Goal: Task Accomplishment & Management: Manage account settings

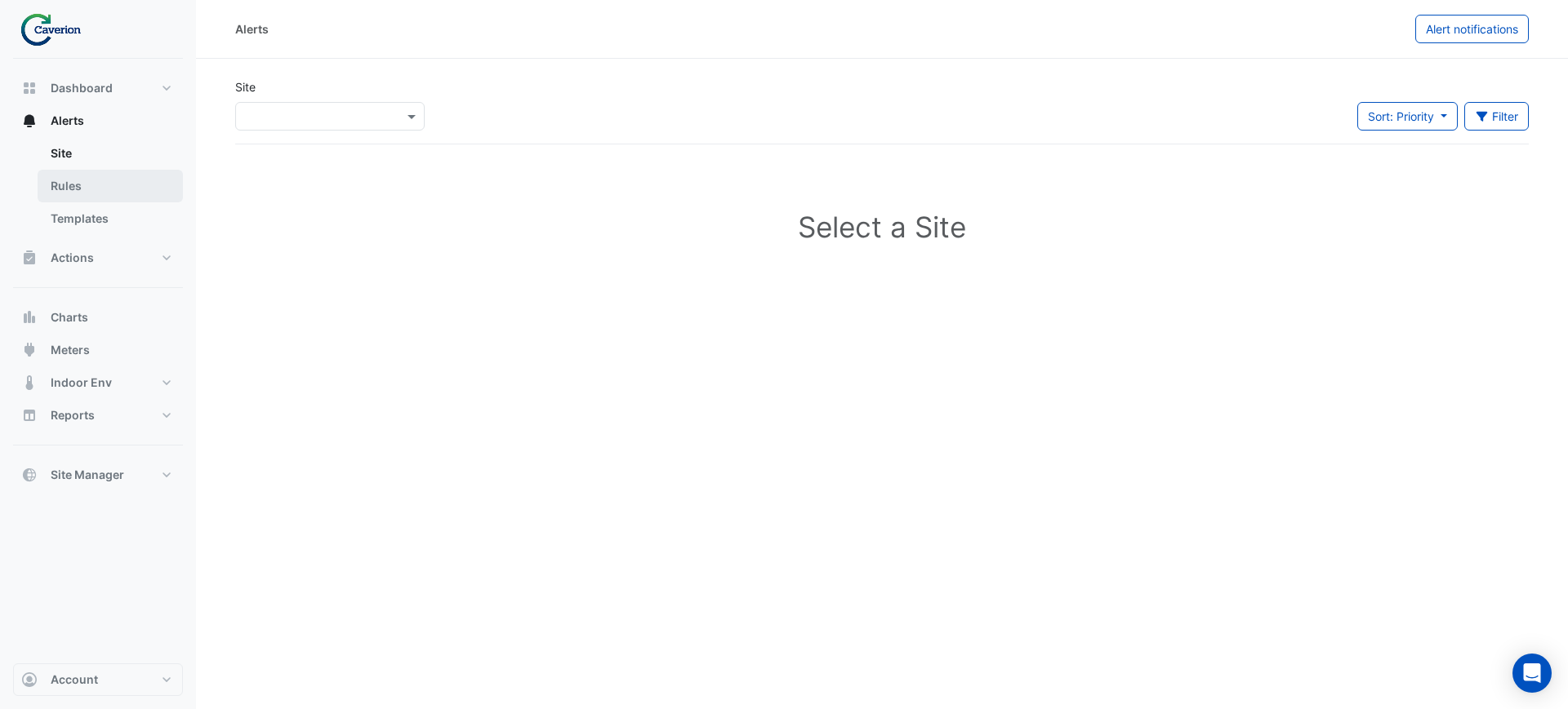
click at [60, 170] on link "Rules" at bounding box center [110, 185] width 145 height 33
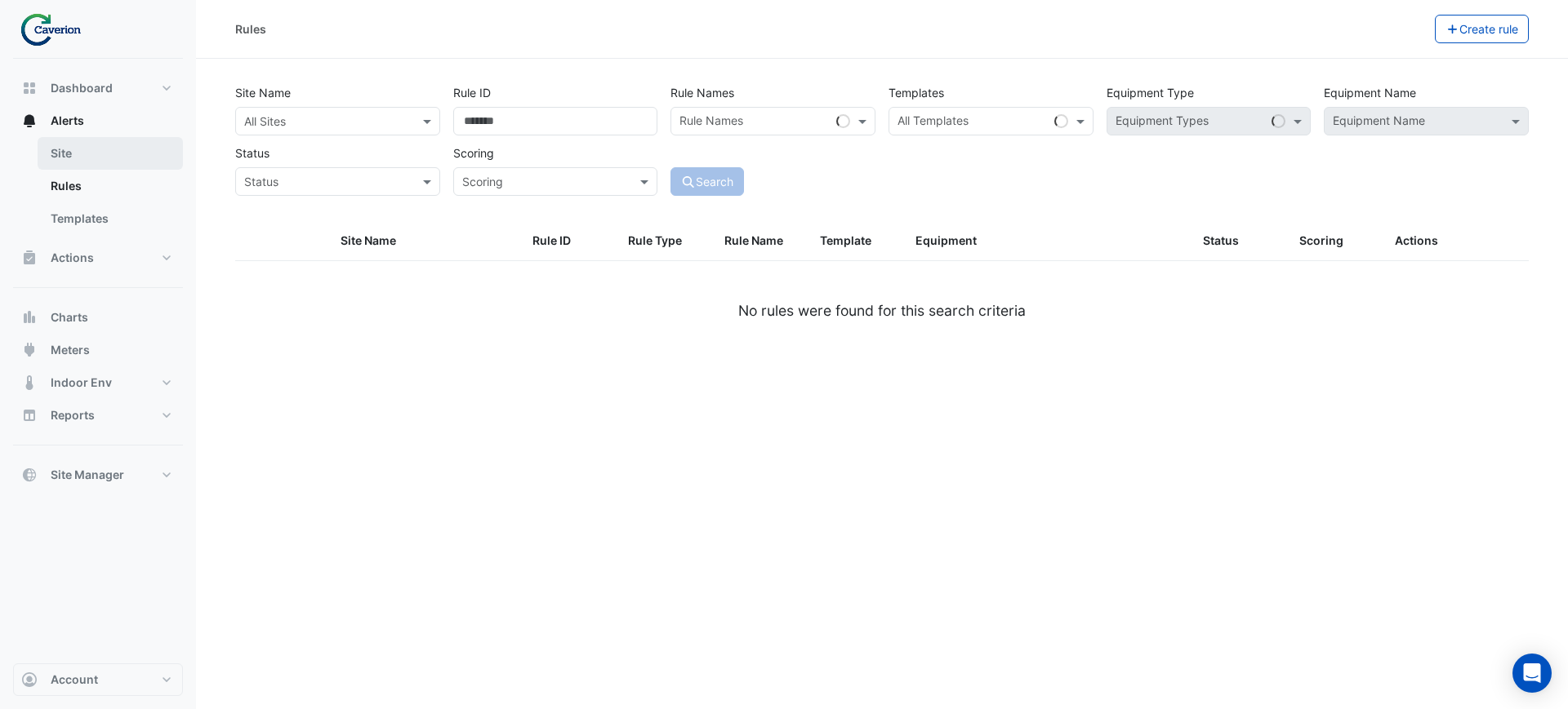
click at [64, 168] on link "Site" at bounding box center [110, 153] width 145 height 33
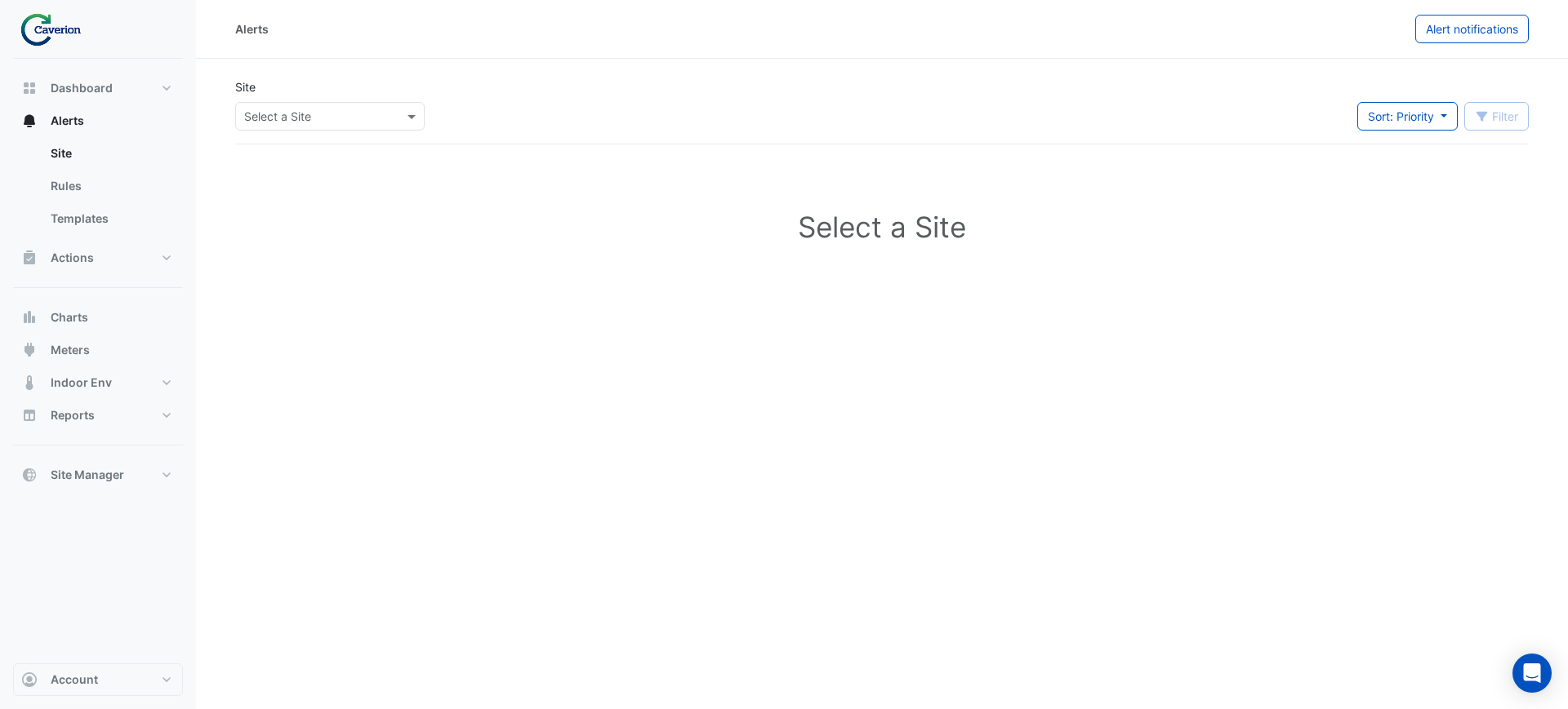
click at [365, 124] on input "text" at bounding box center [314, 117] width 139 height 17
click at [289, 190] on div "Cyber City B K29" at bounding box center [283, 163] width 94 height 60
click at [287, 175] on div "K29" at bounding box center [283, 174] width 94 height 23
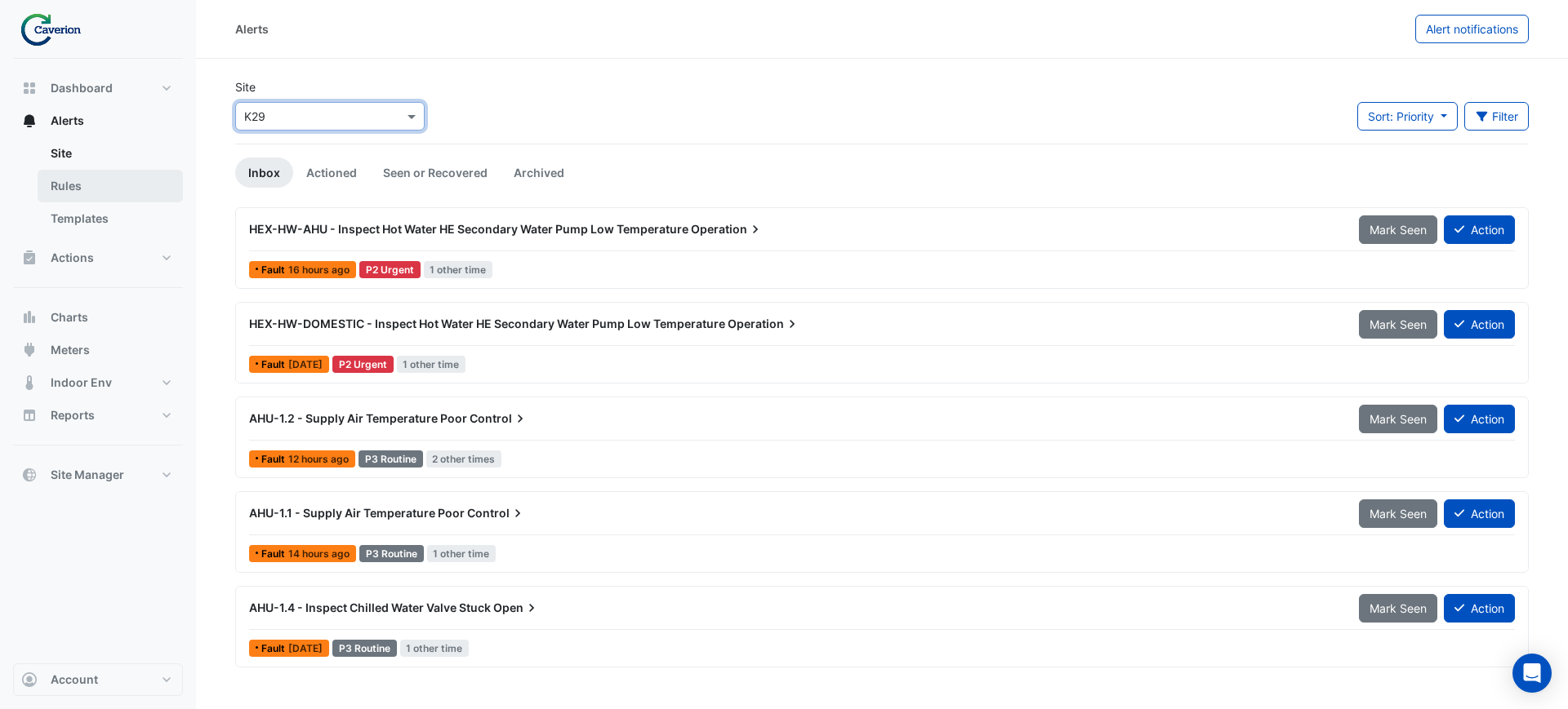
click at [67, 184] on link "Rules" at bounding box center [110, 185] width 145 height 33
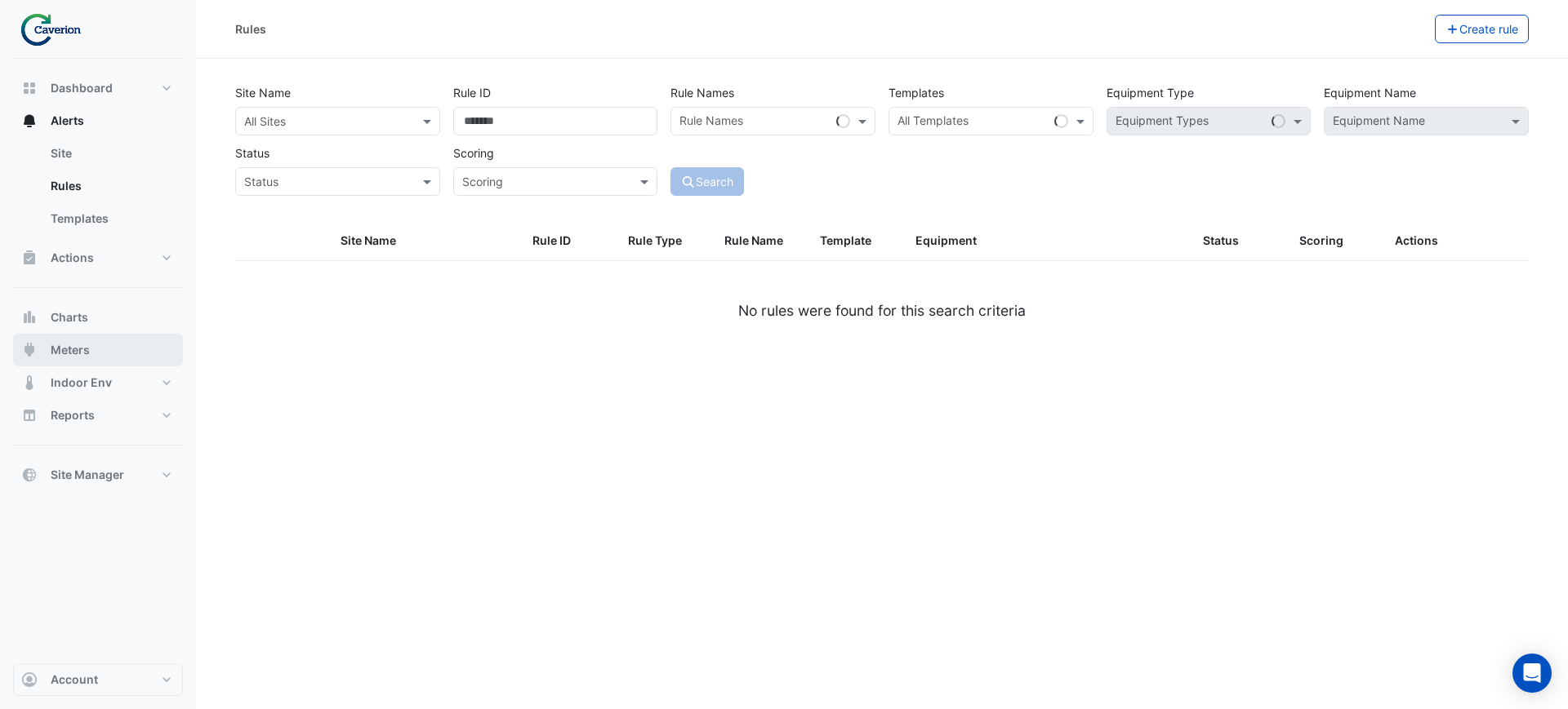
click at [107, 348] on button "Meters" at bounding box center [97, 349] width 170 height 33
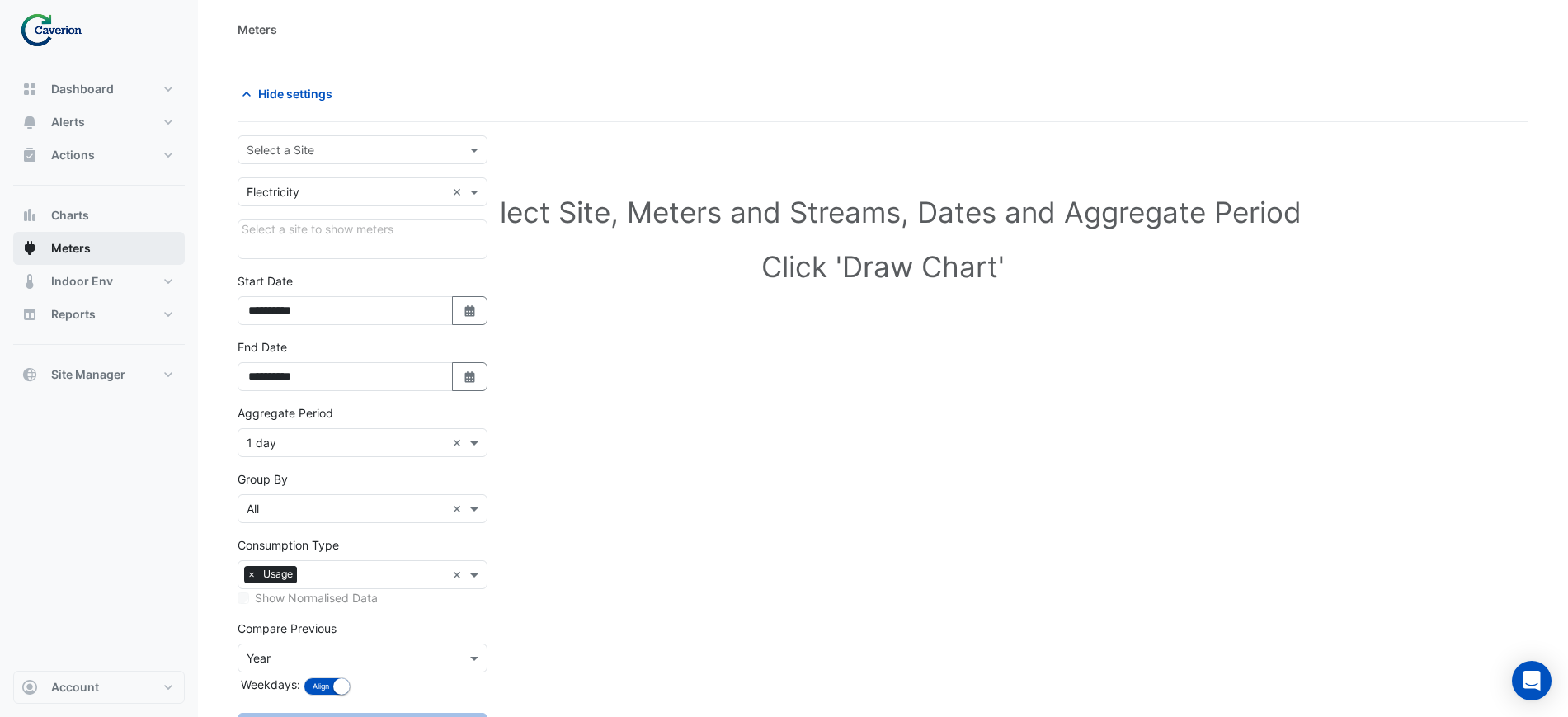
click at [77, 252] on span "Meters" at bounding box center [71, 248] width 40 height 16
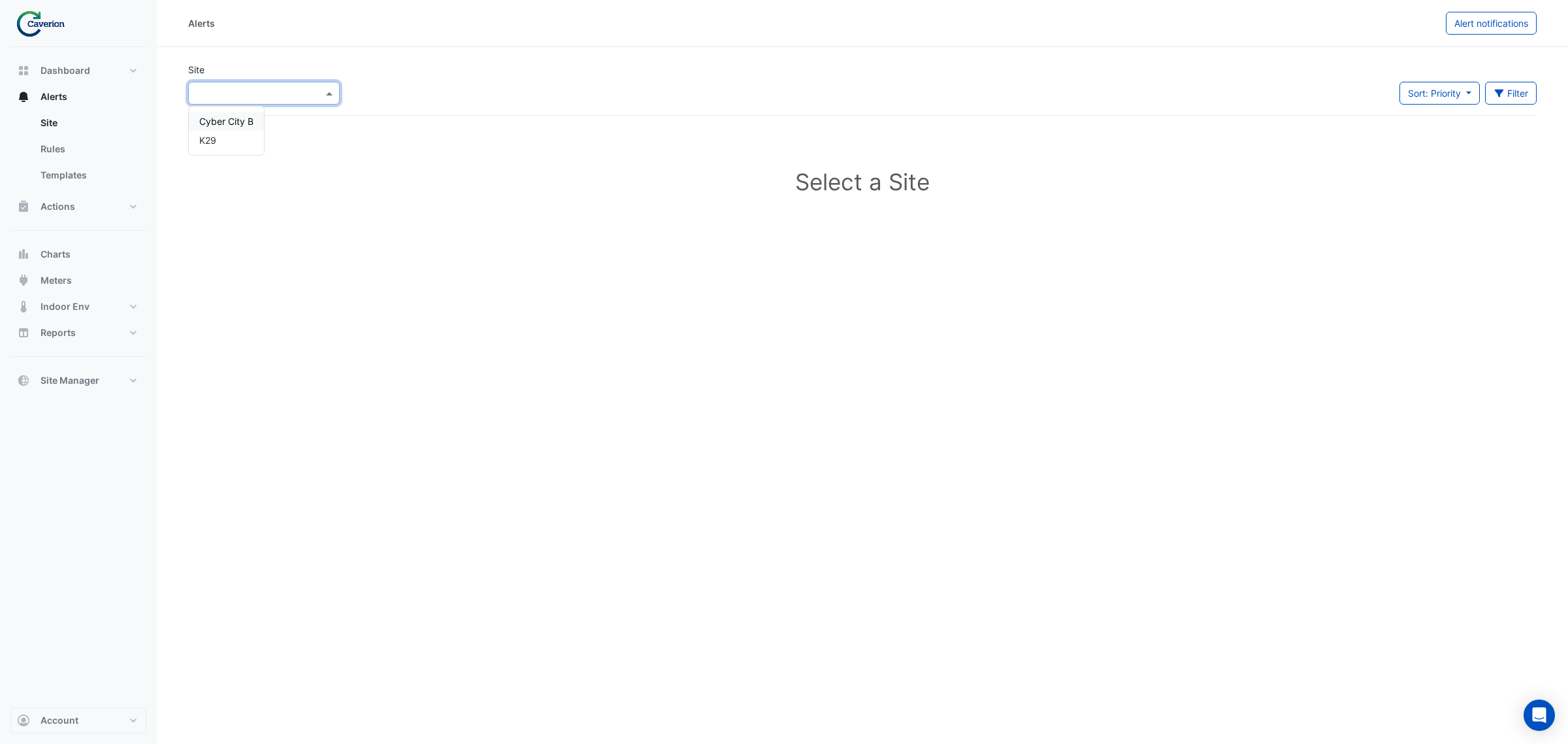
click at [223, 99] on input "text" at bounding box center [251, 94] width 111 height 14
click at [235, 134] on div "K29" at bounding box center [226, 140] width 75 height 19
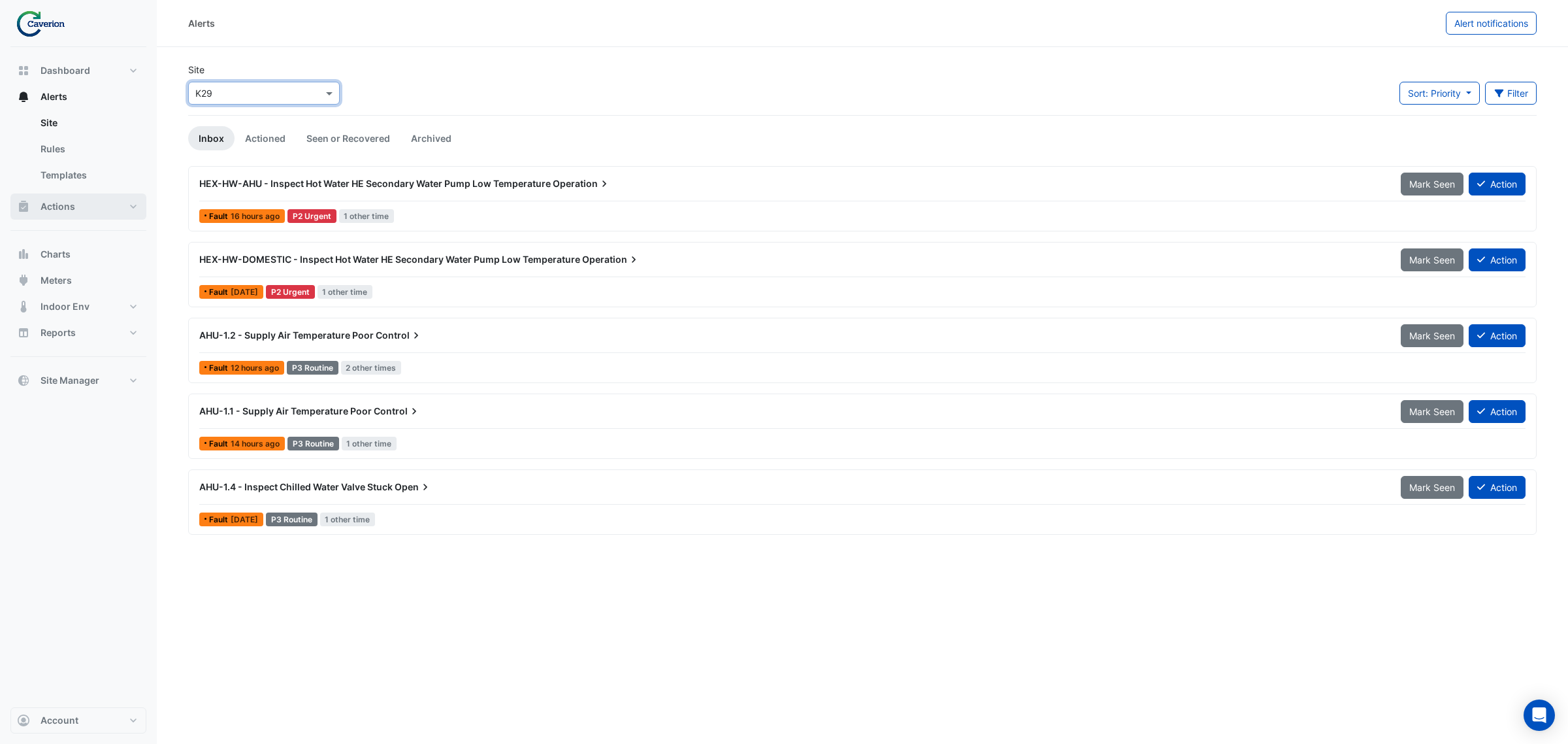
click at [84, 206] on button "Actions" at bounding box center [78, 206] width 136 height 26
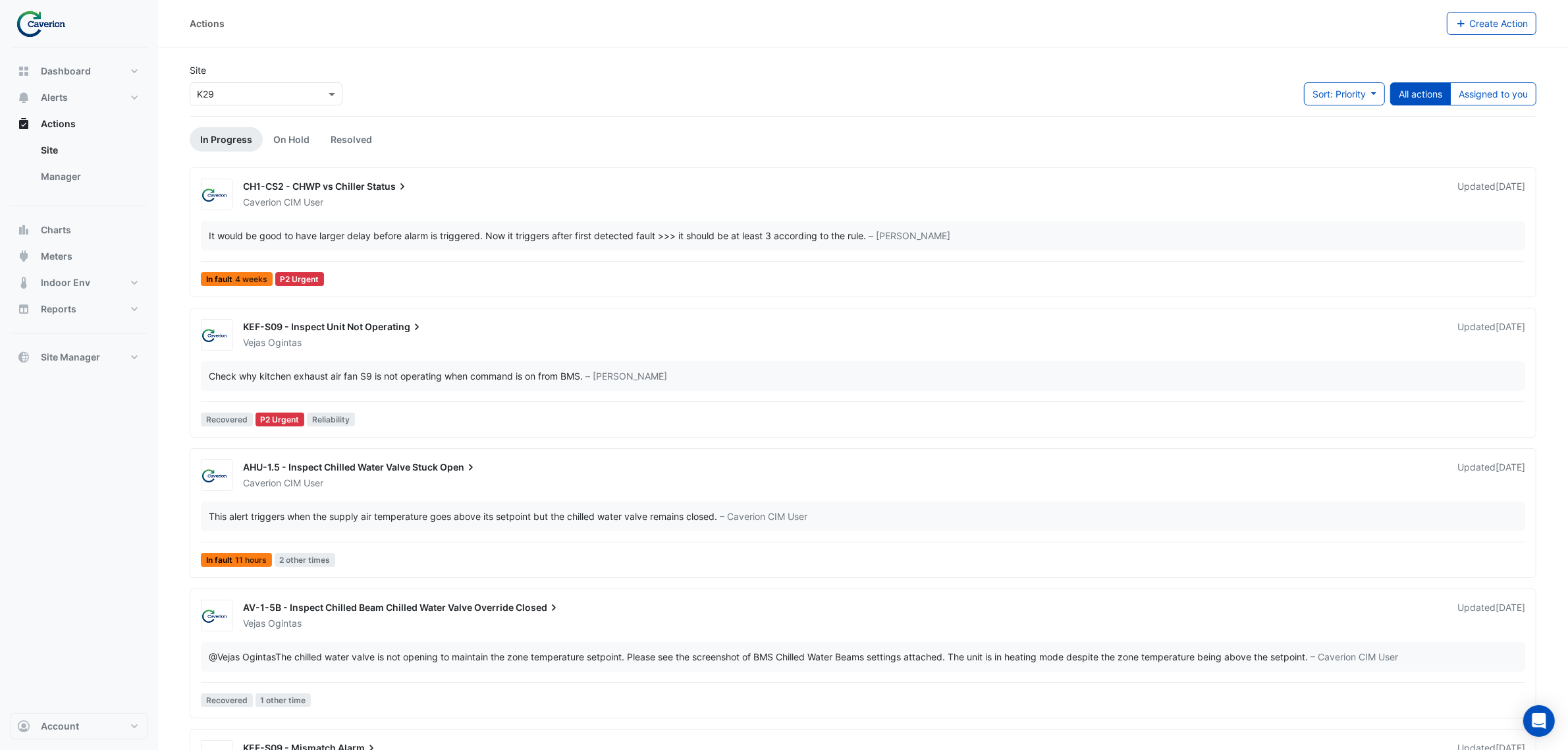
click at [84, 373] on div "Dashboard Portfolio Ratings Performance Alerts Site Rules Templates Actions Sit…" at bounding box center [79, 380] width 137 height 665
click at [84, 364] on button "Site Manager" at bounding box center [79, 357] width 137 height 26
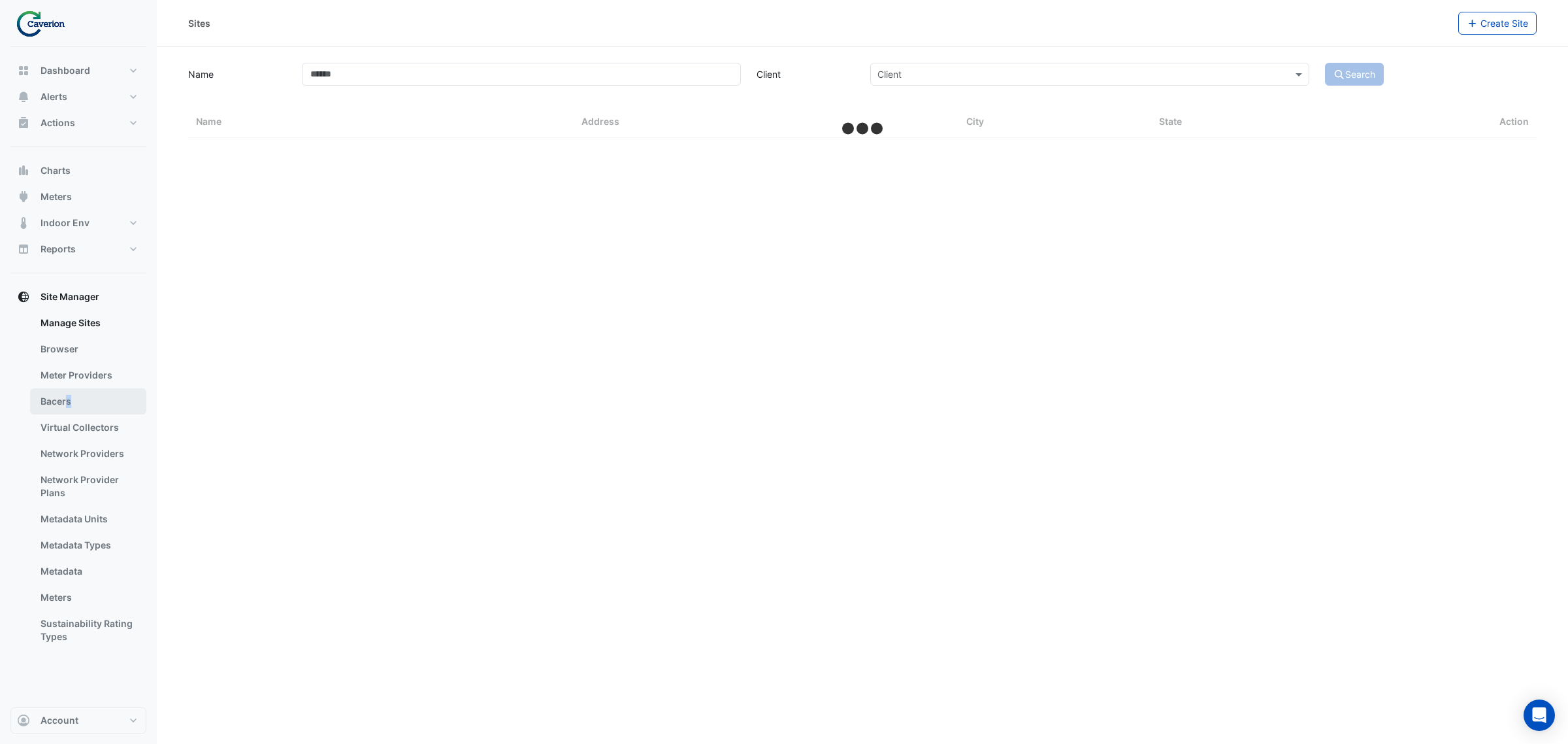
click at [68, 406] on link "Bacers" at bounding box center [88, 401] width 116 height 26
click at [574, 72] on section "Select a Site" at bounding box center [862, 71] width 1411 height 49
click at [565, 80] on input "text" at bounding box center [849, 86] width 634 height 14
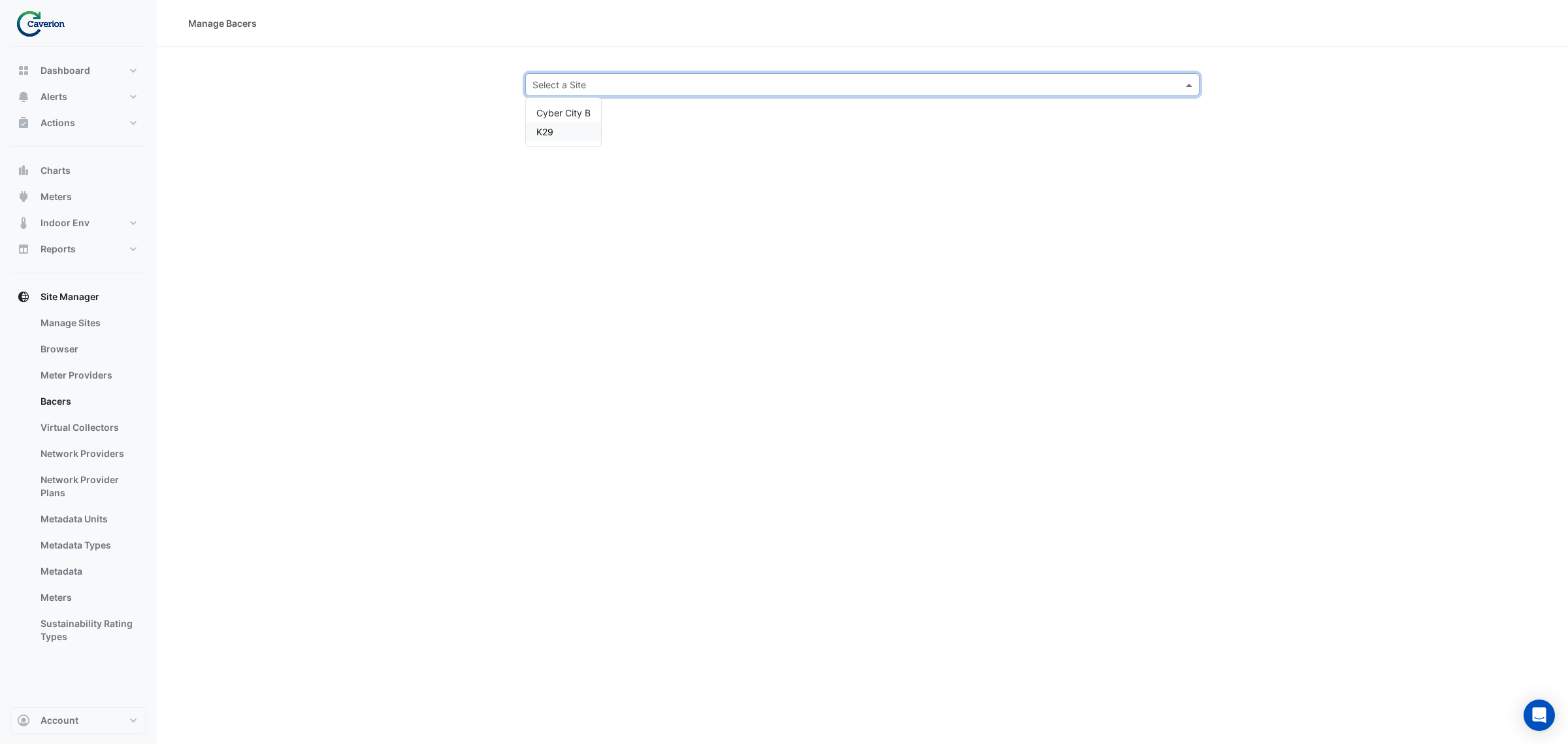
click at [553, 132] on span "K29" at bounding box center [544, 131] width 17 height 11
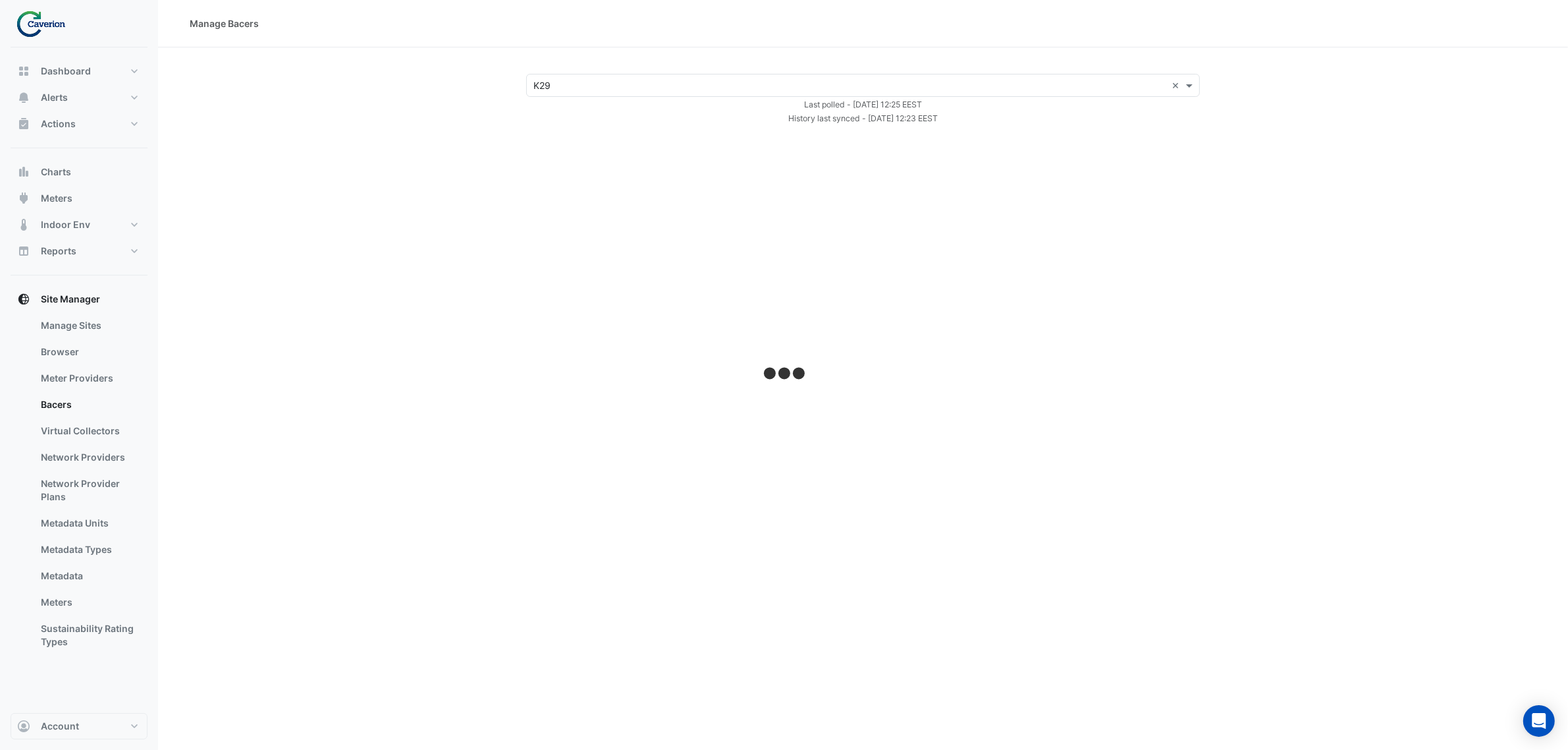
select select "***"
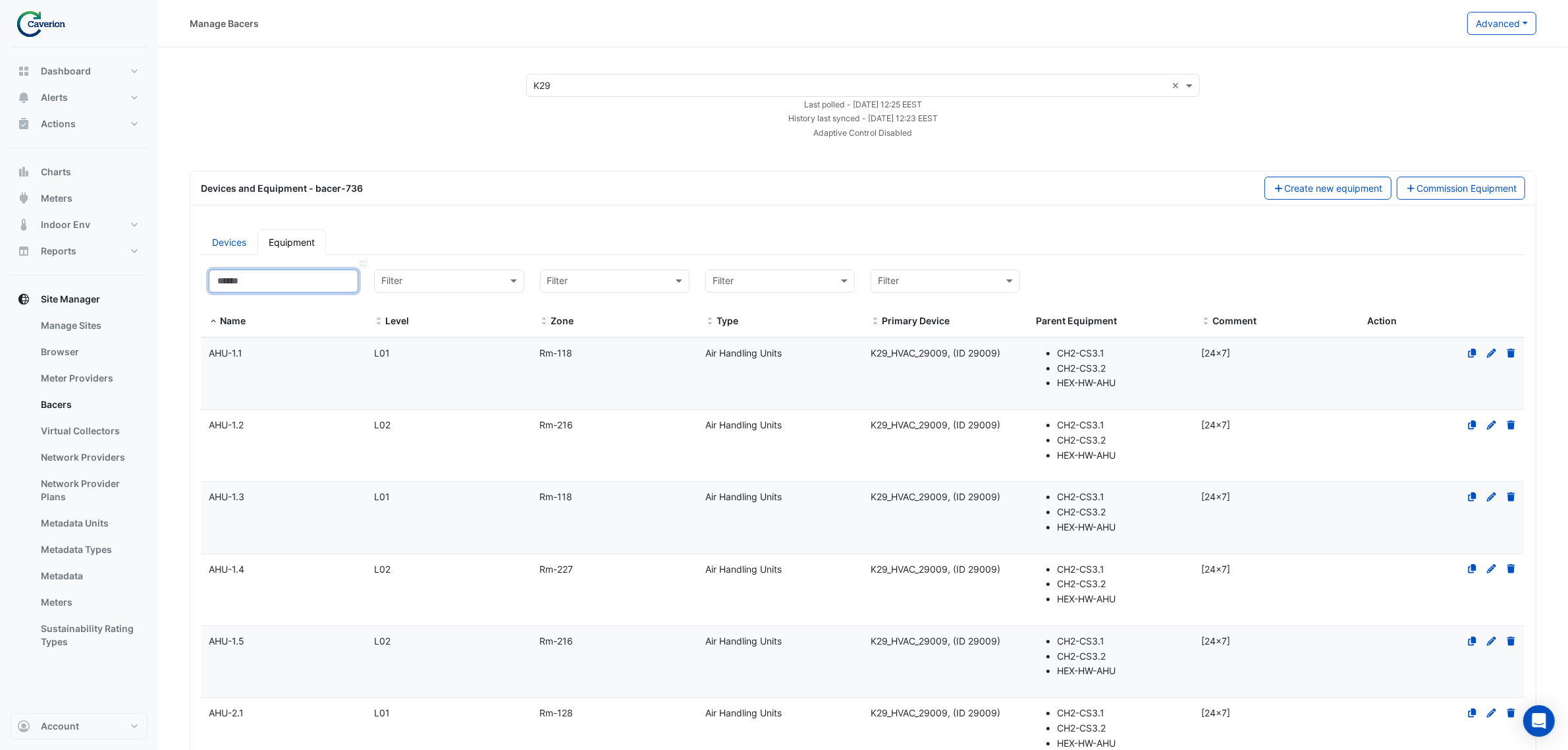
click at [274, 287] on input at bounding box center [283, 280] width 150 height 23
type input "***"
click at [432, 271] on div "Filter" at bounding box center [449, 280] width 150 height 23
click at [667, 277] on div at bounding box center [614, 281] width 148 height 16
type input "*"
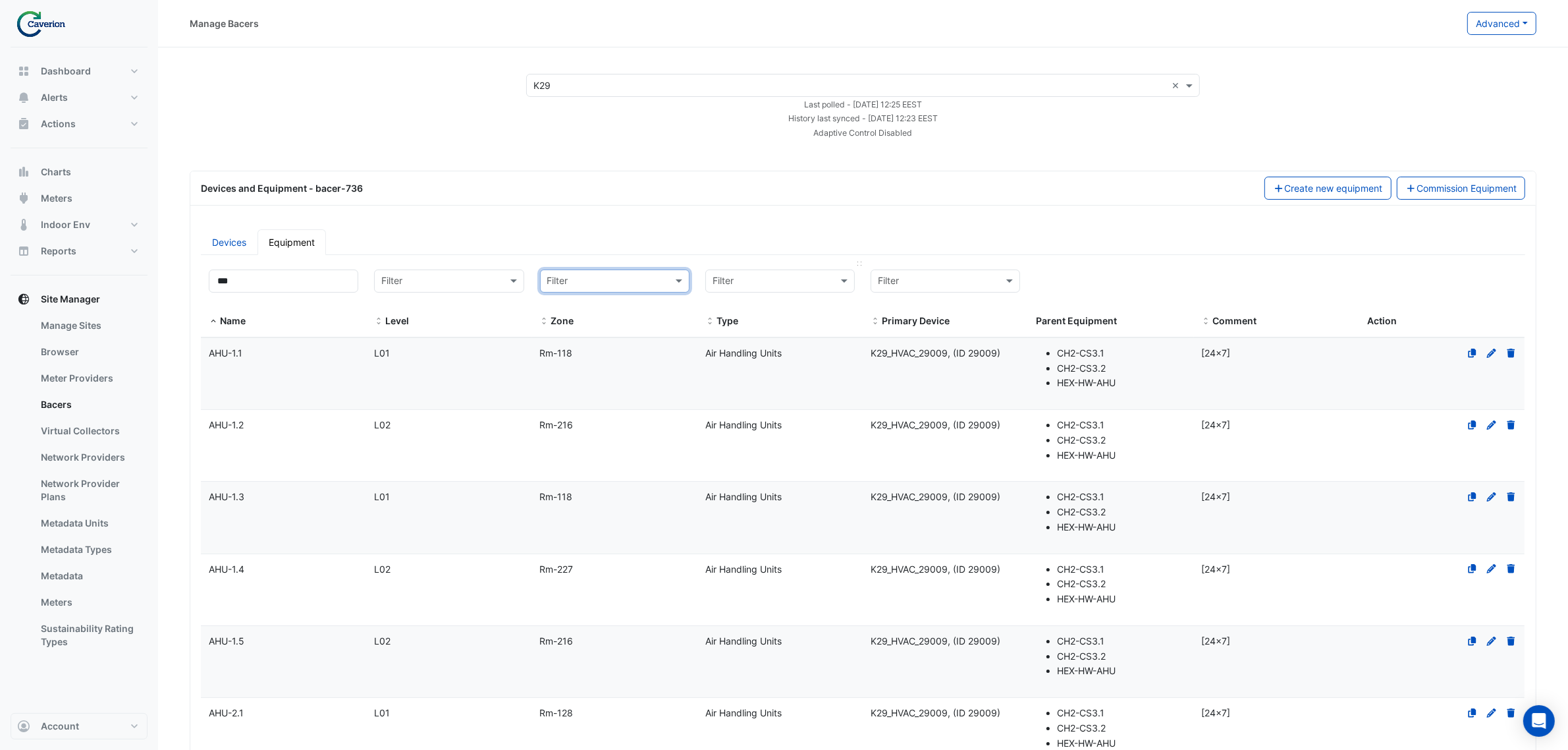
click at [768, 284] on input "text" at bounding box center [767, 281] width 109 height 15
type input "*****"
click at [750, 349] on span "Power Sub-Meters" at bounding box center [756, 348] width 80 height 11
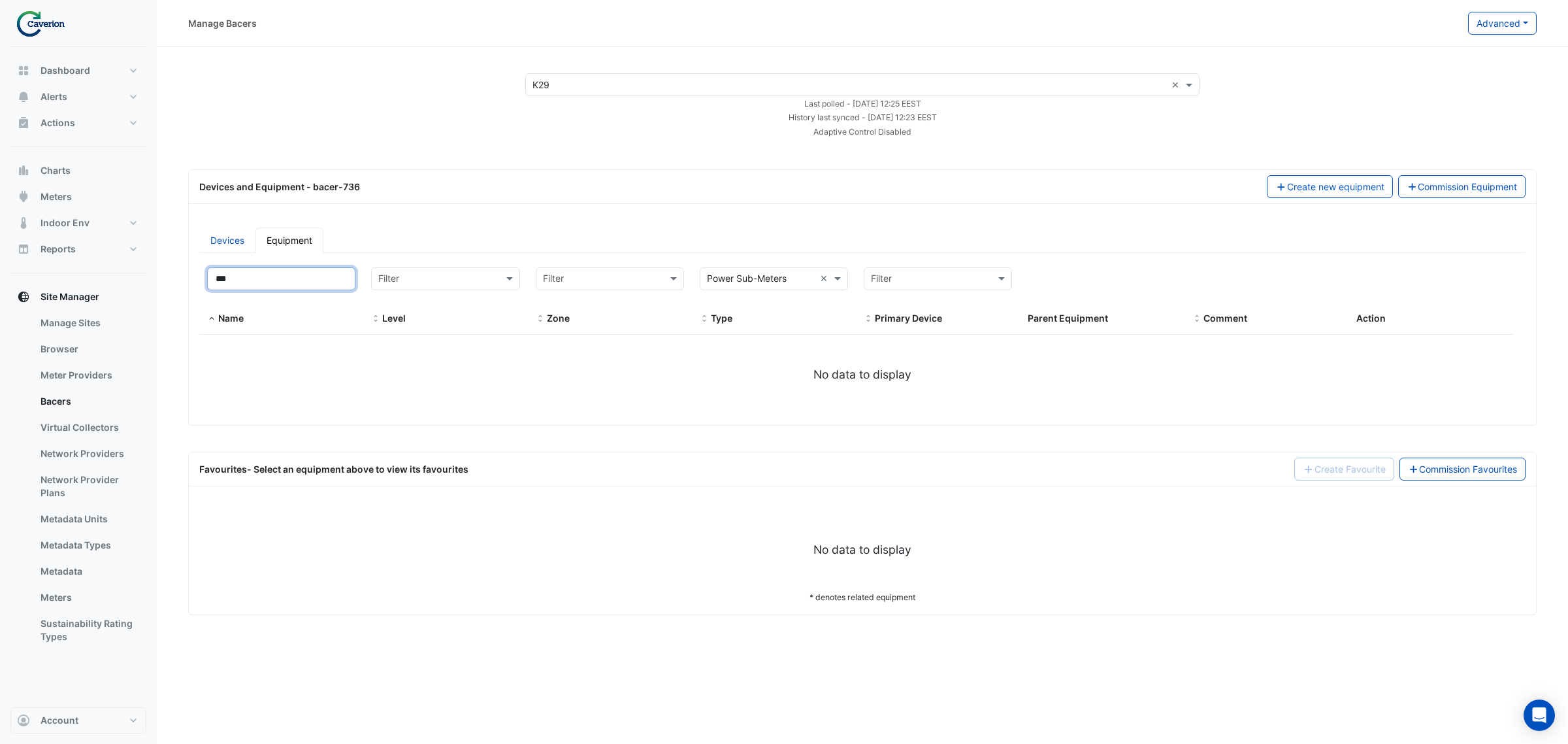
drag, startPoint x: 262, startPoint y: 289, endPoint x: 0, endPoint y: 291, distance: 262.0
click at [0, 291] on div "Manage Bacers Advanced View Collector Notes View scan history View Metadata Pre…" at bounding box center [784, 372] width 1568 height 744
select select "***"
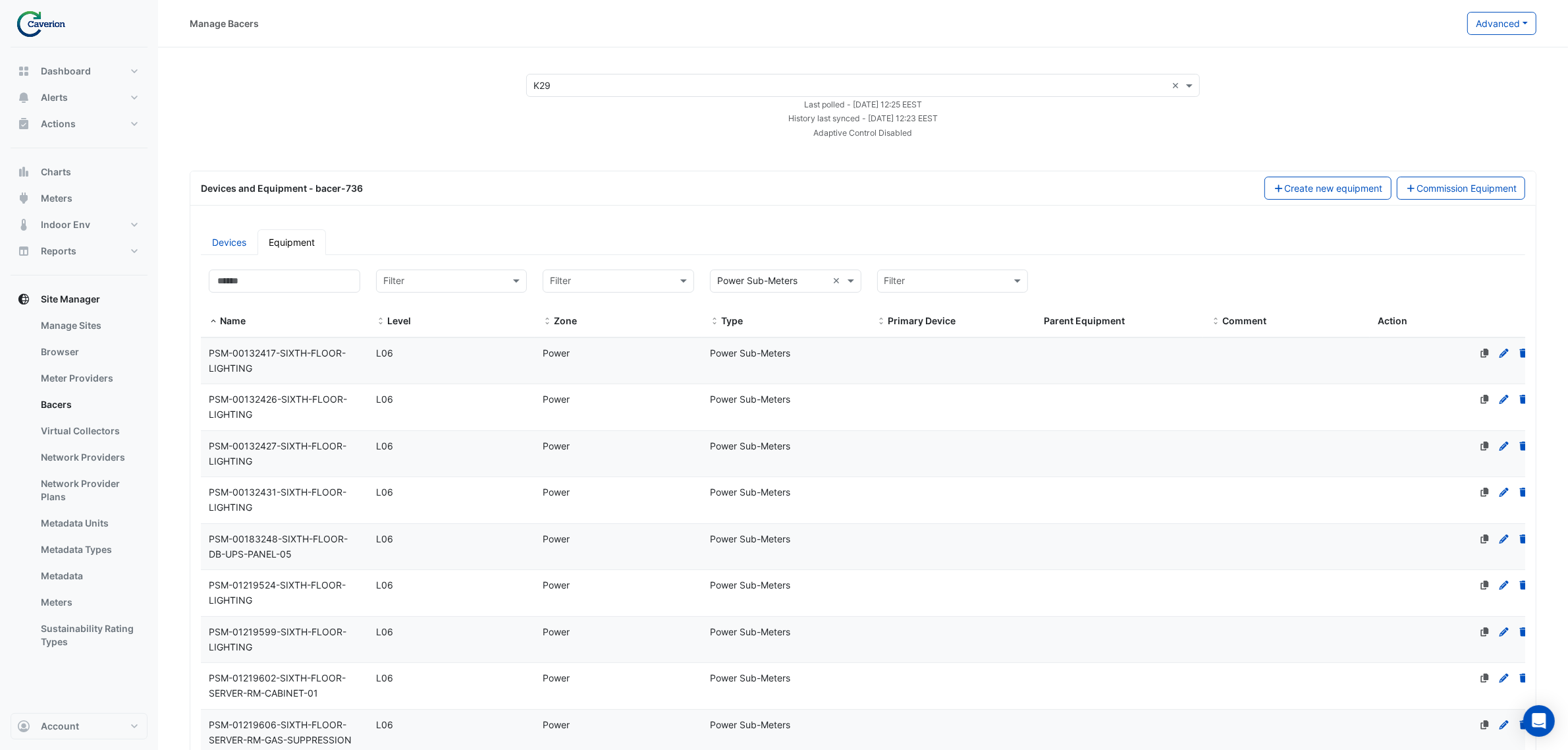
click at [274, 367] on div "PSM-00132417-SIXTH-FLOOR-LIGHTING" at bounding box center [284, 361] width 167 height 30
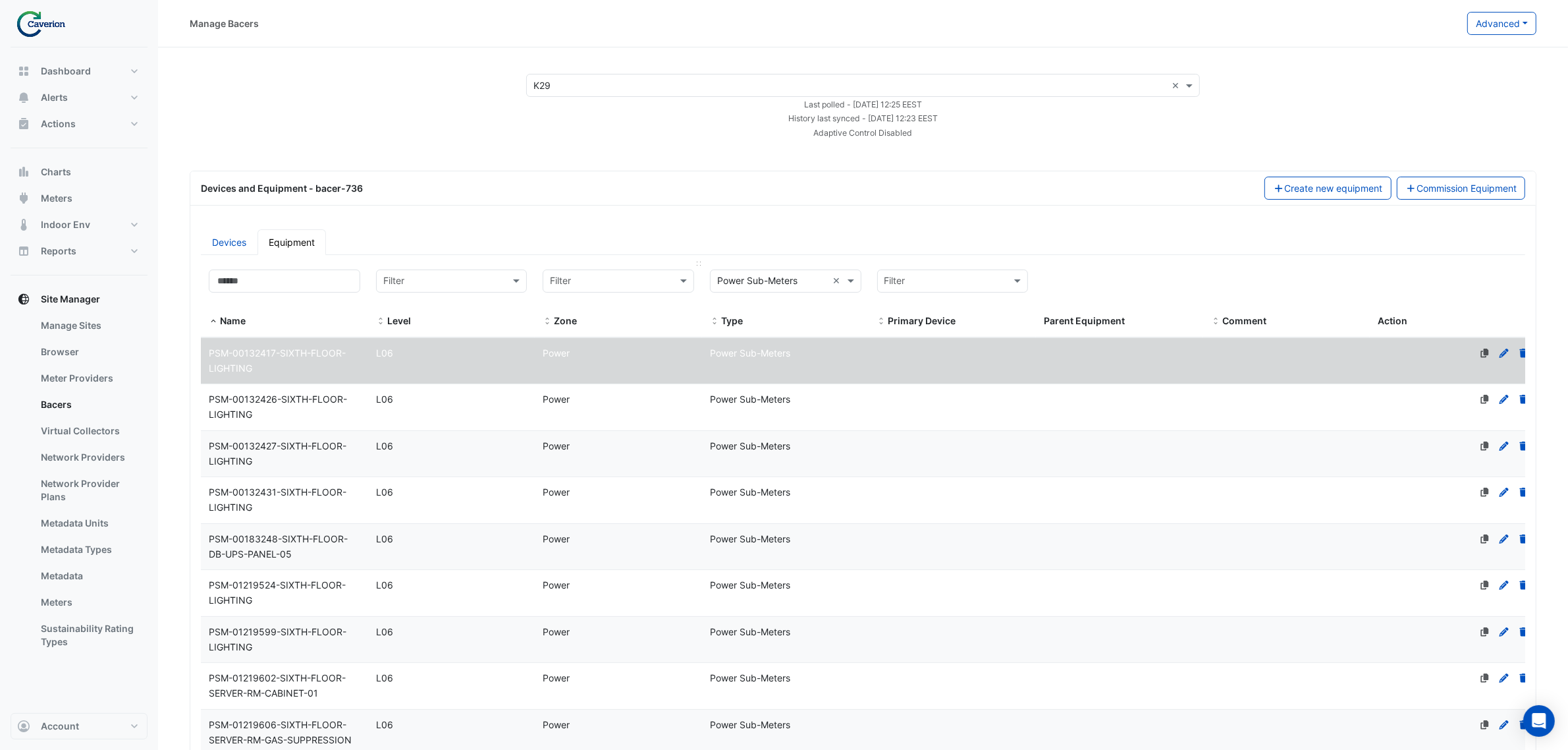
select select "***"
click at [609, 348] on div "Power" at bounding box center [618, 353] width 167 height 15
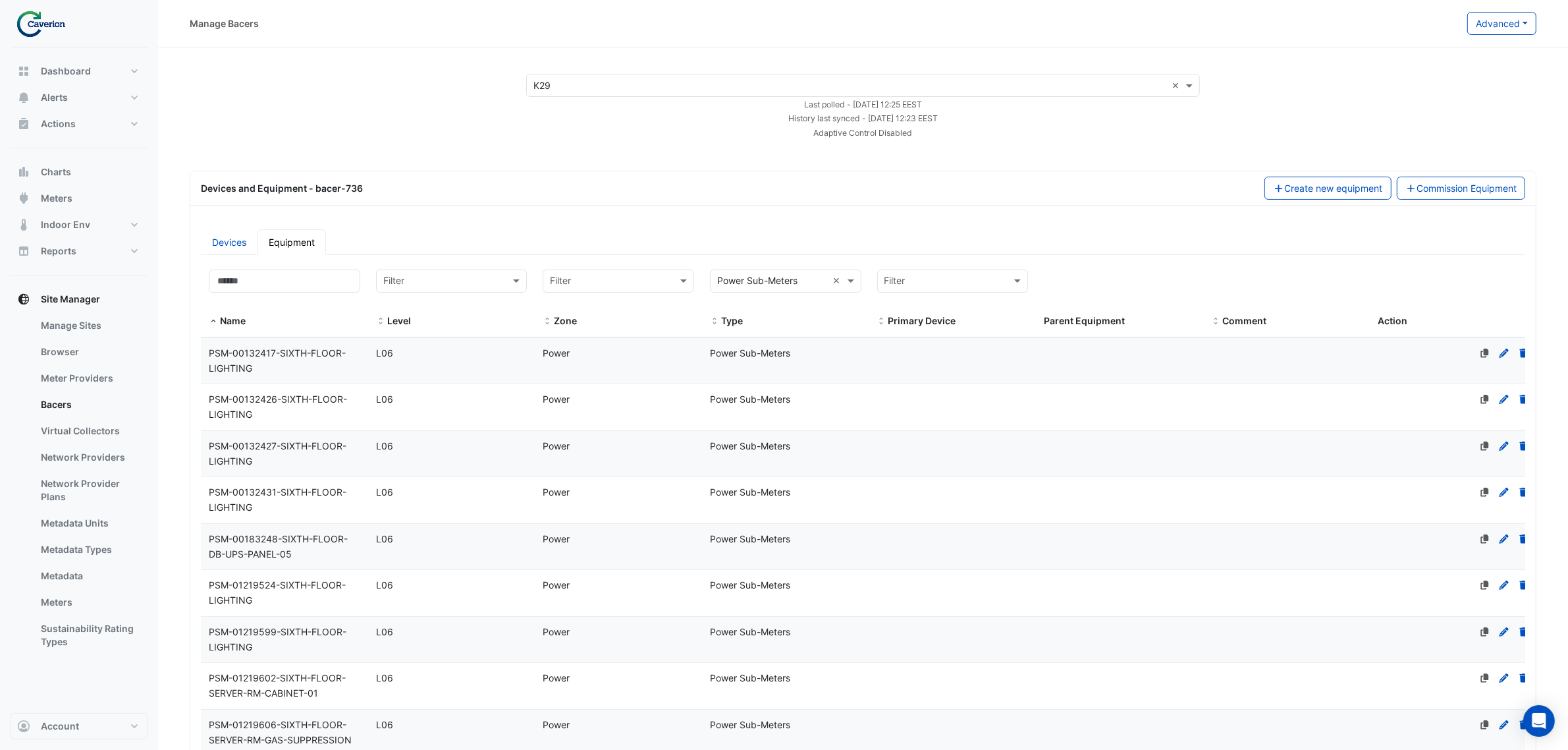
click at [609, 348] on div "Power" at bounding box center [618, 353] width 167 height 15
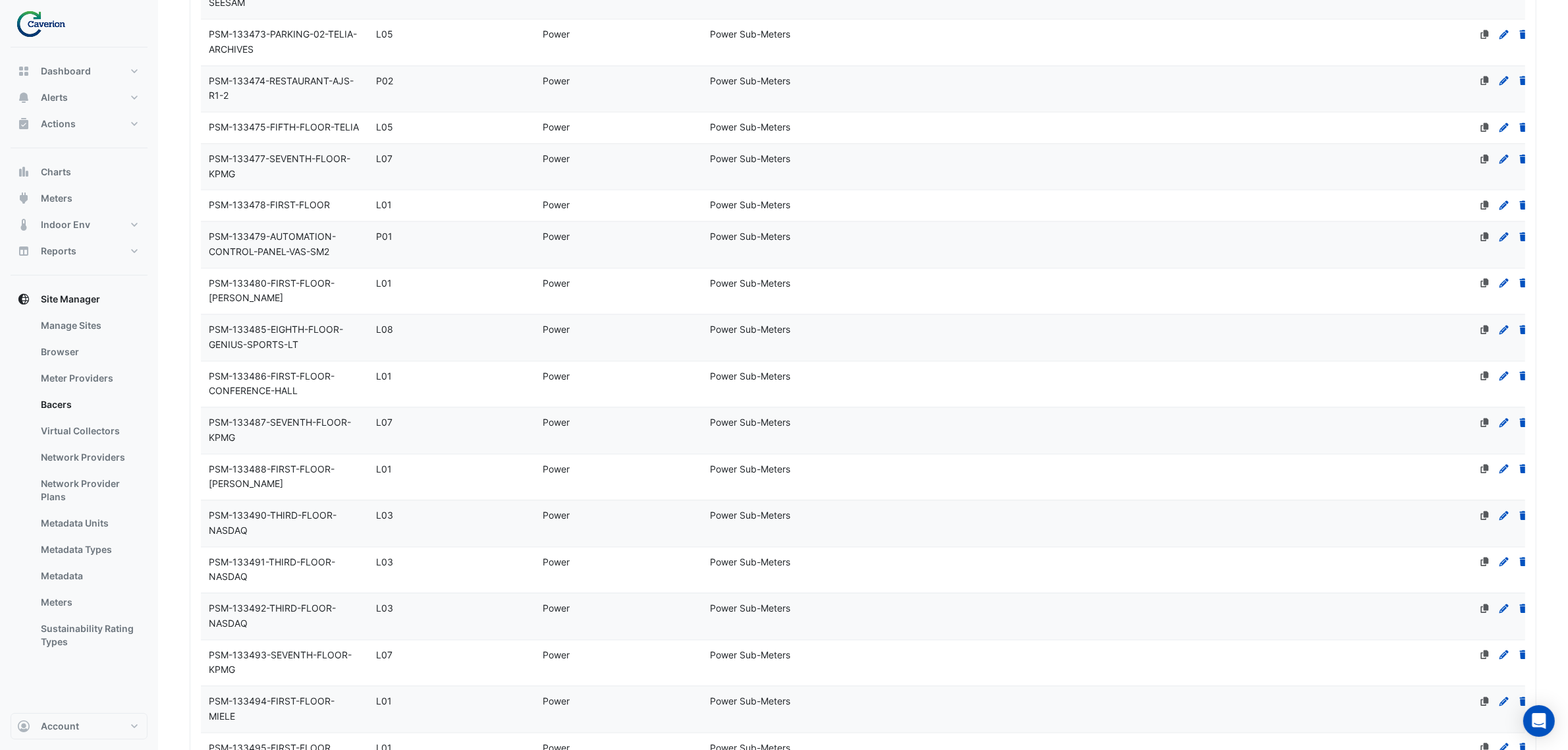
scroll to position [4343, 0]
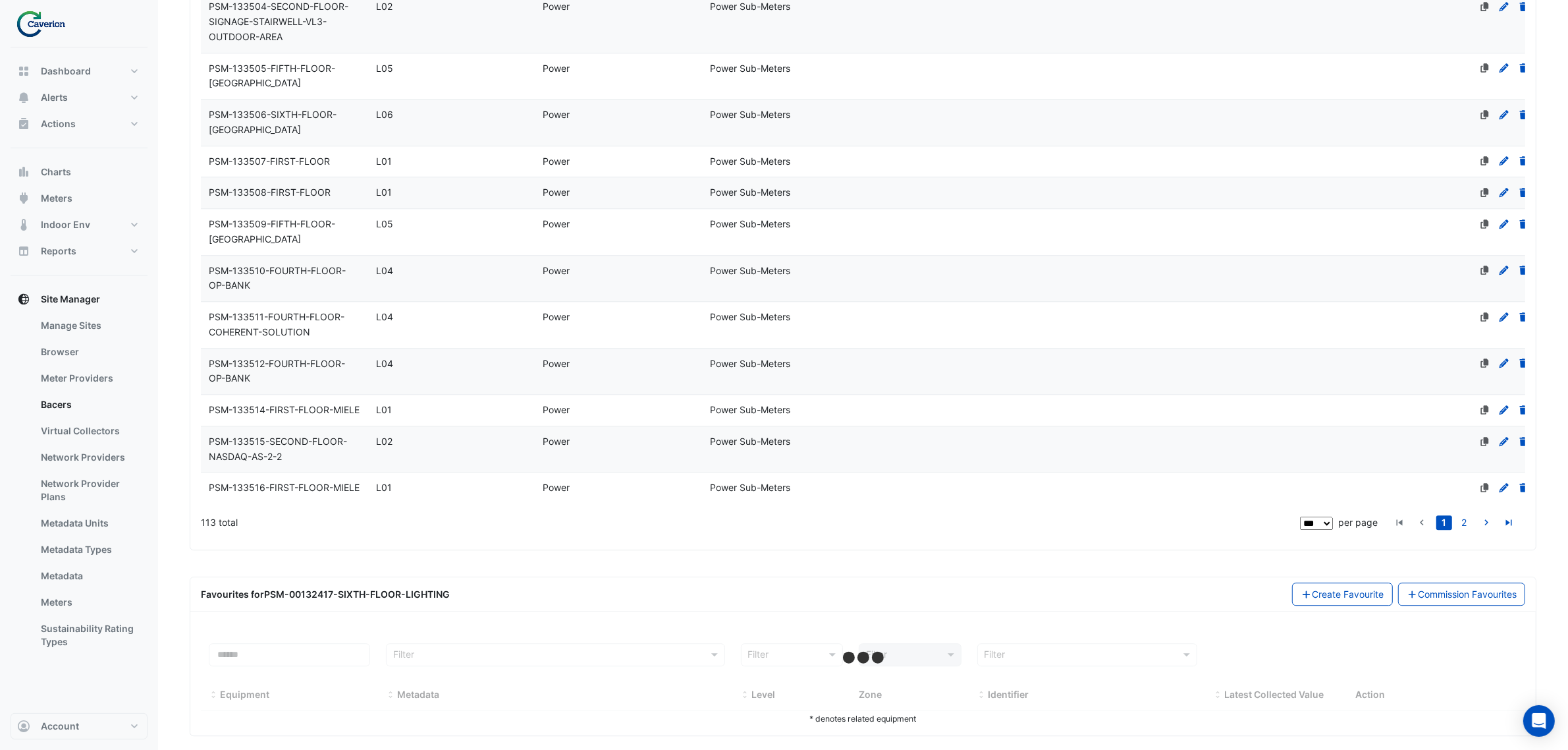
select select "***"
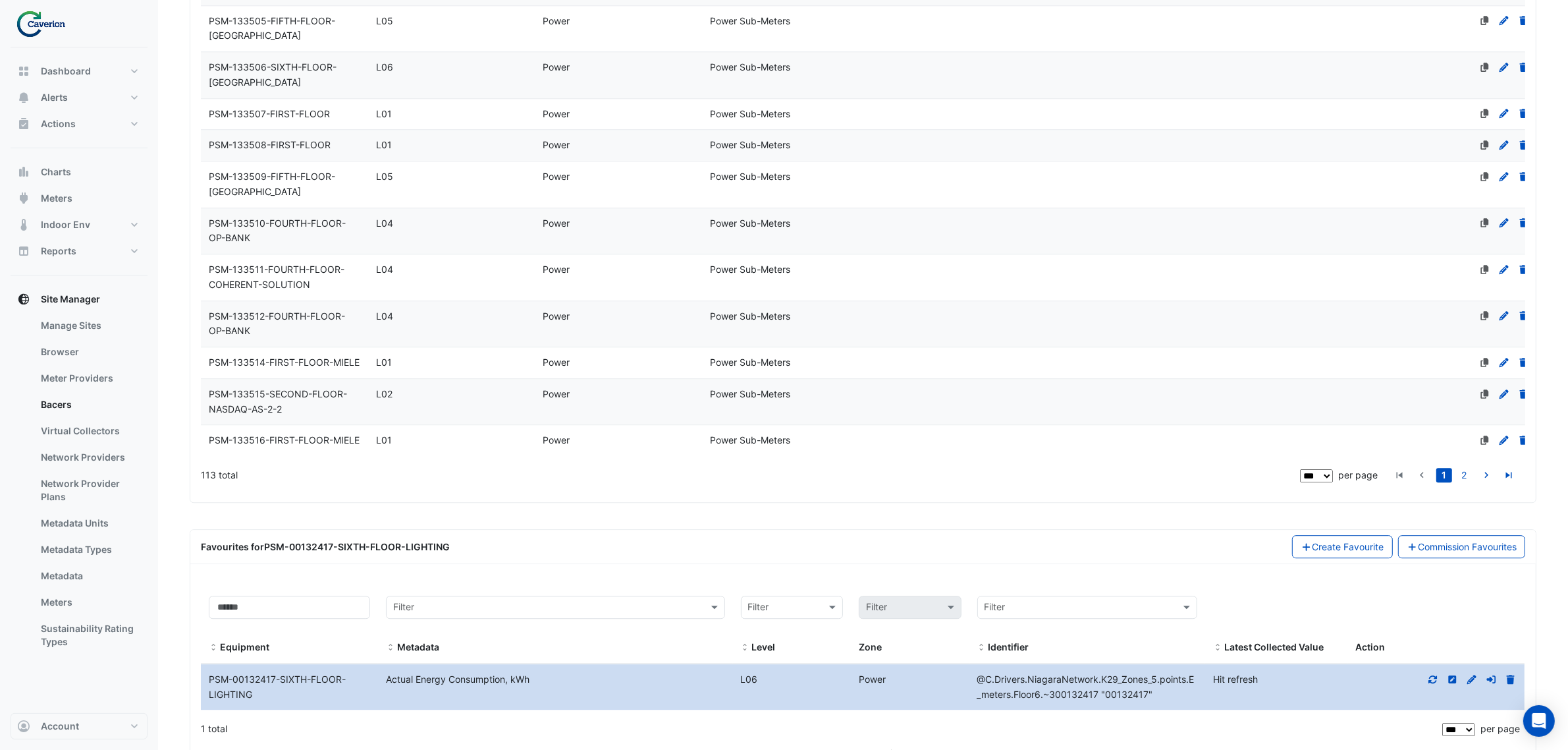
scroll to position [4427, 0]
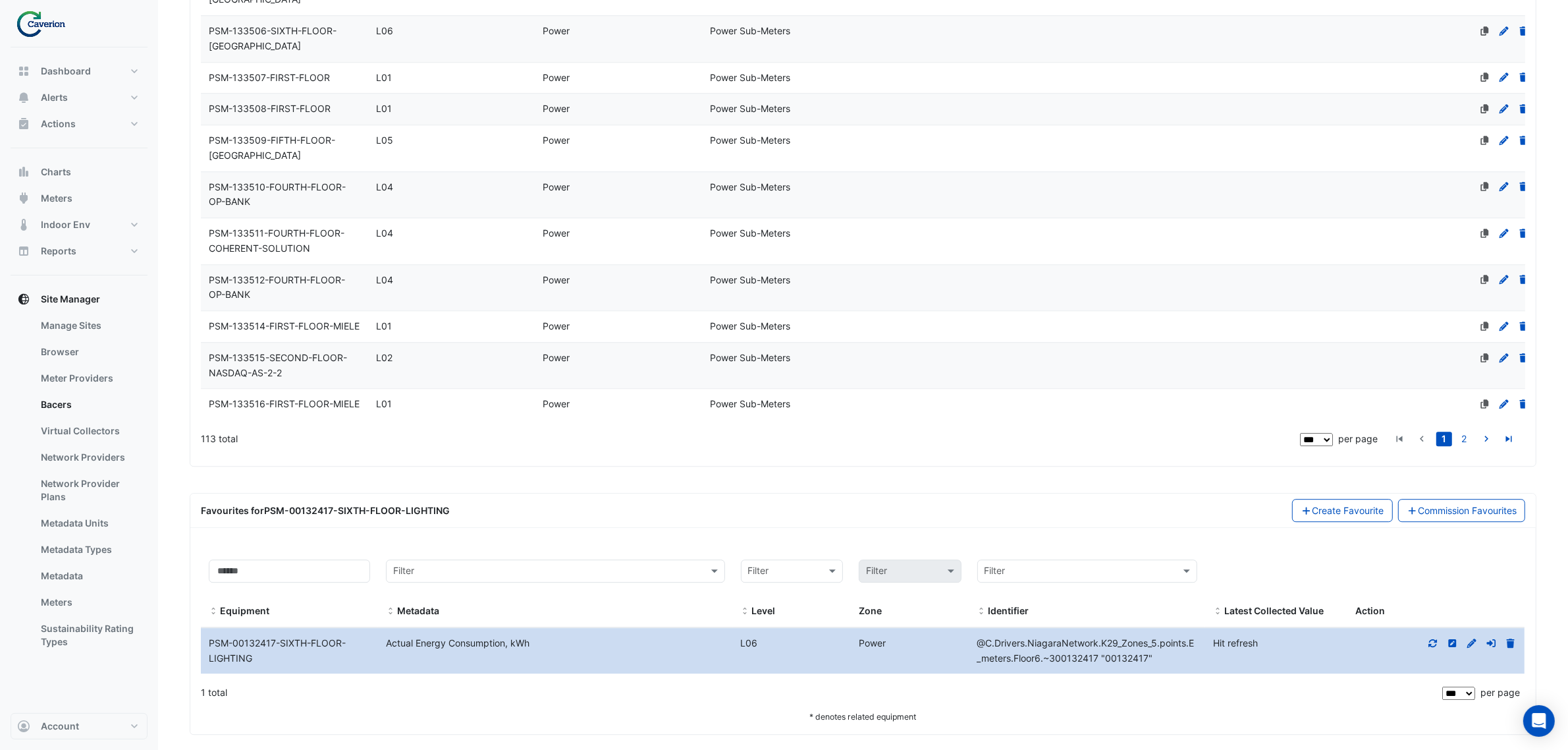
drag, startPoint x: 767, startPoint y: 473, endPoint x: 778, endPoint y: 463, distance: 14.9
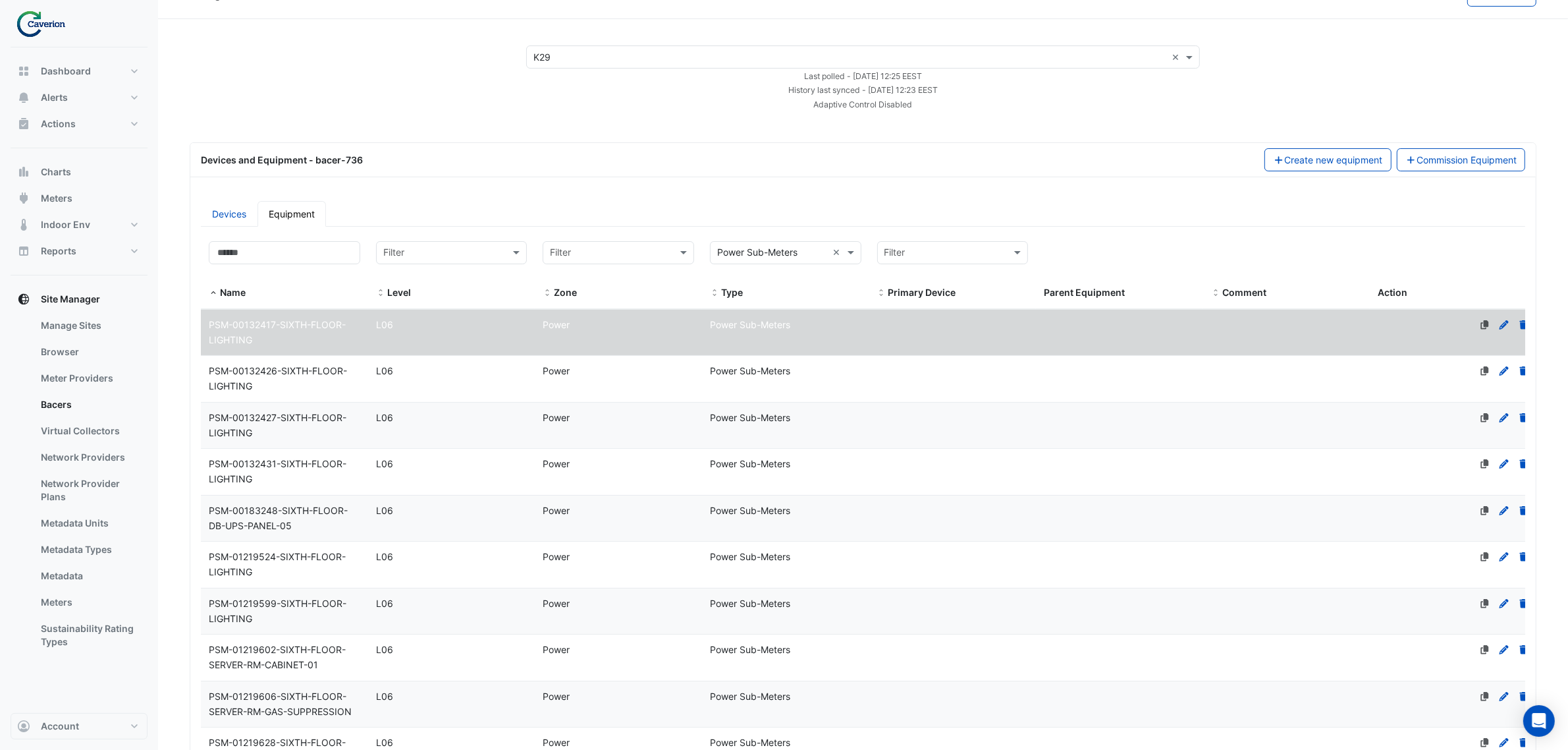
scroll to position [0, 0]
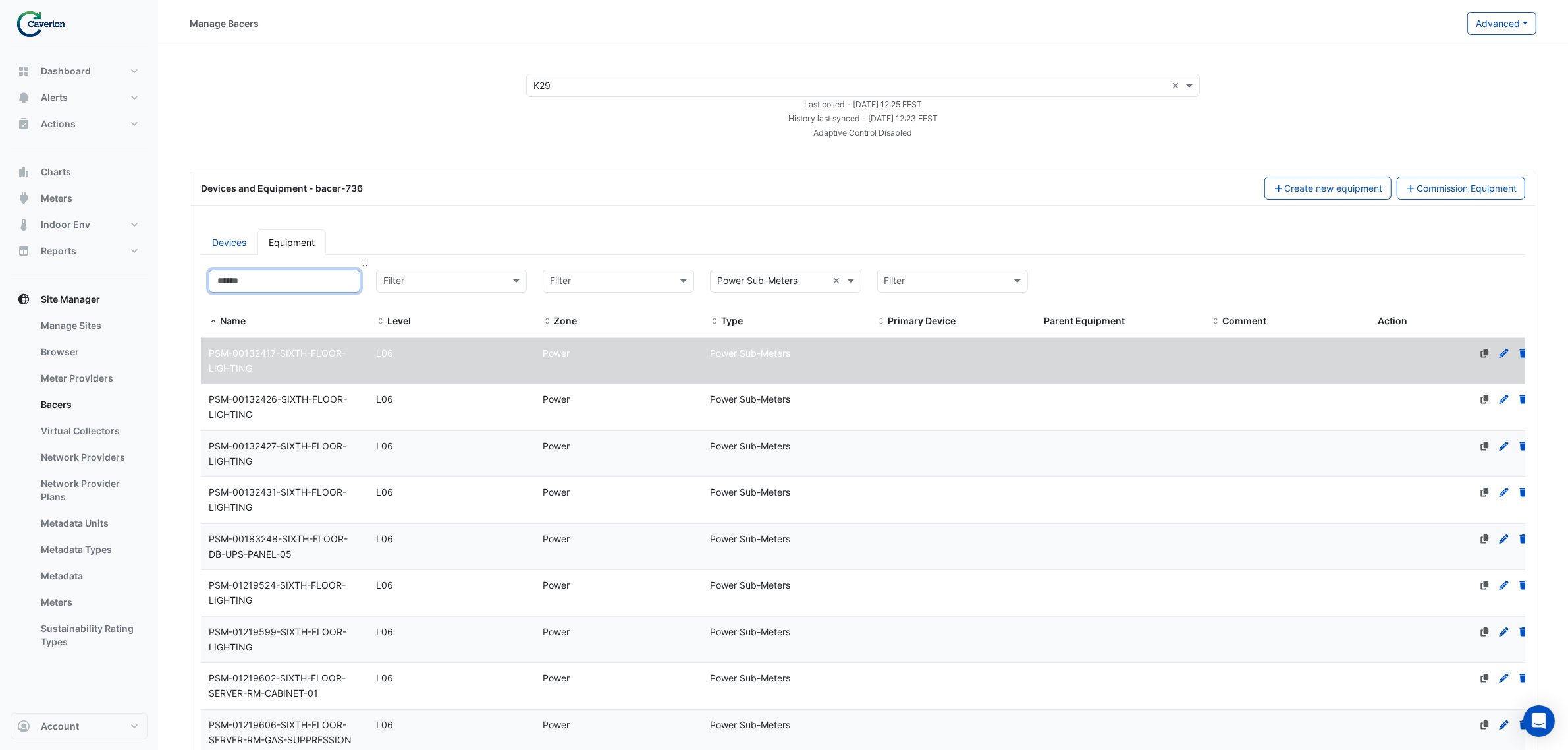
click at [242, 274] on input at bounding box center [284, 280] width 151 height 23
click at [775, 277] on input "text" at bounding box center [772, 281] width 110 height 15
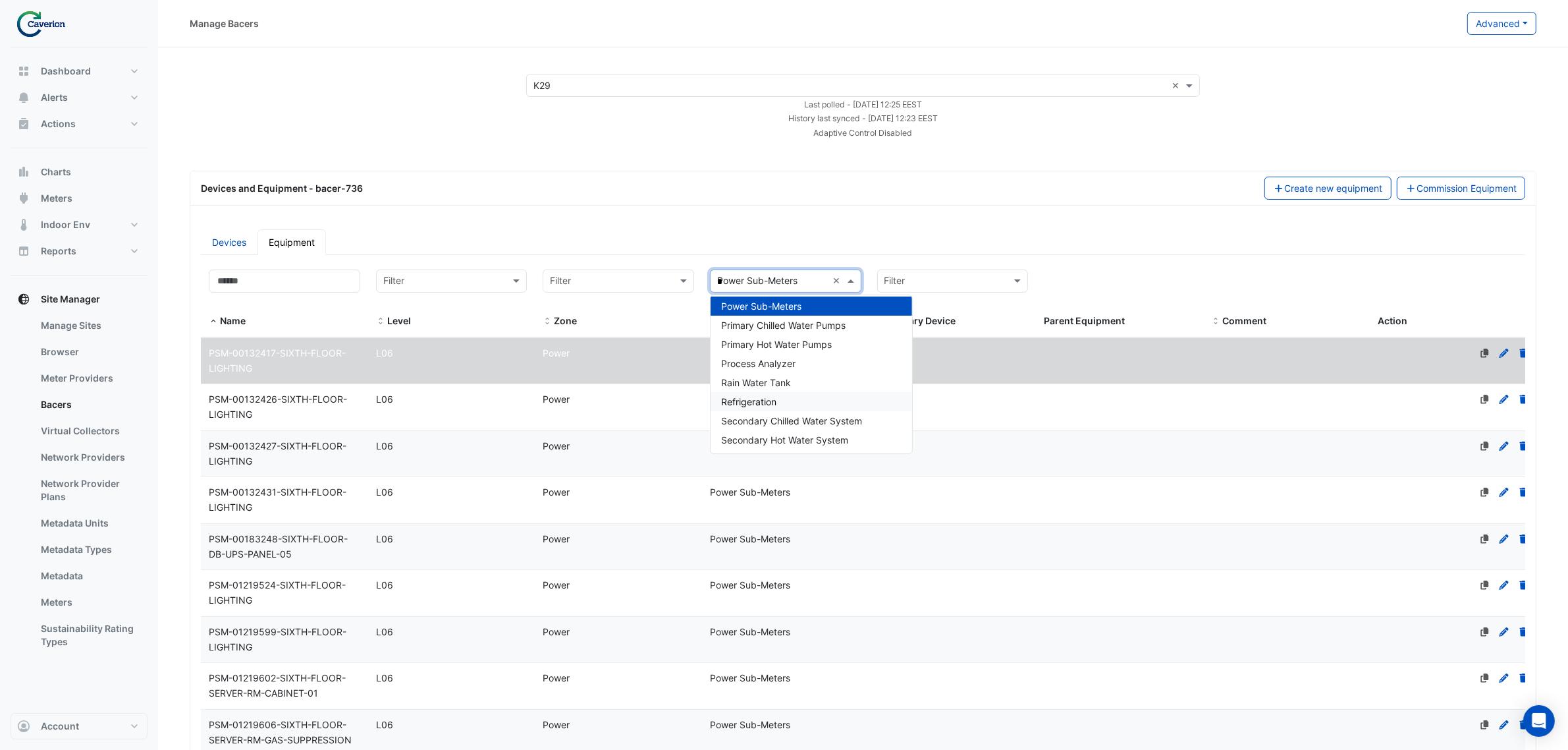
scroll to position [100, 0]
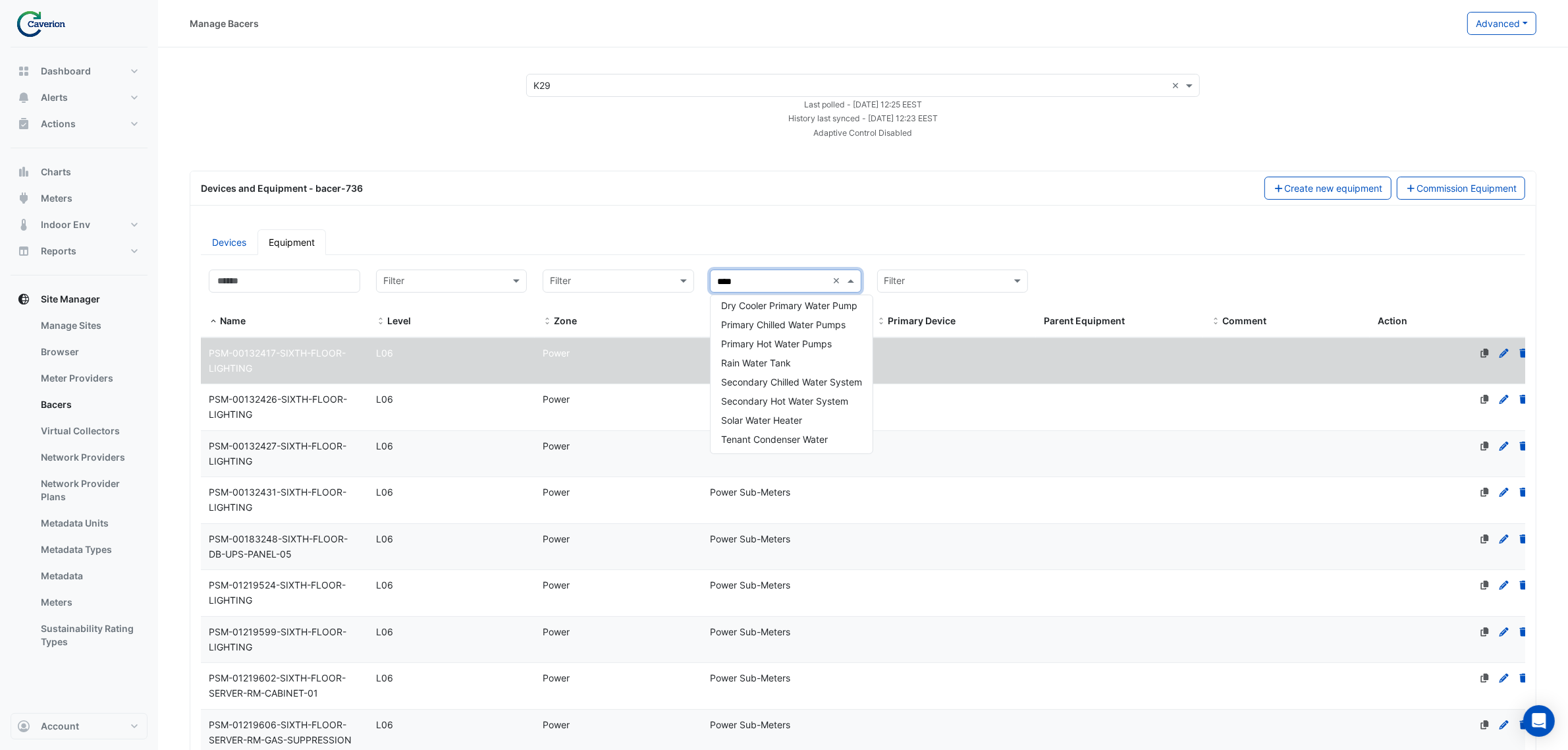
type input "*****"
click at [830, 416] on div "Water Meters" at bounding box center [791, 420] width 162 height 19
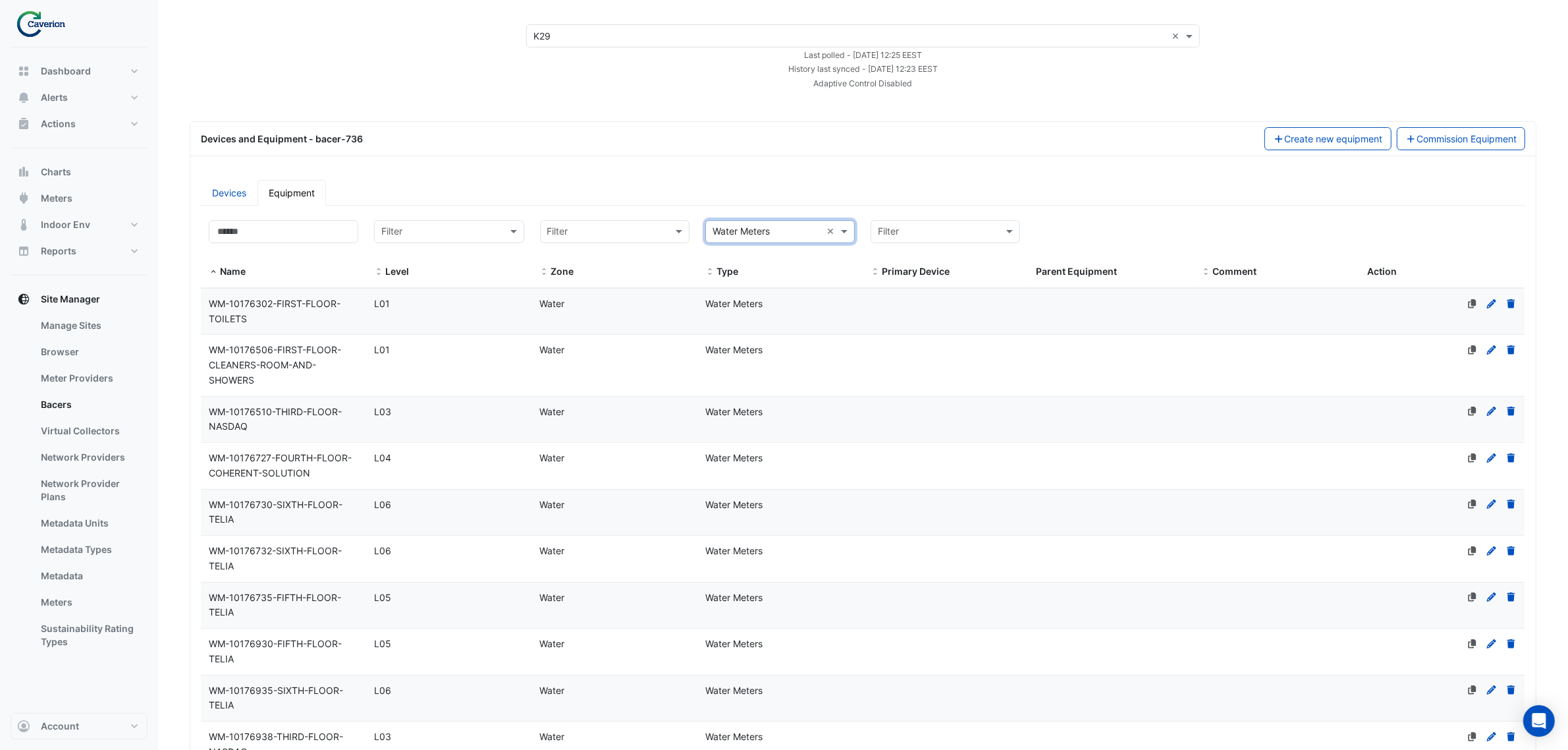
scroll to position [0, 0]
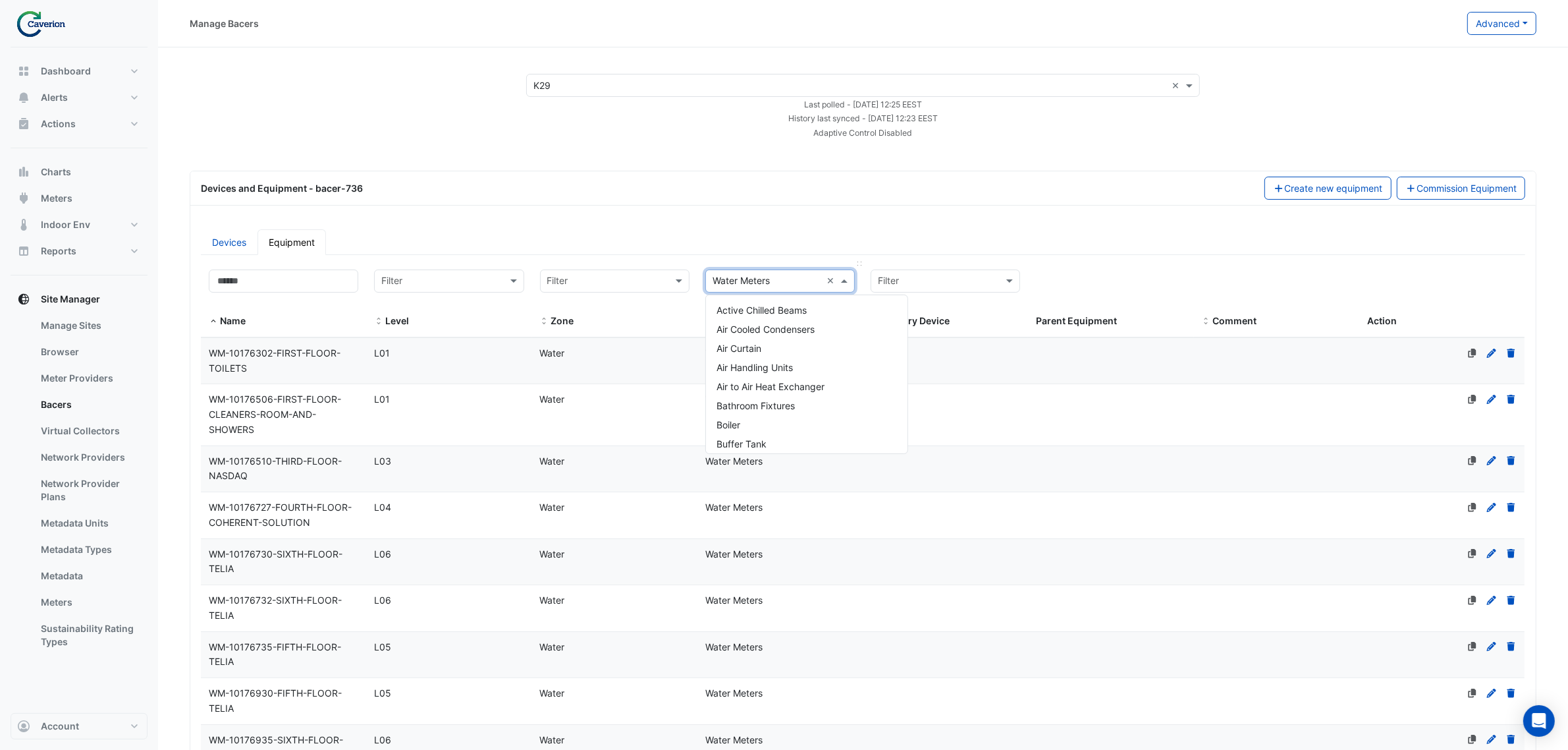
click at [806, 277] on input "text" at bounding box center [767, 281] width 109 height 15
type input "*****"
click at [801, 351] on div "Power Sub-Meters" at bounding box center [780, 348] width 148 height 19
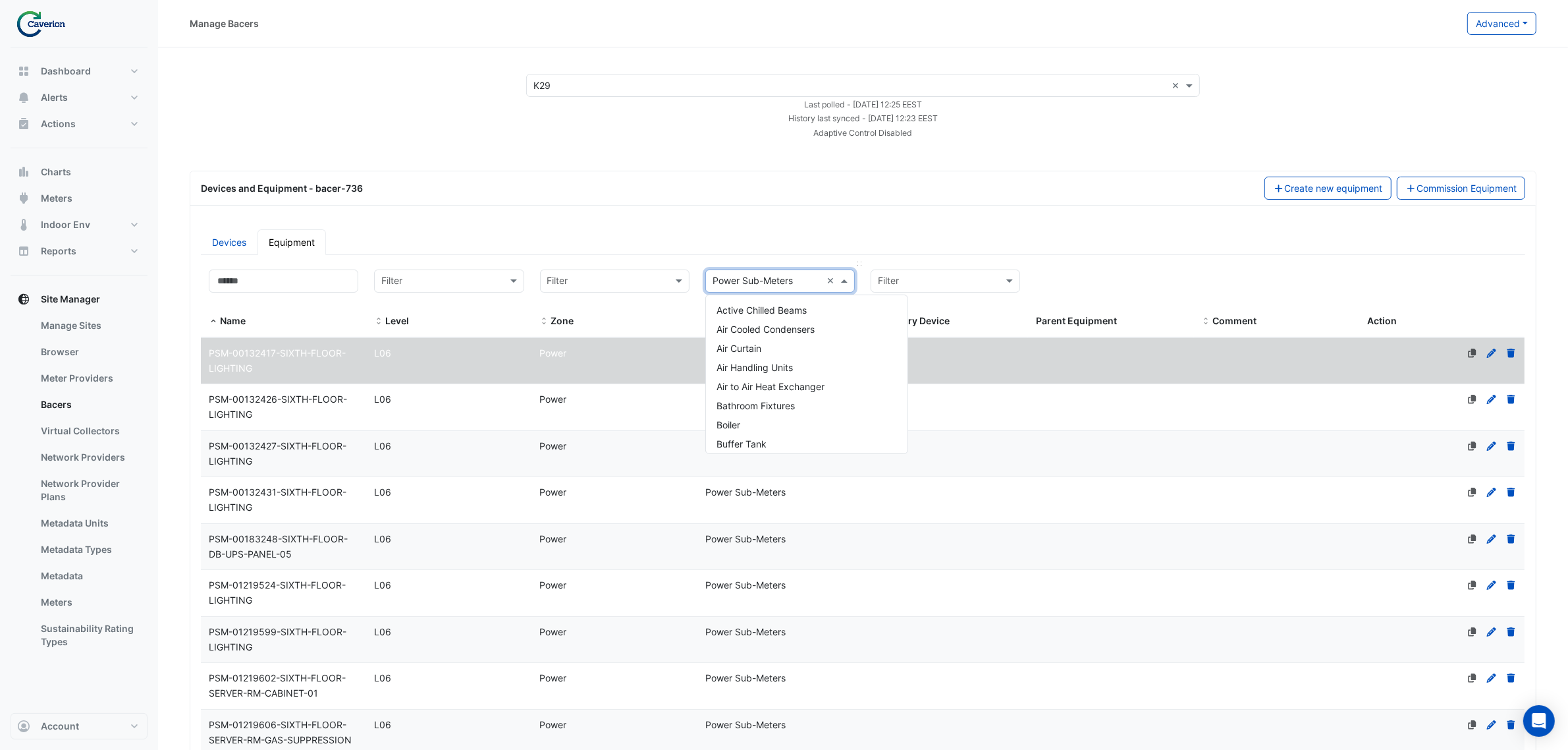
click at [790, 277] on input "text" at bounding box center [767, 281] width 109 height 15
type input "*****"
click at [765, 389] on span "Thermal Energy Meters" at bounding box center [766, 386] width 100 height 11
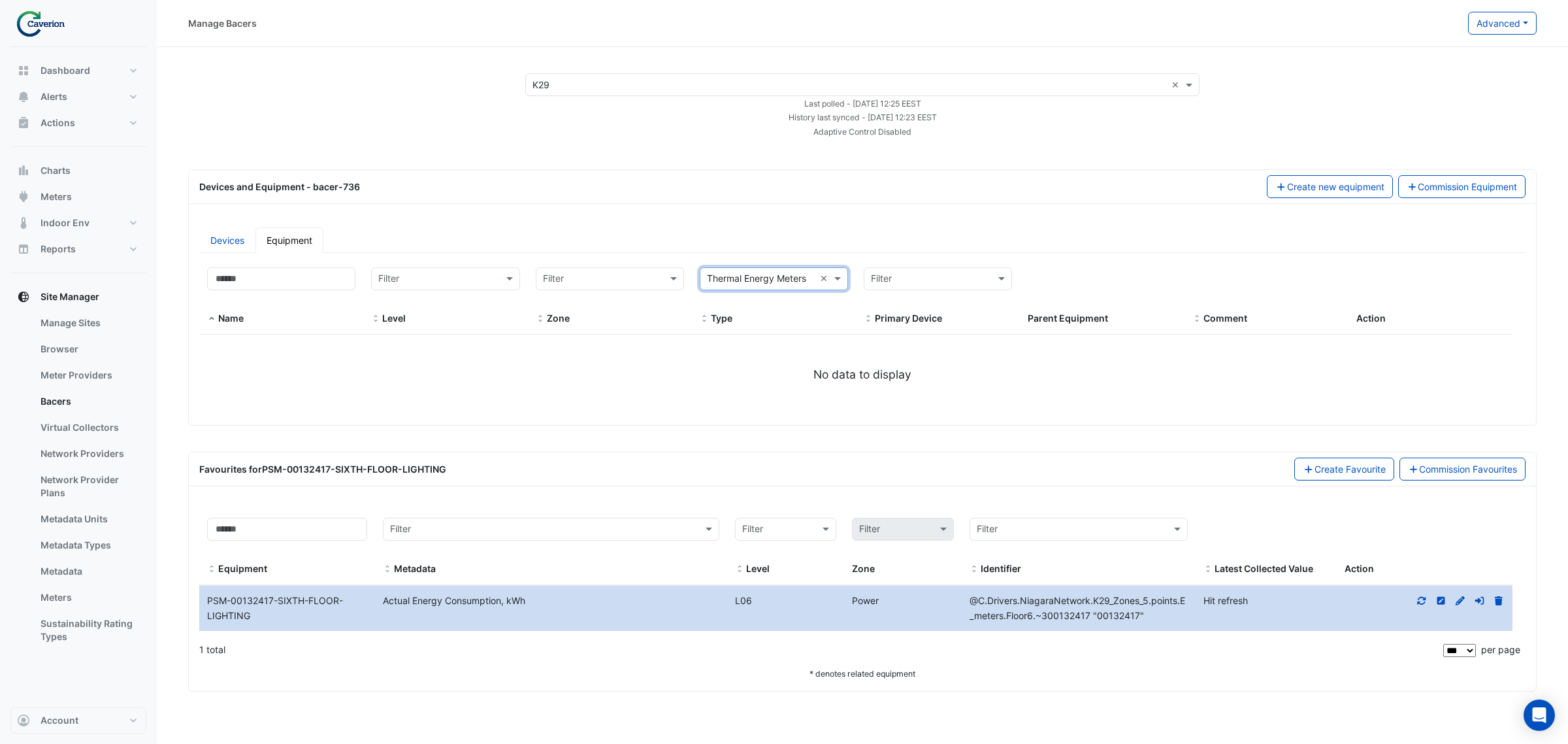
click at [537, 608] on div "Actual Energy Consumption, kWh" at bounding box center [550, 601] width 352 height 15
click at [805, 592] on datatable-body-cell "Level L06 Power" at bounding box center [844, 608] width 235 height 46
click at [920, 602] on div "Power" at bounding box center [903, 601] width 117 height 15
click at [1173, 604] on span "@C.Drivers.NiagaraNetwork.K29_Zones_5.points.E_meters.Floor6.~300132417 "001324…" at bounding box center [1078, 608] width 216 height 26
click at [1175, 607] on span "@C.Drivers.NiagaraNetwork.K29_Zones_5.points.E_meters.Floor6.~300132417 "001324…" at bounding box center [1078, 608] width 216 height 26
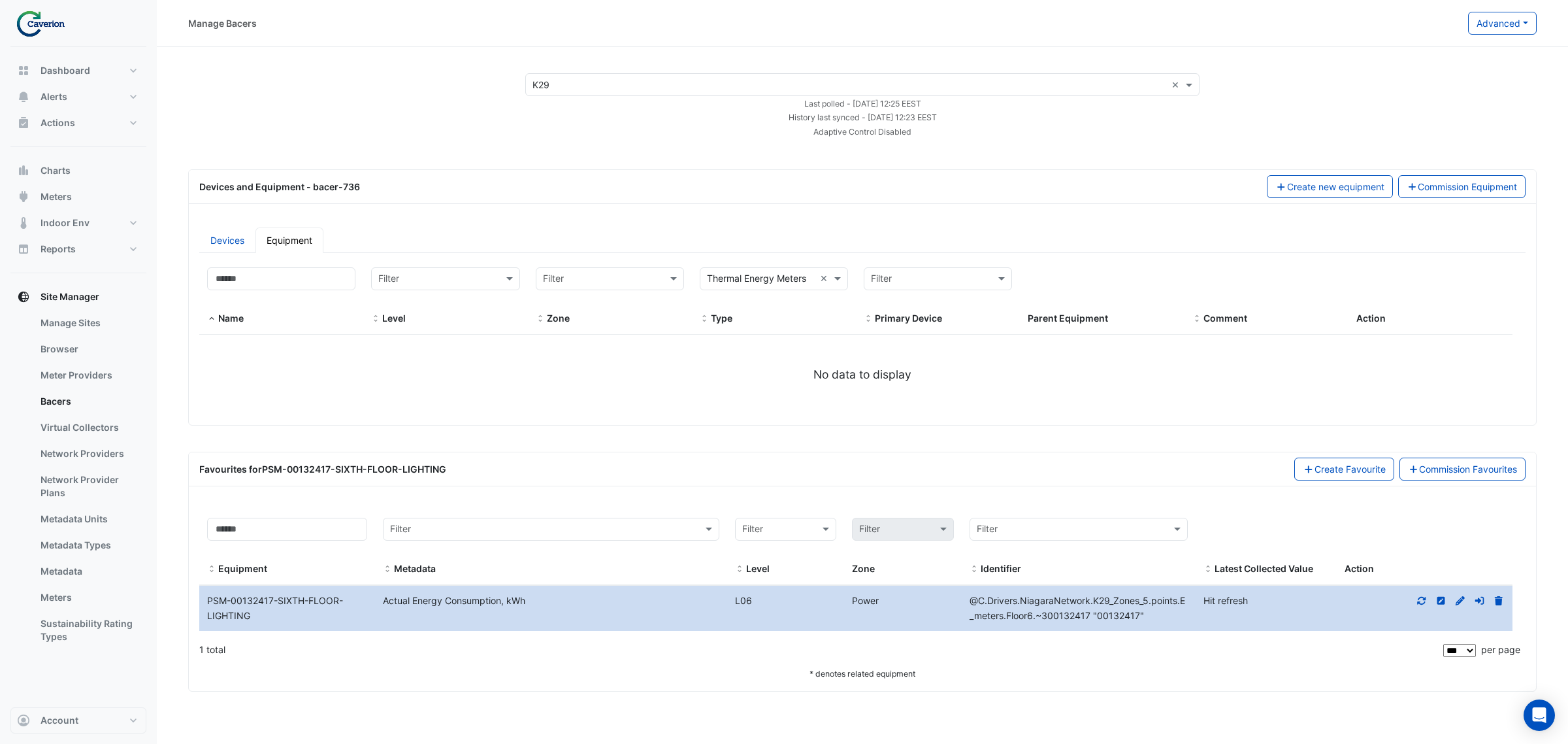
click at [727, 422] on div "Devices Equipment Filter by name: Filter by level: Filter Filter by zone: Filte…" at bounding box center [862, 320] width 1348 height 208
click at [1455, 469] on link "Commission Favourites" at bounding box center [1462, 469] width 127 height 22
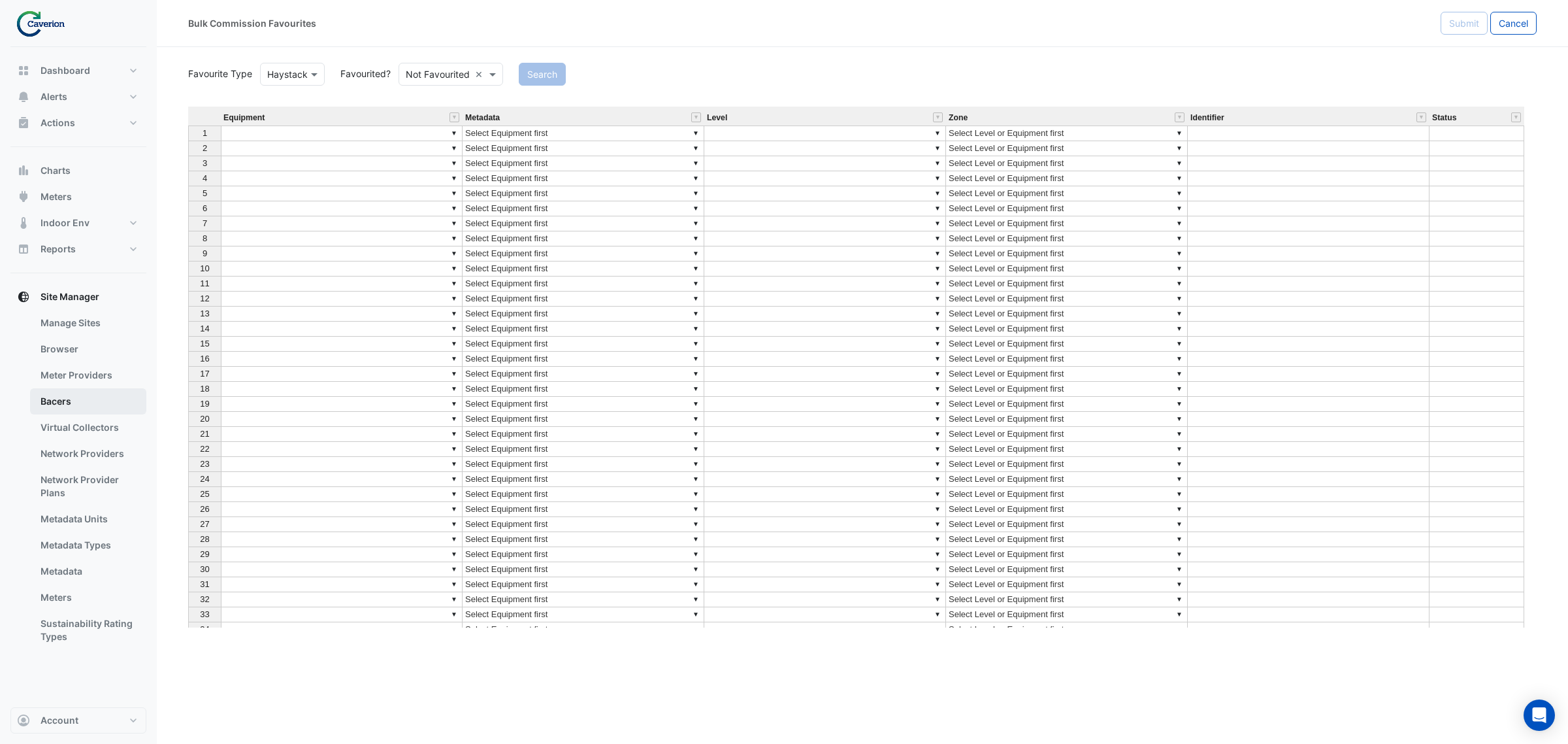
click at [66, 406] on link "Bacers" at bounding box center [88, 401] width 116 height 26
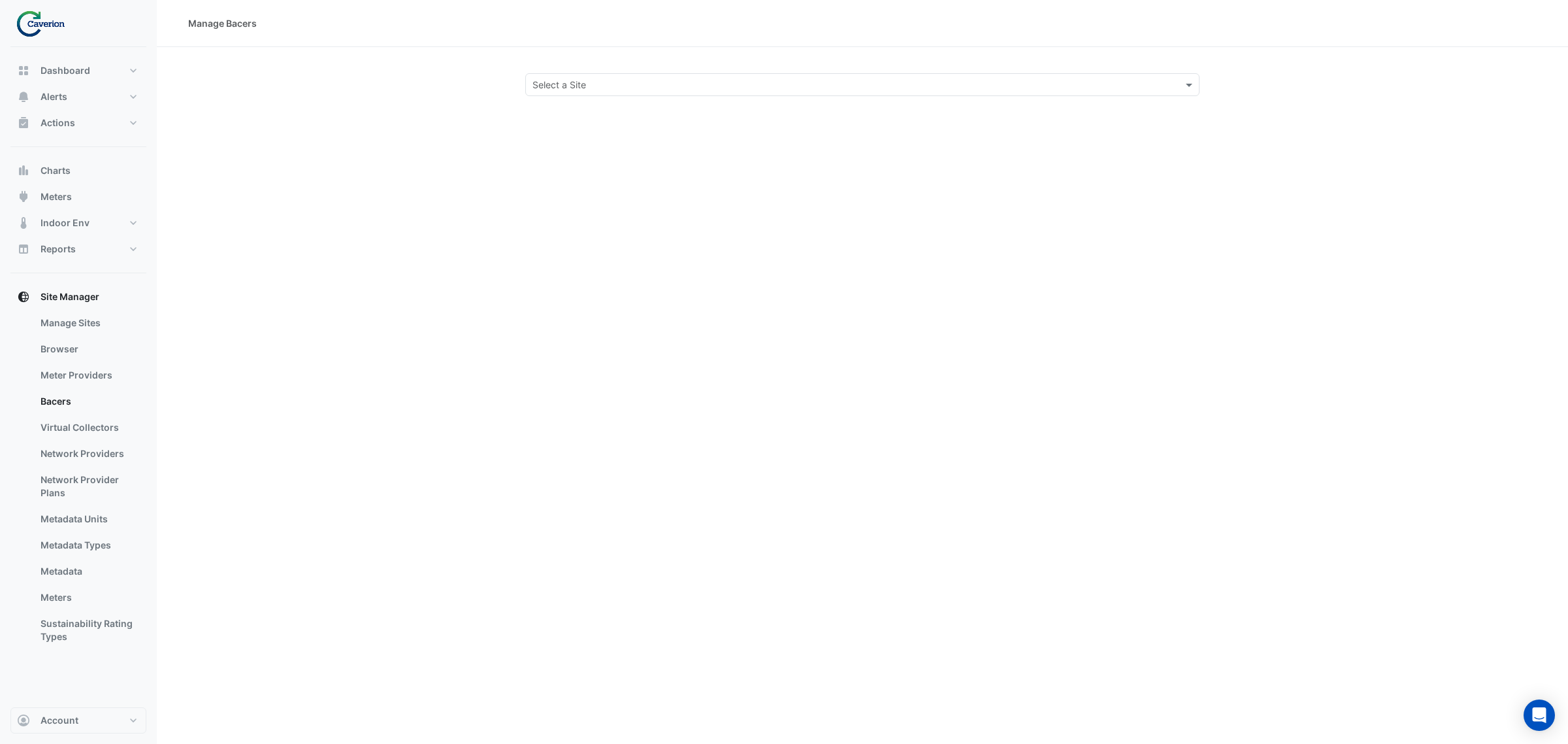
click at [614, 89] on input "text" at bounding box center [849, 86] width 634 height 14
click at [571, 130] on div "K29" at bounding box center [563, 131] width 75 height 19
select select "***"
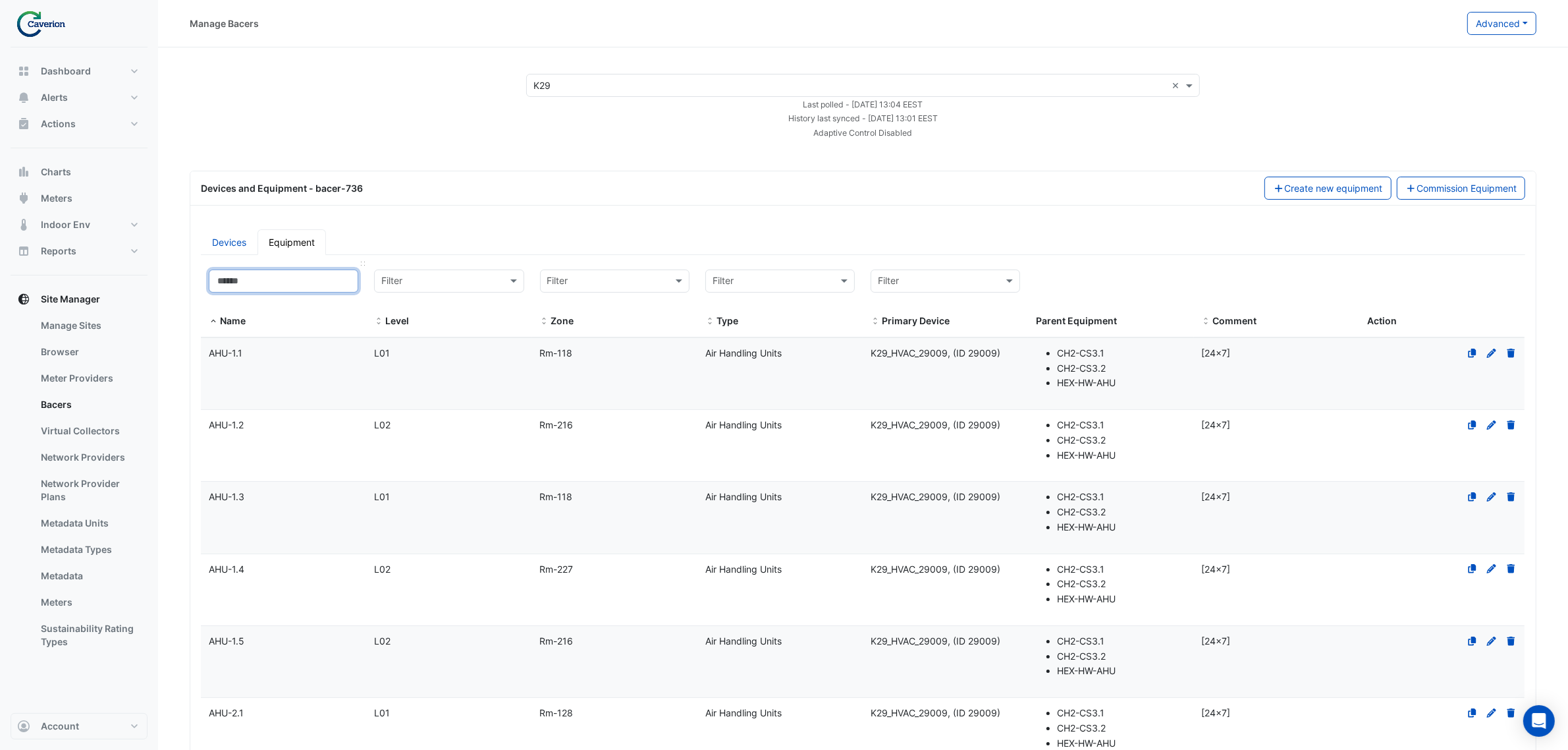
click at [287, 282] on input at bounding box center [283, 280] width 150 height 23
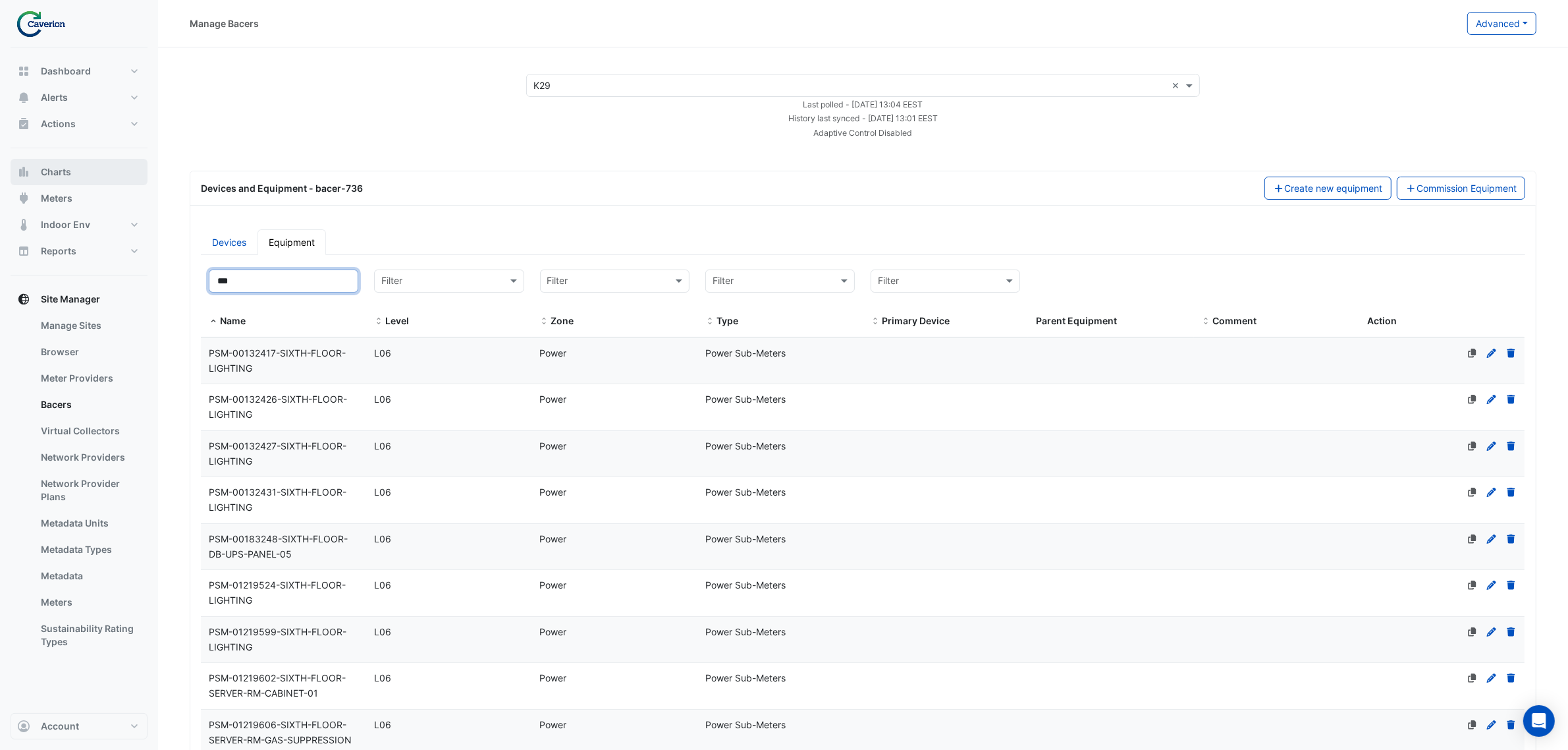
type input "***"
click at [53, 173] on span "Charts" at bounding box center [56, 172] width 30 height 13
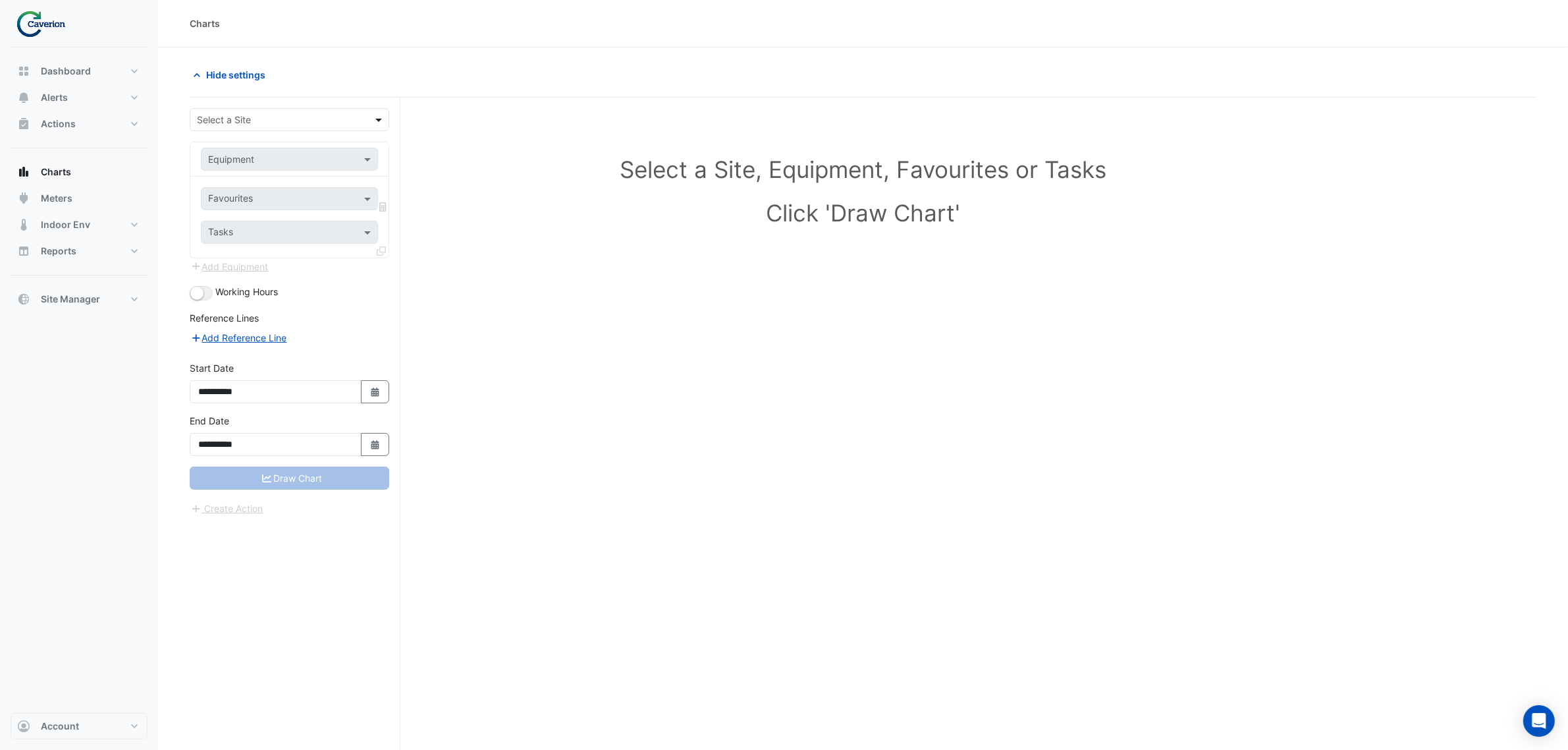
click at [377, 116] on span at bounding box center [380, 119] width 17 height 14
click at [318, 143] on div "Cyber City B" at bounding box center [289, 148] width 198 height 19
click at [373, 157] on span at bounding box center [369, 159] width 17 height 14
type input "*"
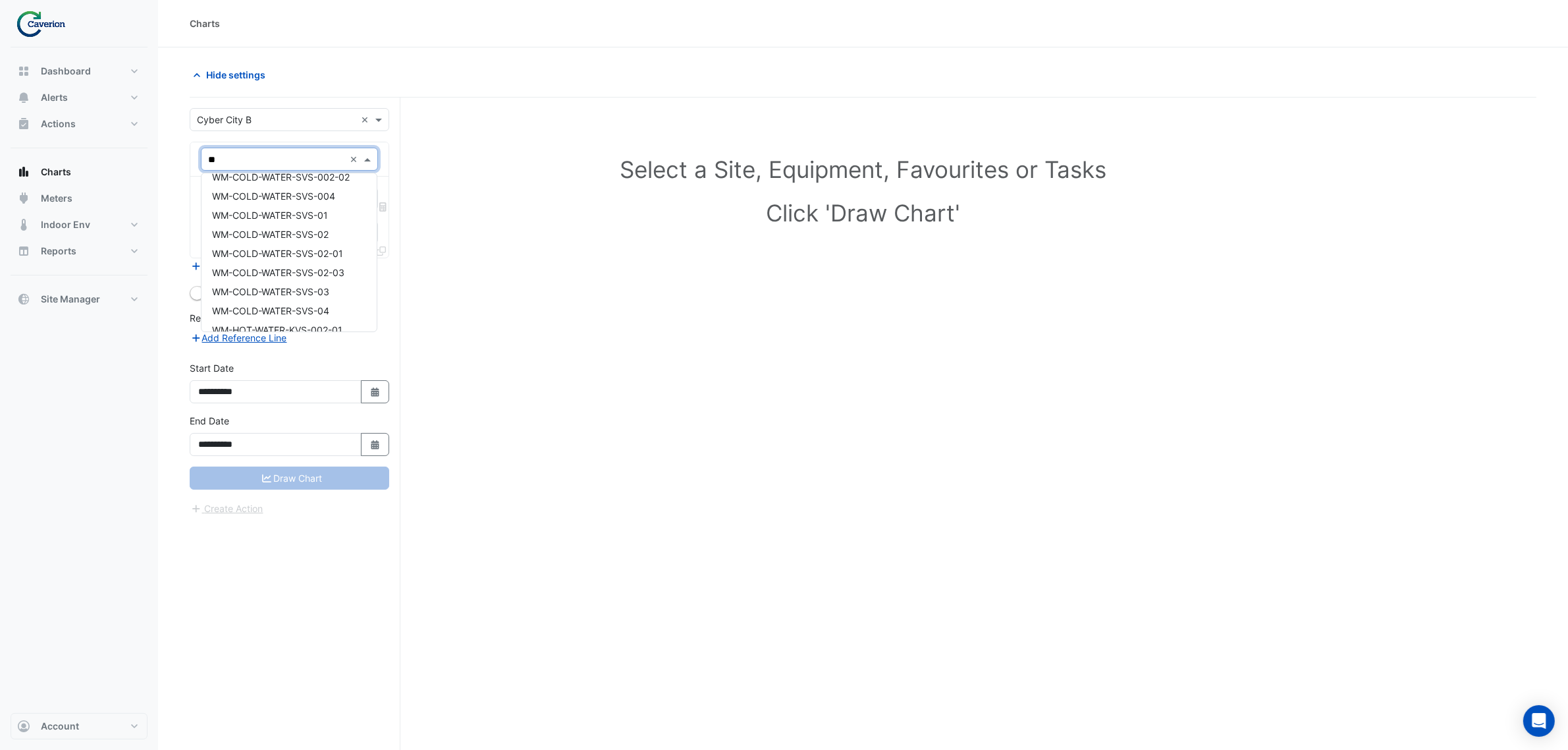
scroll to position [119, 0]
type input "*"
type input "****"
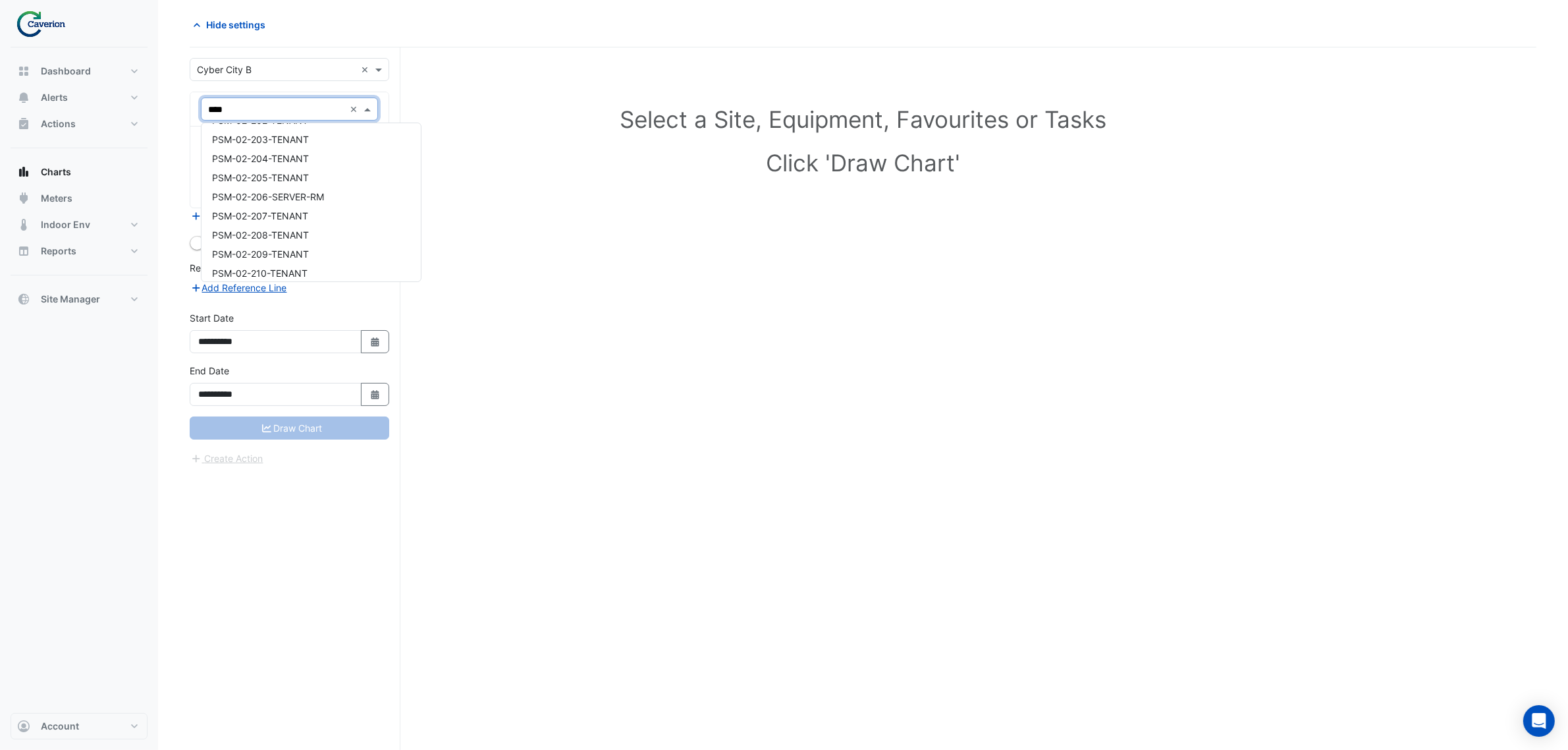
scroll to position [160, 0]
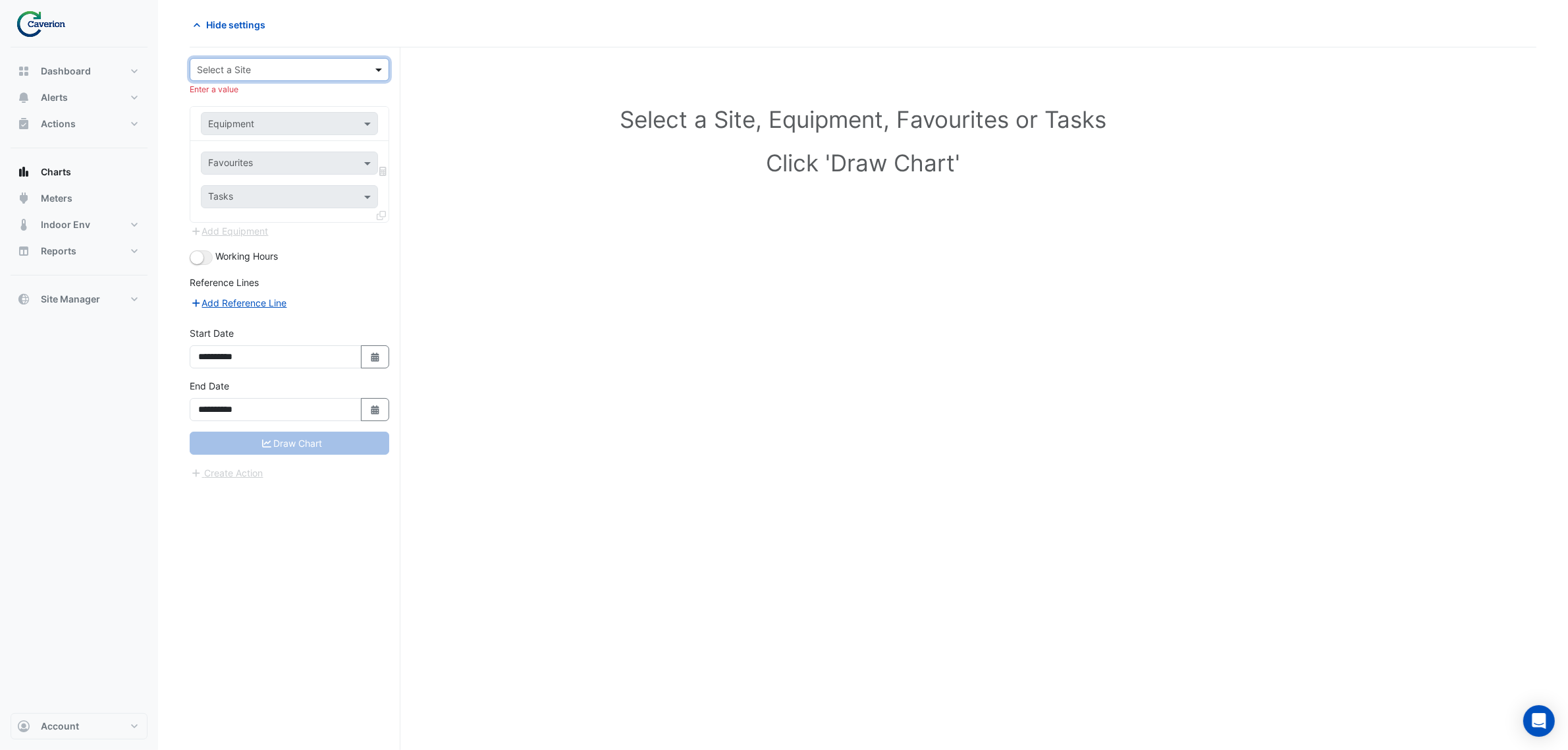
click at [376, 69] on span at bounding box center [380, 70] width 17 height 14
click at [311, 120] on div "K29" at bounding box center [289, 117] width 198 height 19
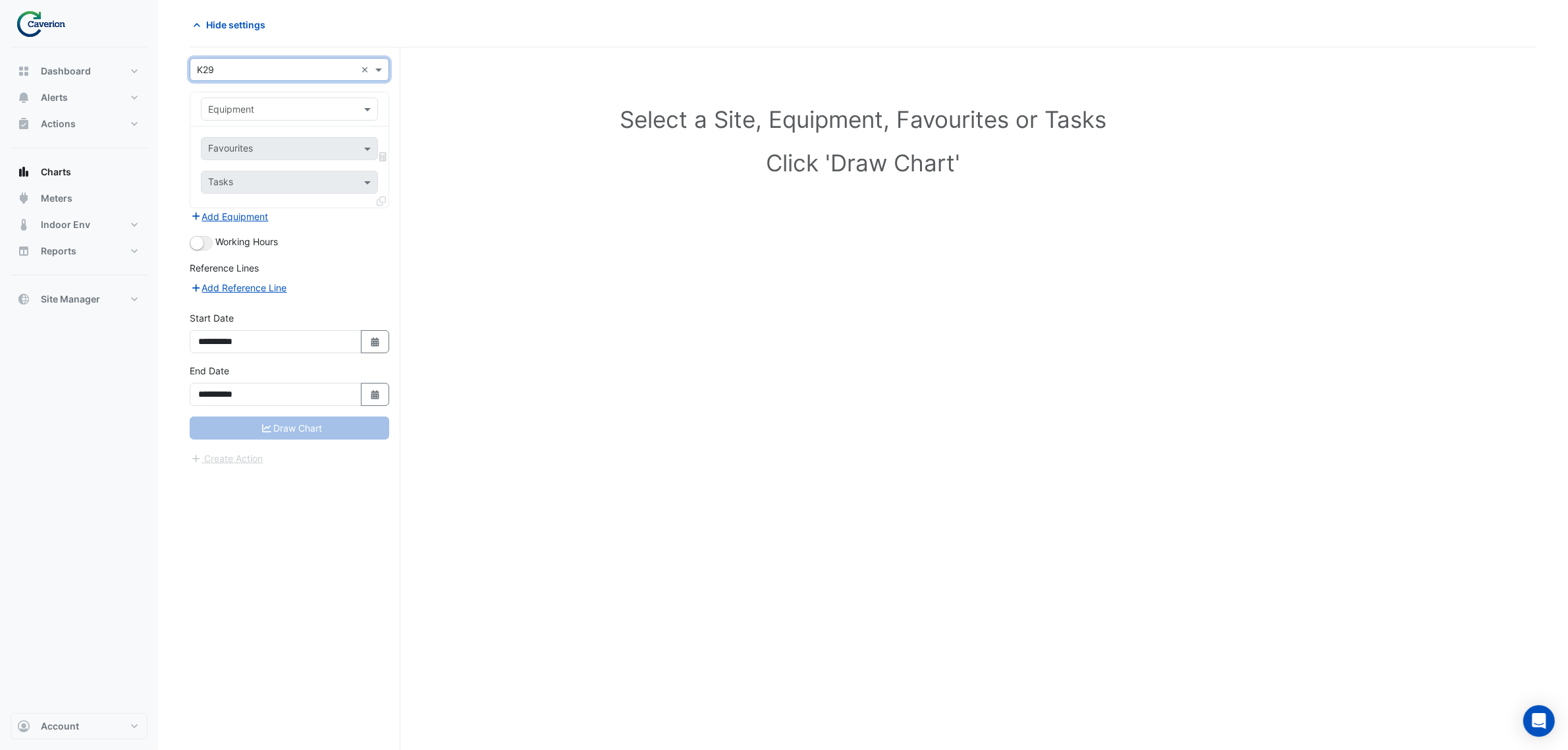
click at [294, 107] on input "text" at bounding box center [276, 110] width 136 height 14
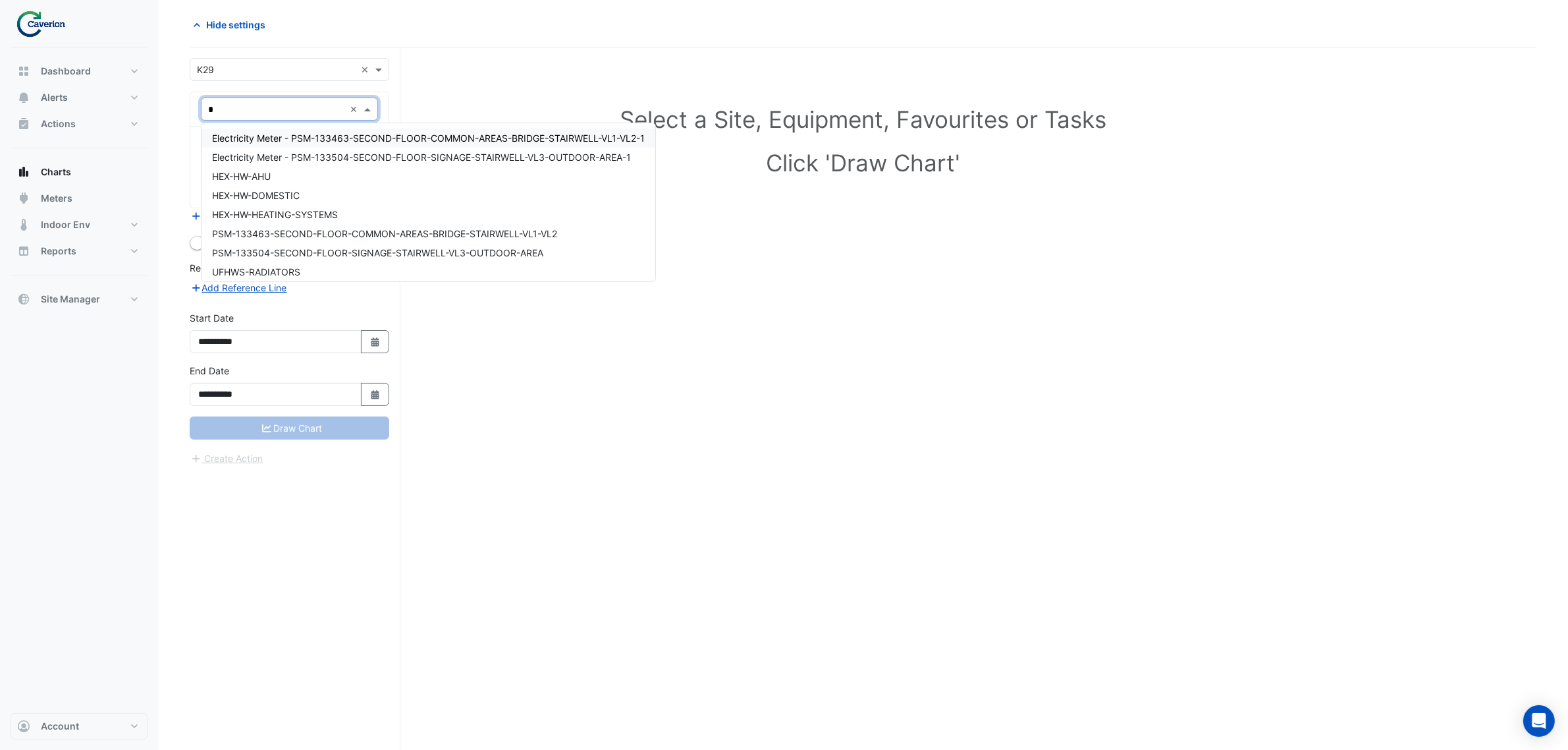
type input "**"
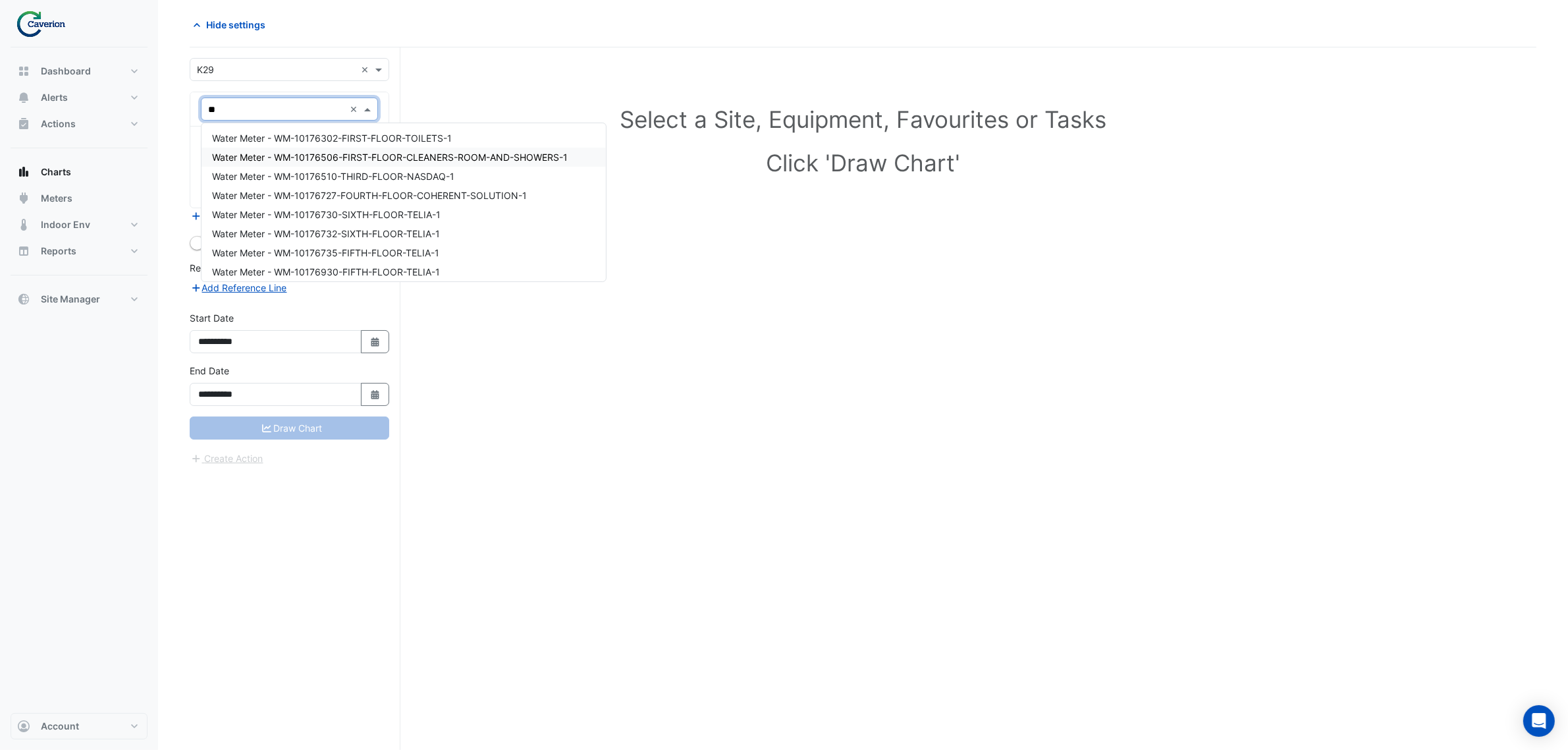
click at [509, 157] on span "Water Meter - WM-10176506-FIRST-FLOOR-CLEANERS-ROOM-AND-SHOWERS-1" at bounding box center [390, 157] width 356 height 11
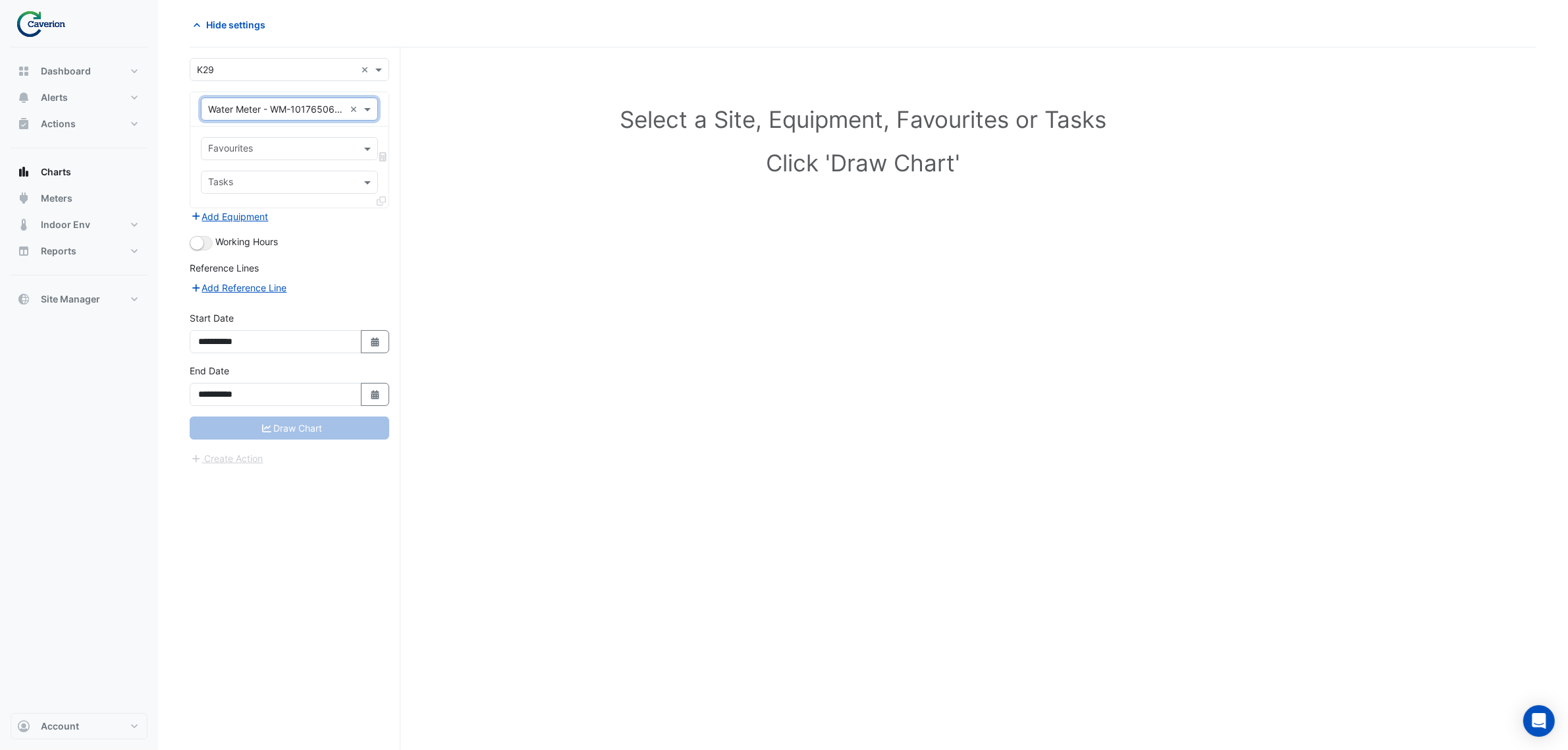
click at [291, 143] on input "text" at bounding box center [281, 150] width 147 height 14
click at [286, 176] on span "Water Consumption Final Substituted" at bounding box center [292, 177] width 159 height 11
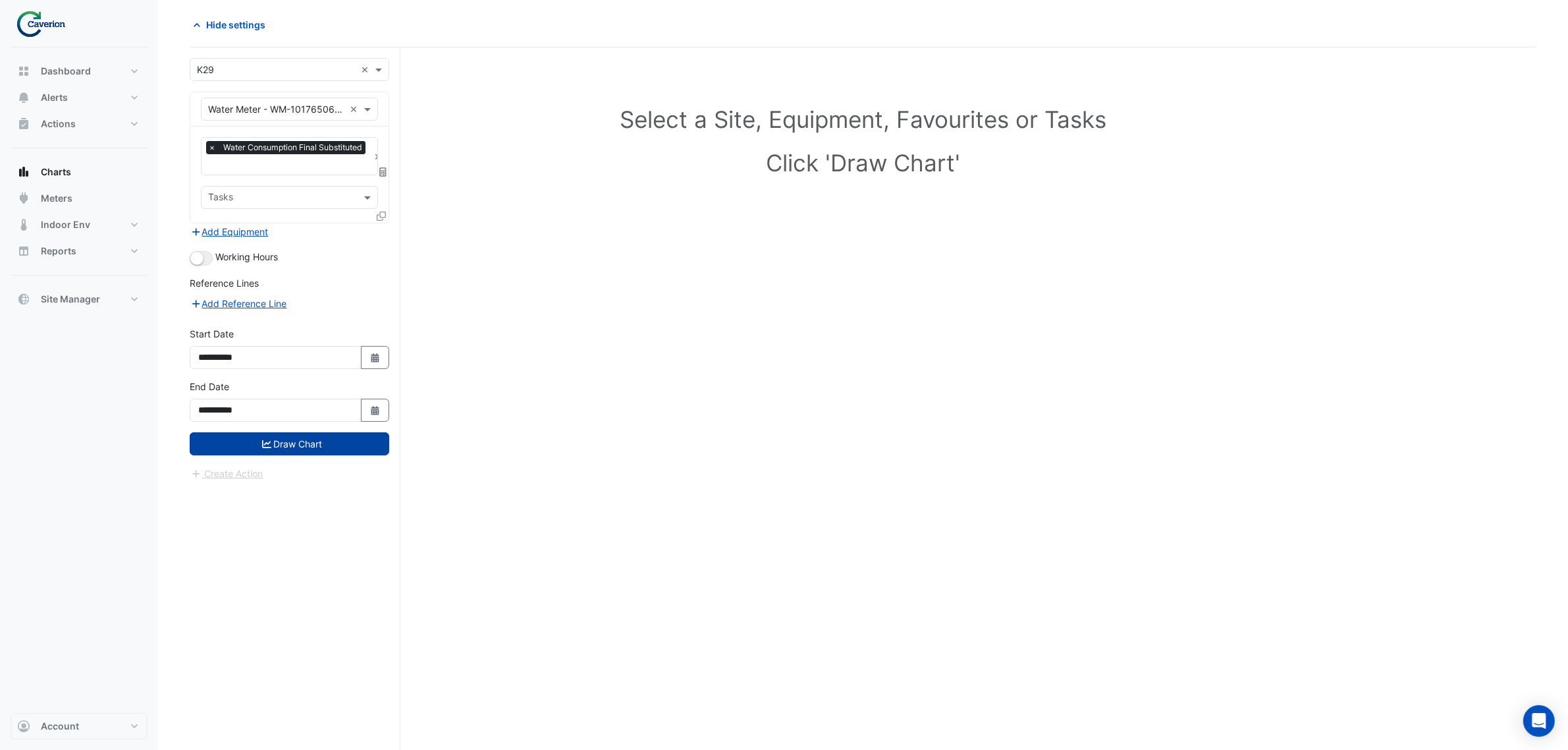
click at [293, 443] on button "Draw Chart" at bounding box center [289, 444] width 199 height 23
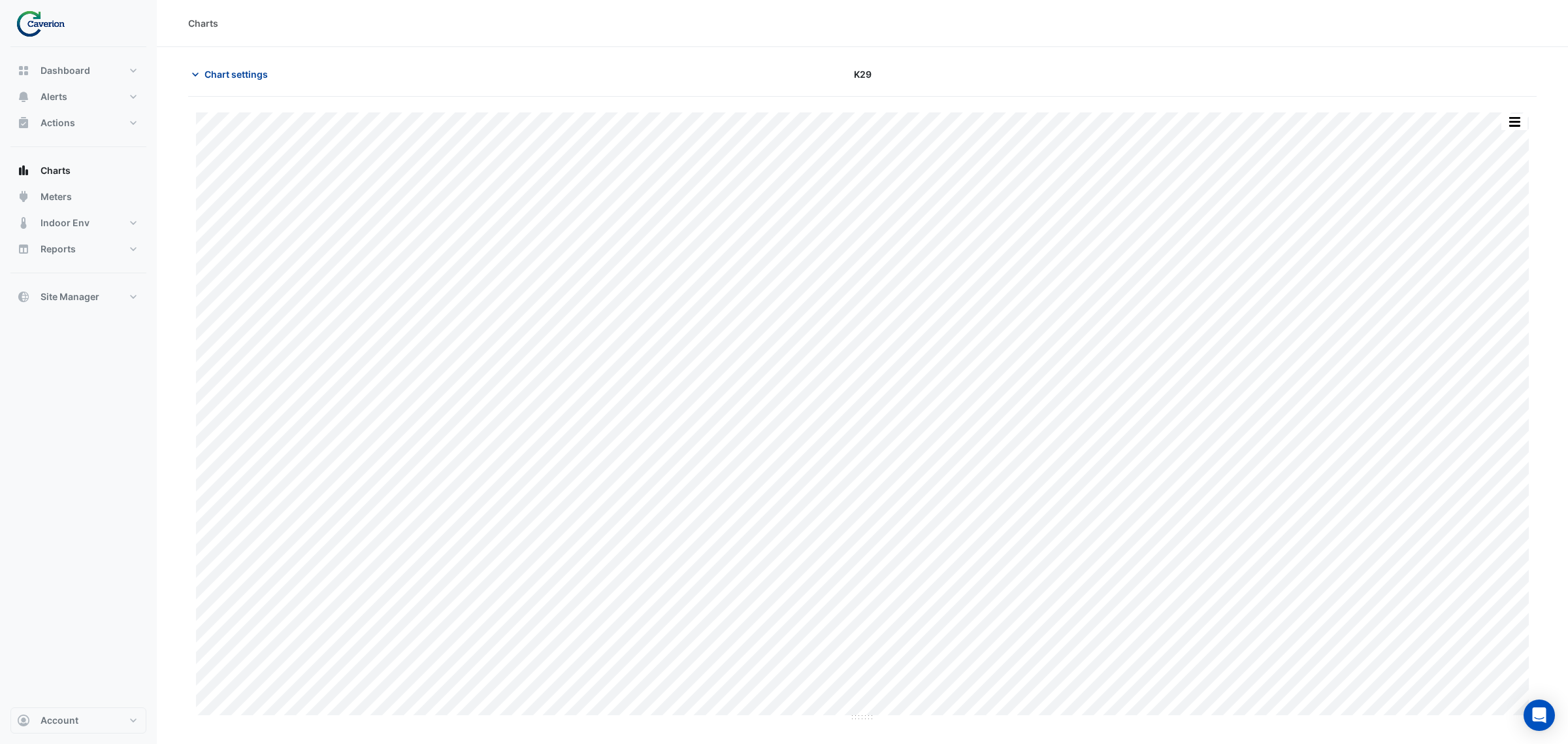
click at [217, 74] on span "Chart settings" at bounding box center [236, 74] width 64 height 14
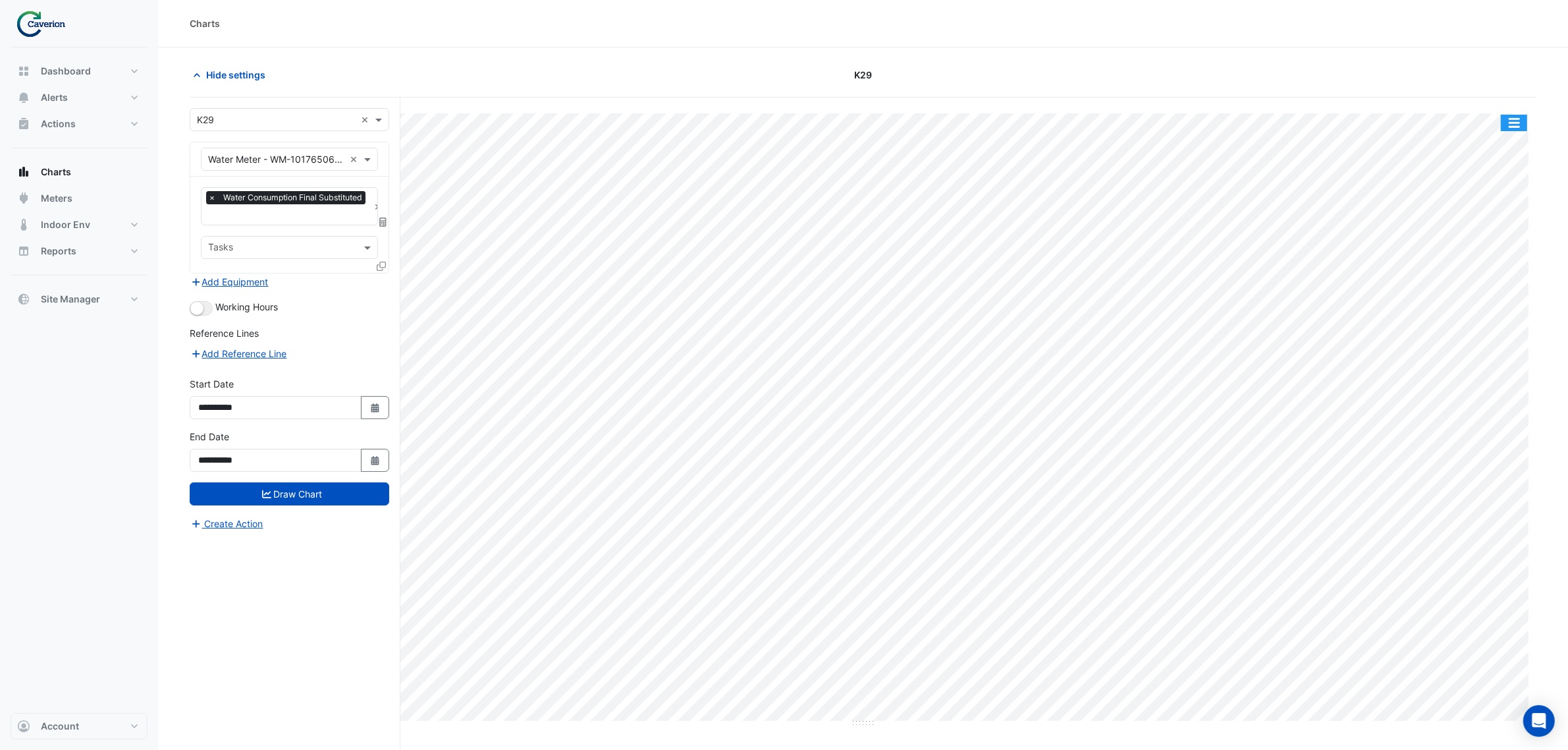
click at [1508, 127] on button "button" at bounding box center [1514, 123] width 26 height 17
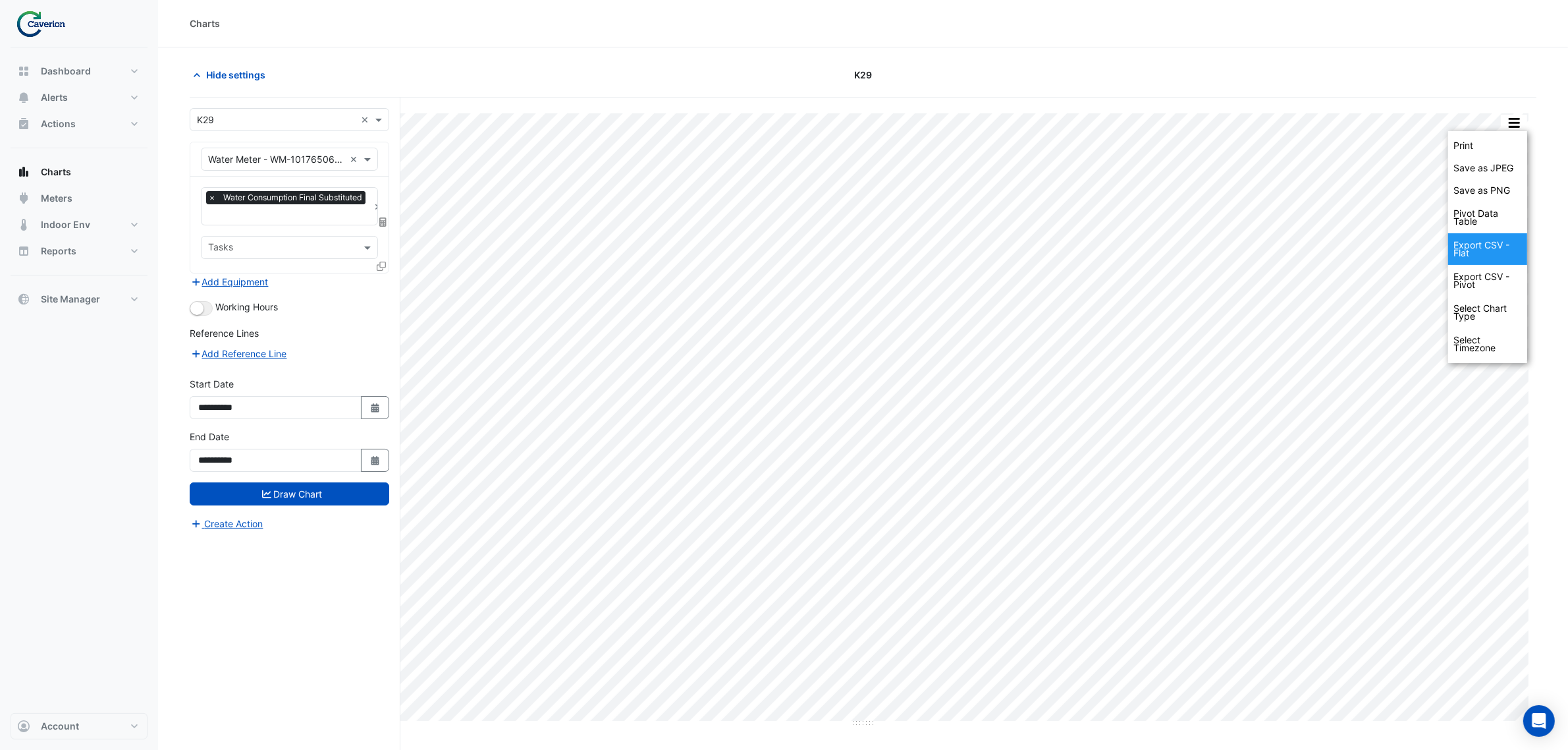
click at [1469, 242] on div "Export CSV - Flat" at bounding box center [1487, 249] width 79 height 32
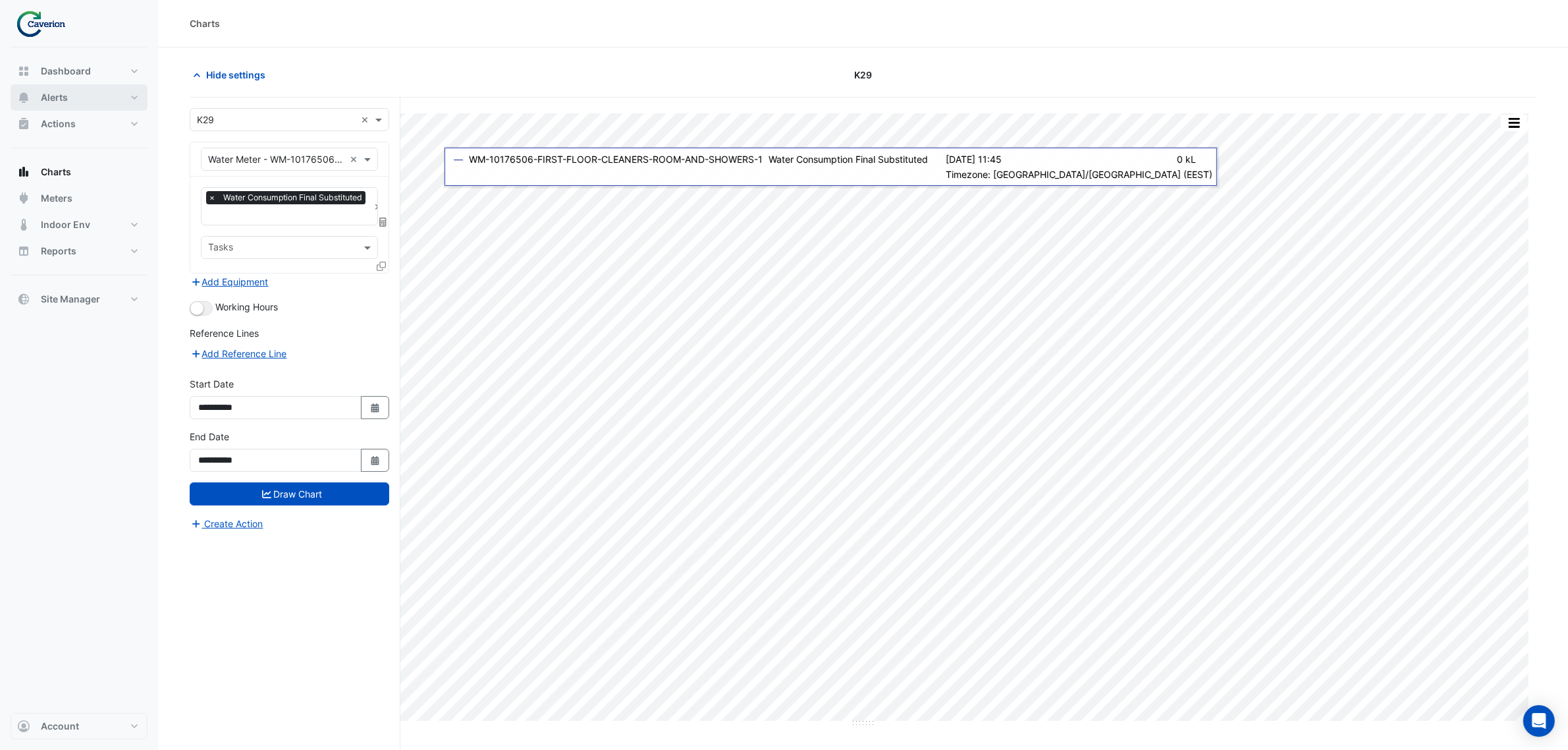
click at [66, 97] on span "Alerts" at bounding box center [54, 97] width 27 height 13
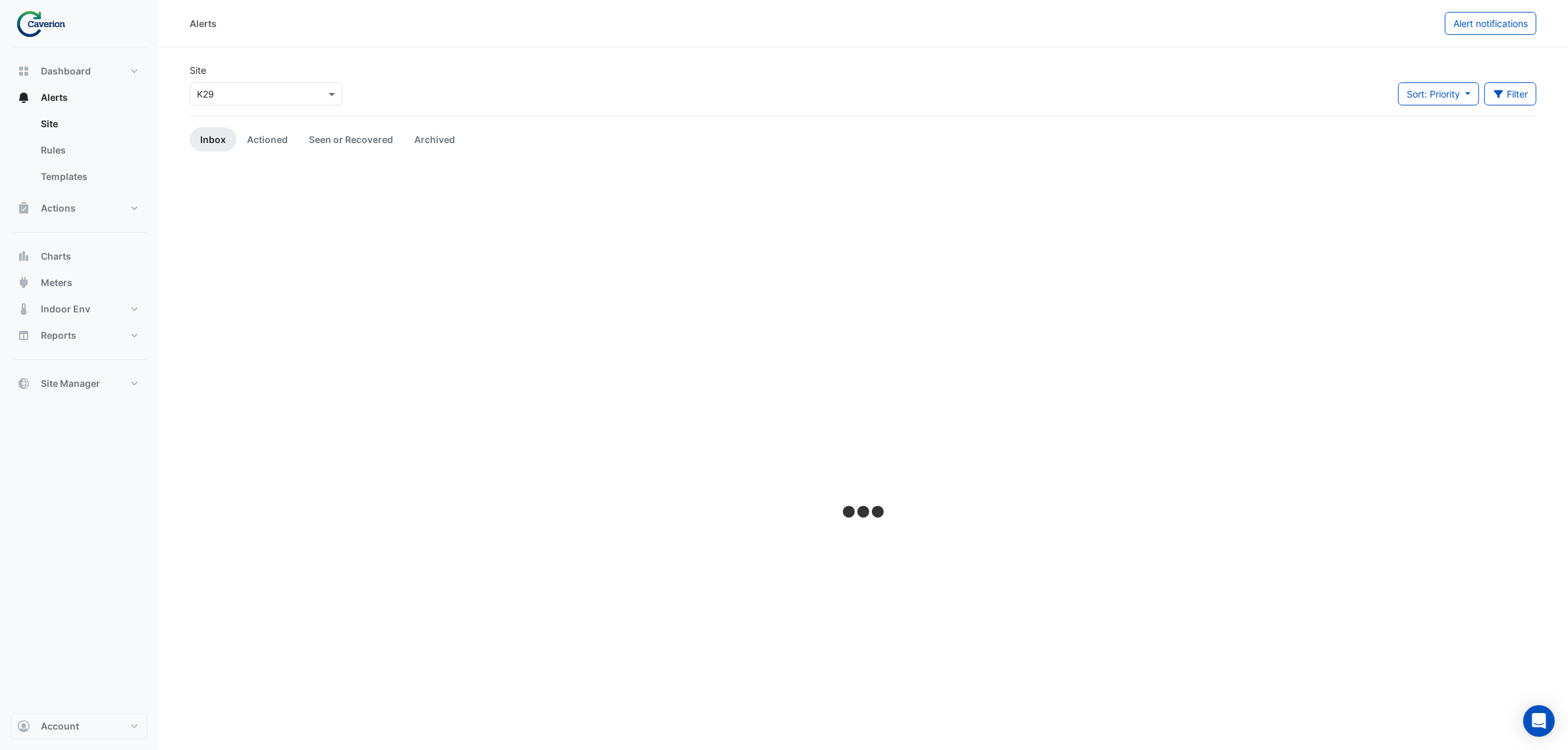
click at [43, 29] on img at bounding box center [45, 23] width 59 height 26
click at [33, 5] on div at bounding box center [79, 23] width 137 height 48
click at [24, 11] on img at bounding box center [45, 23] width 59 height 26
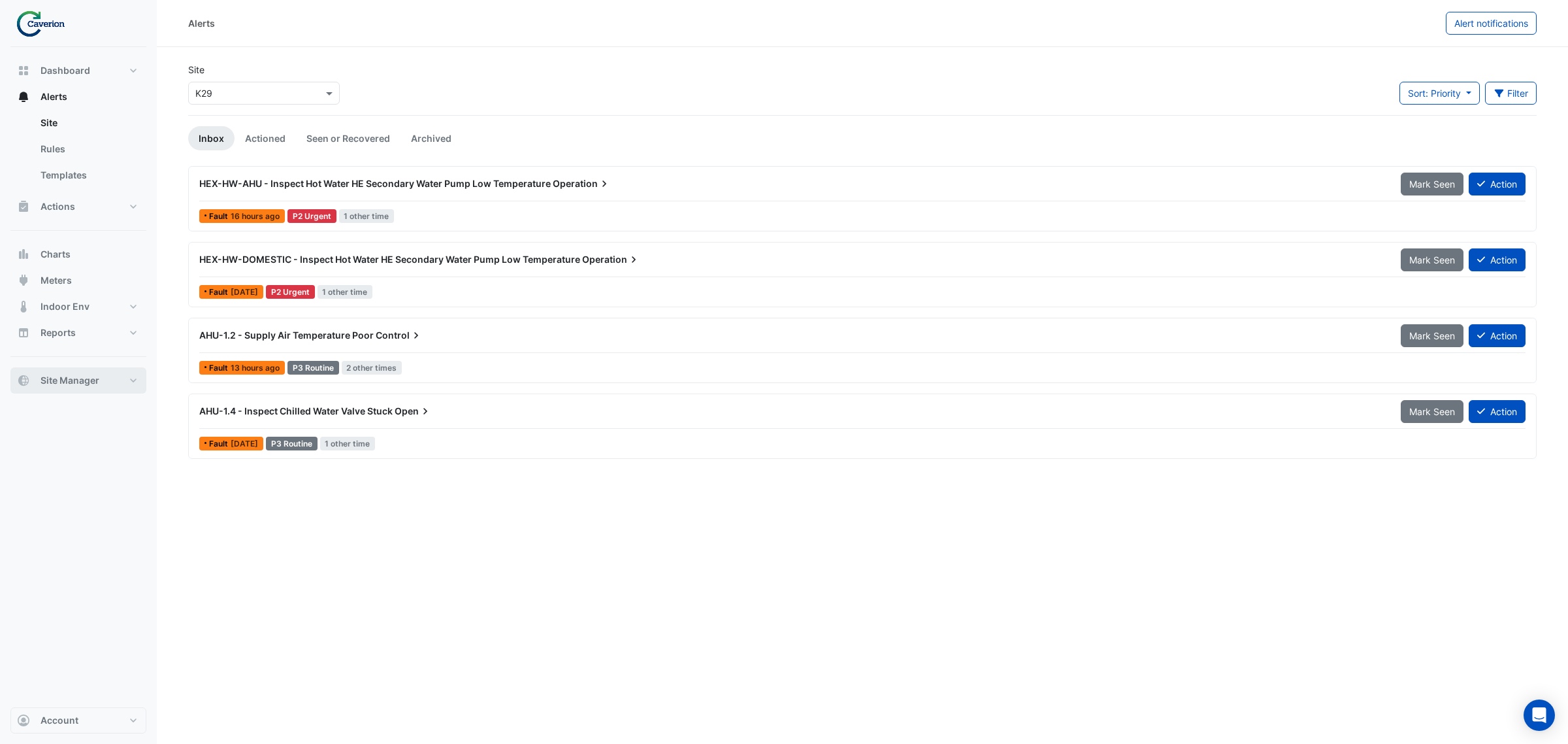
click at [58, 370] on button "Site Manager" at bounding box center [78, 380] width 136 height 26
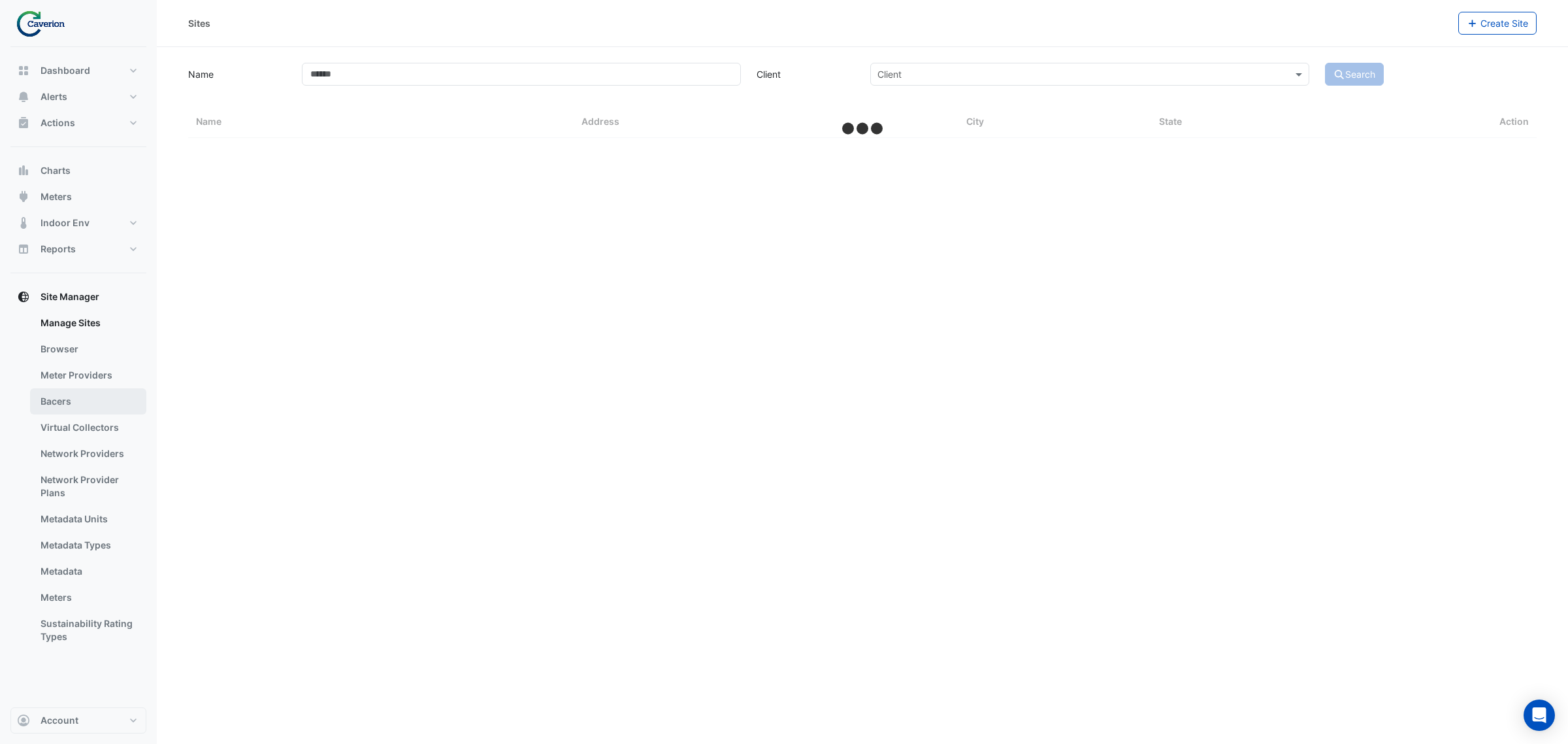
click at [73, 404] on link "Bacers" at bounding box center [88, 401] width 116 height 26
click at [79, 312] on link "Manage Sites" at bounding box center [88, 322] width 116 height 26
select select "***"
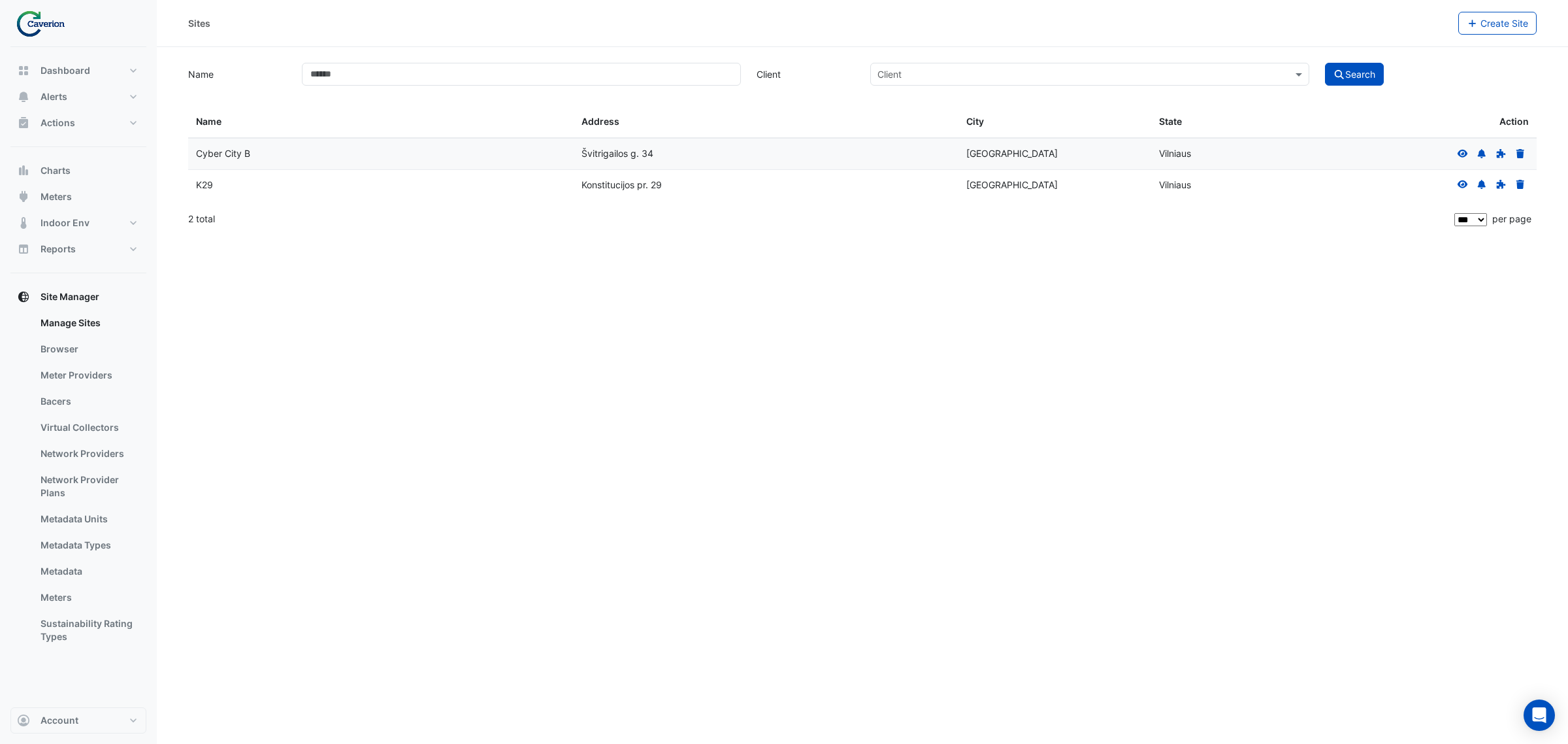
click at [1464, 182] on icon at bounding box center [1463, 184] width 10 height 8
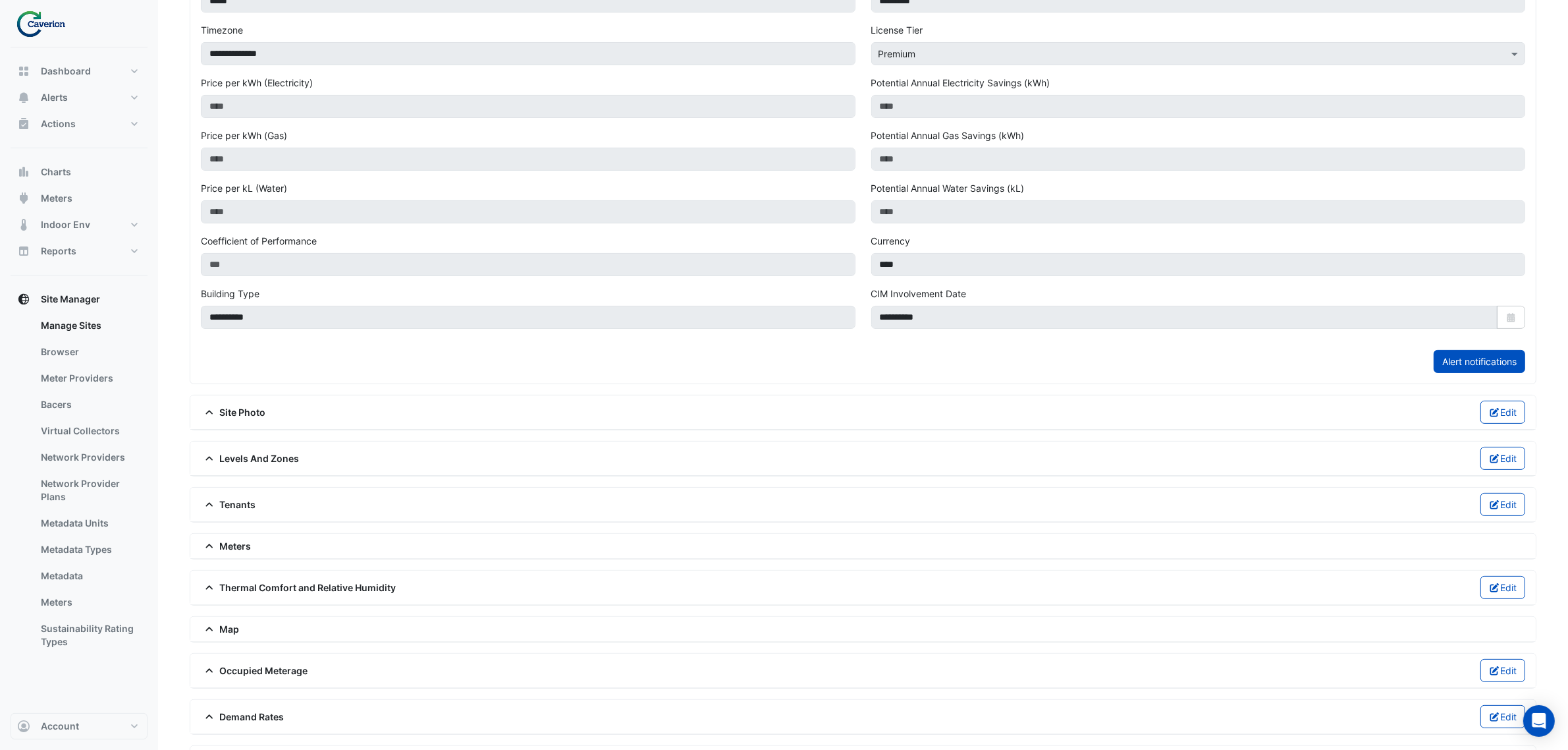
scroll to position [347, 0]
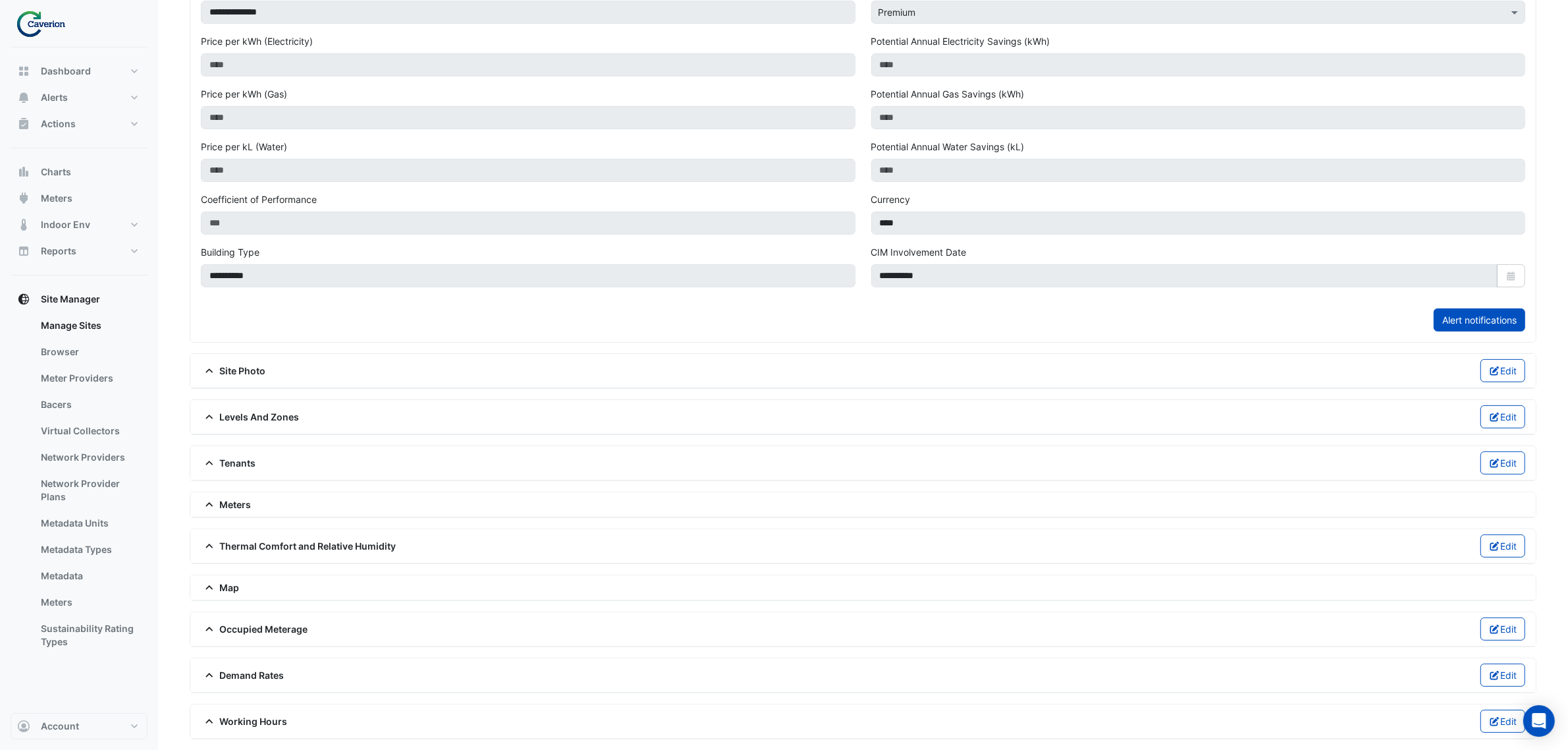
click at [260, 411] on span "Levels And Zones" at bounding box center [250, 417] width 99 height 14
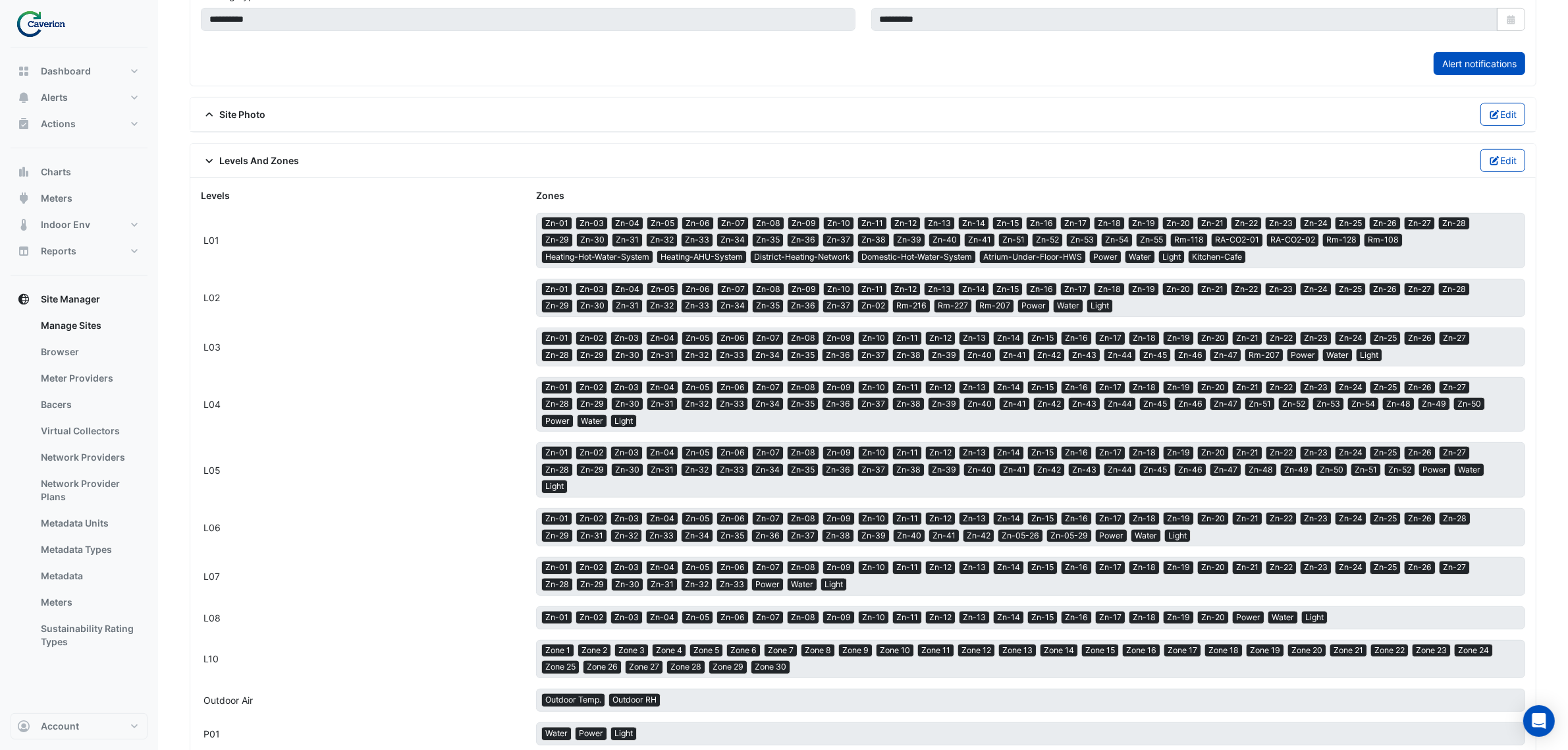
scroll to position [841, 0]
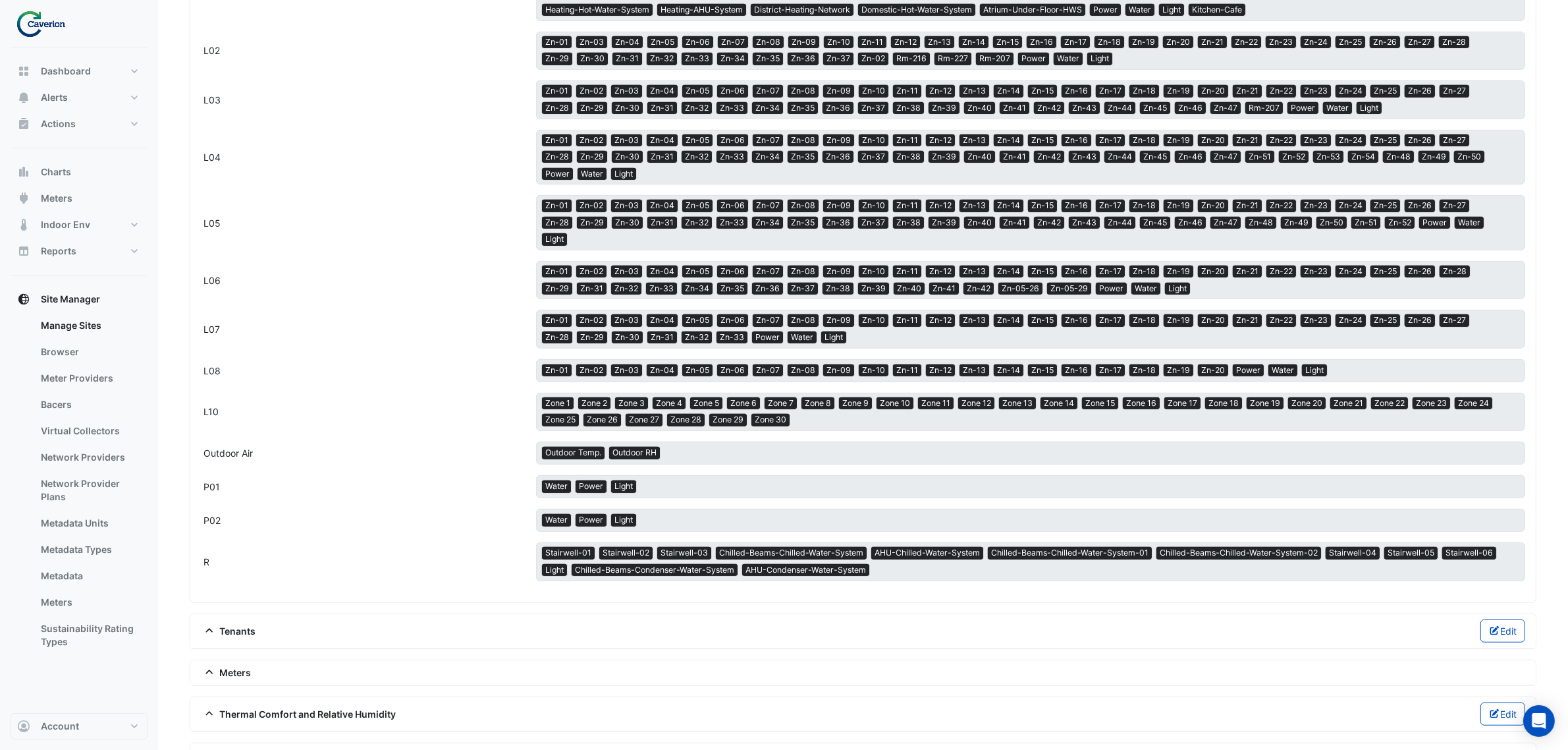
click at [291, 668] on div "Meters" at bounding box center [863, 672] width 1324 height 14
click at [204, 670] on icon at bounding box center [209, 672] width 12 height 9
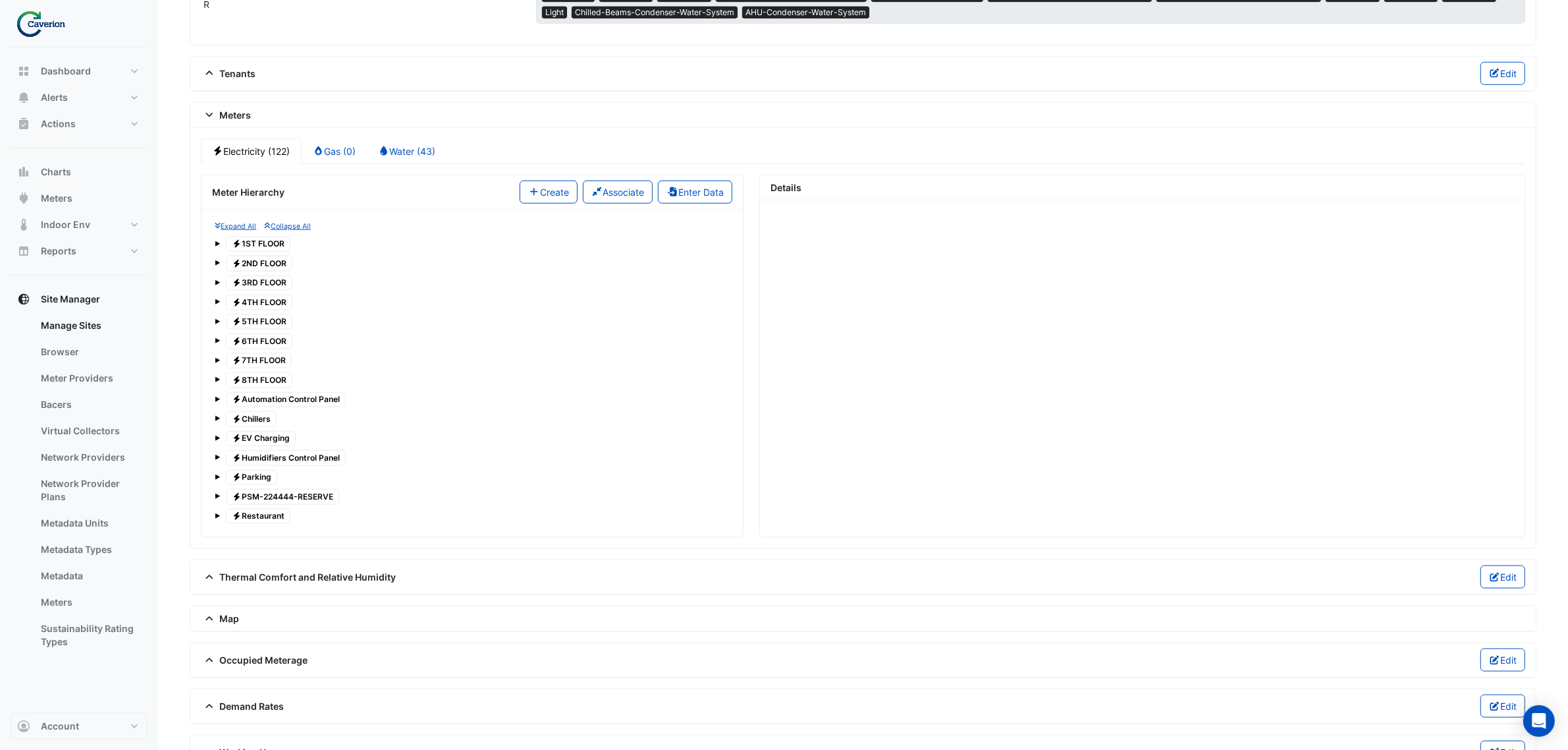
scroll to position [1433, 0]
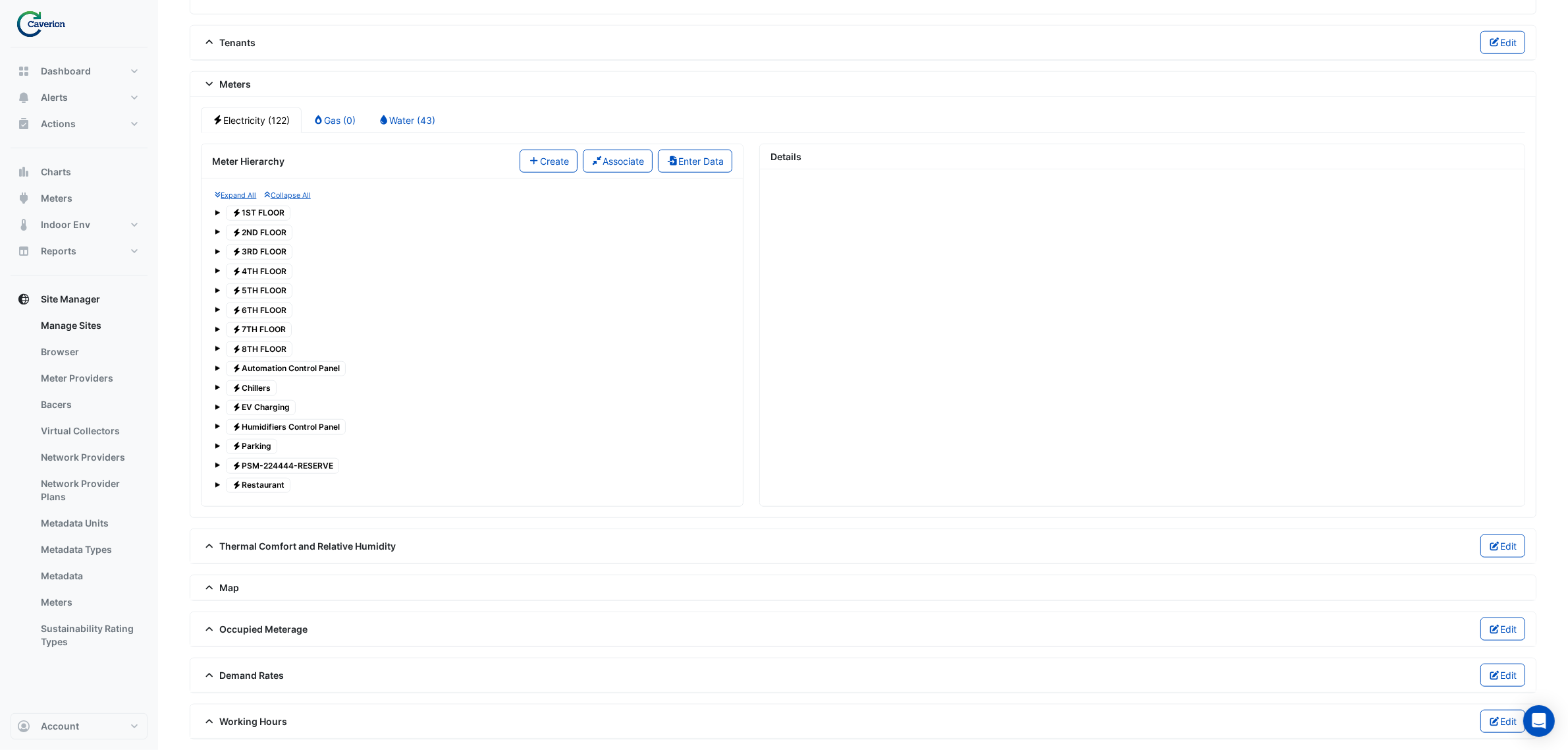
click at [218, 346] on span at bounding box center [217, 348] width 5 height 5
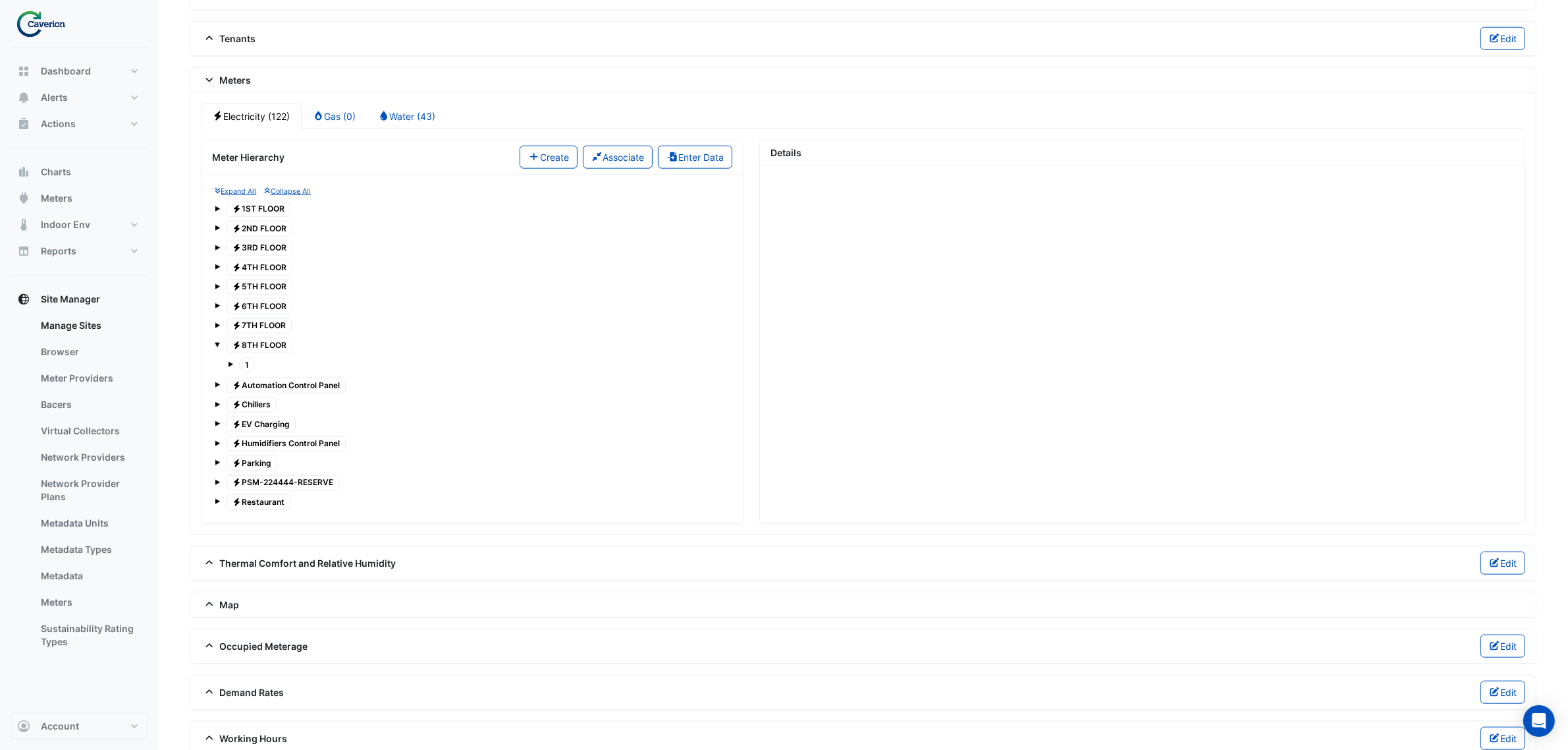
click at [225, 362] on div "1" at bounding box center [472, 365] width 515 height 21
click at [226, 363] on div "1" at bounding box center [472, 365] width 515 height 21
click at [229, 362] on span at bounding box center [230, 364] width 5 height 5
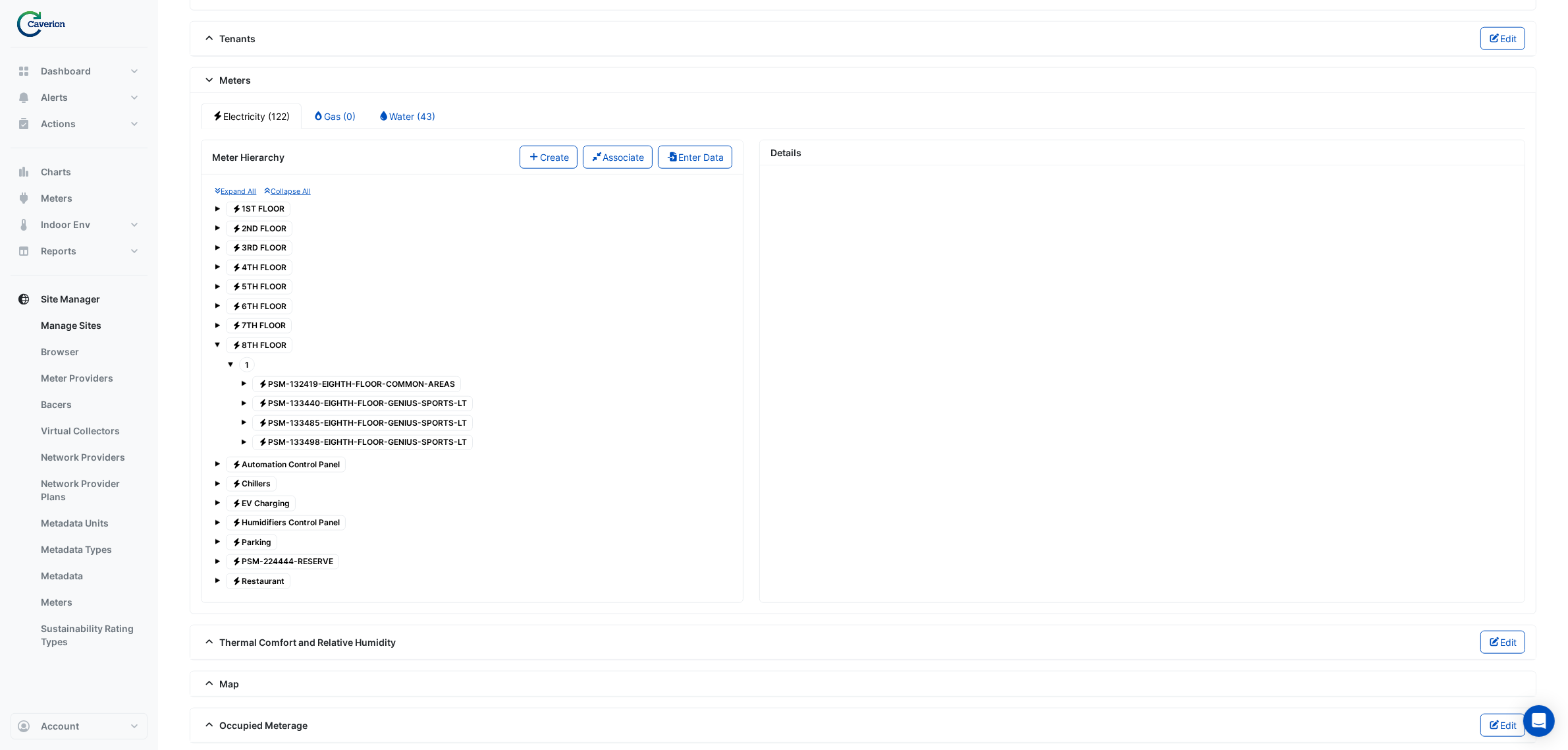
click at [218, 206] on span at bounding box center [217, 209] width 5 height 5
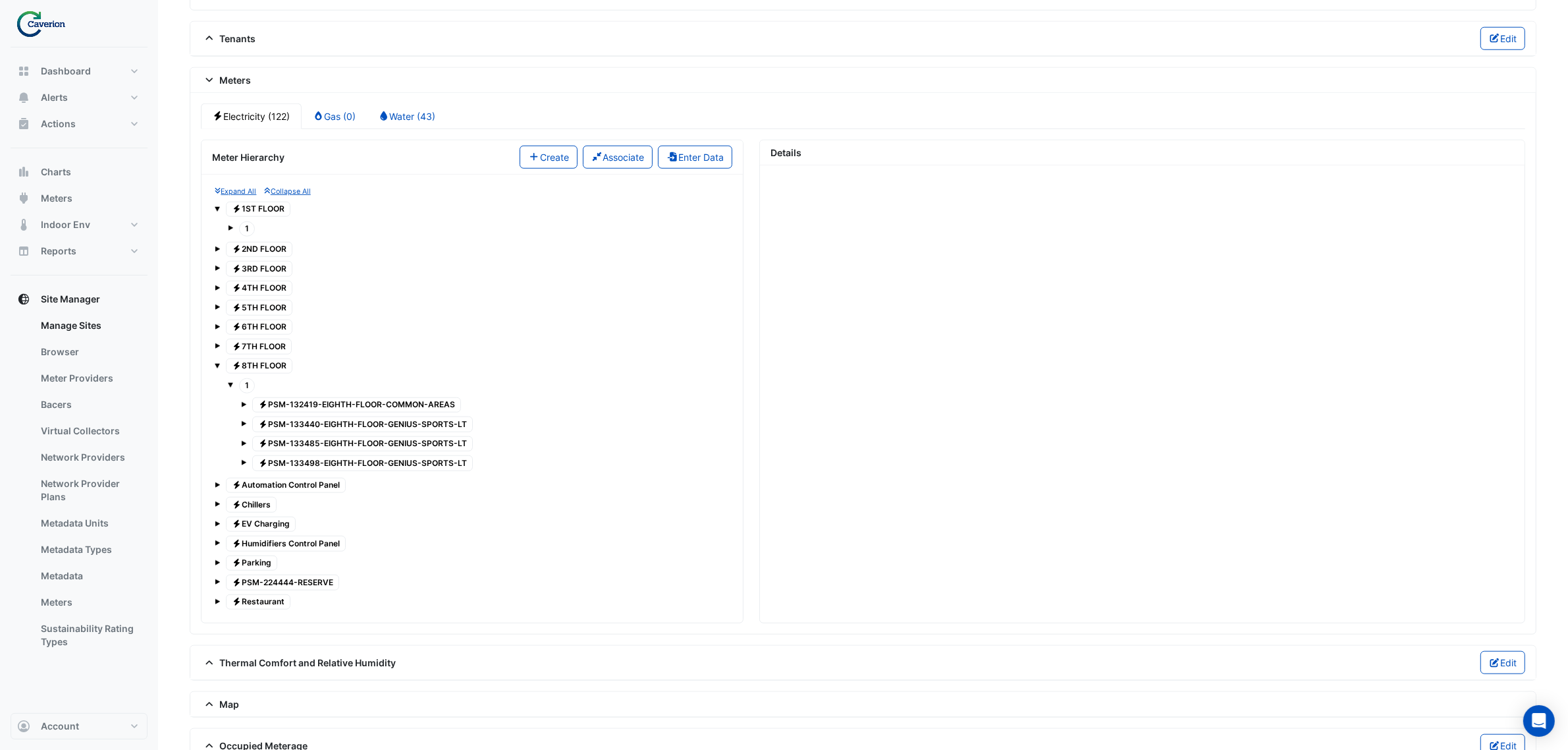
click at [227, 225] on div "1" at bounding box center [472, 228] width 515 height 21
click at [232, 225] on span at bounding box center [230, 228] width 5 height 5
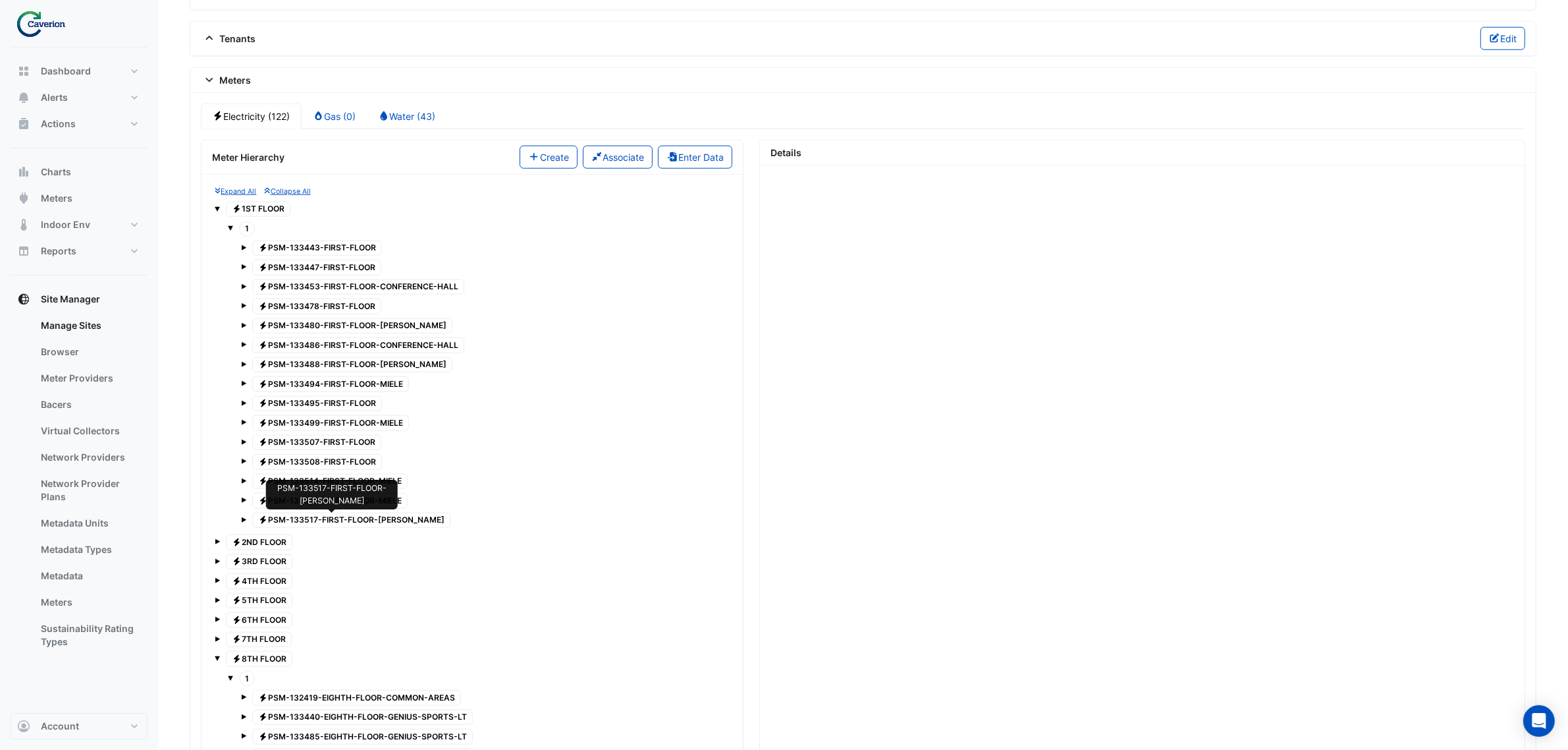
click at [324, 522] on span "Electricity PSM-133517-FIRST-FLOOR-KNAUF" at bounding box center [351, 520] width 198 height 16
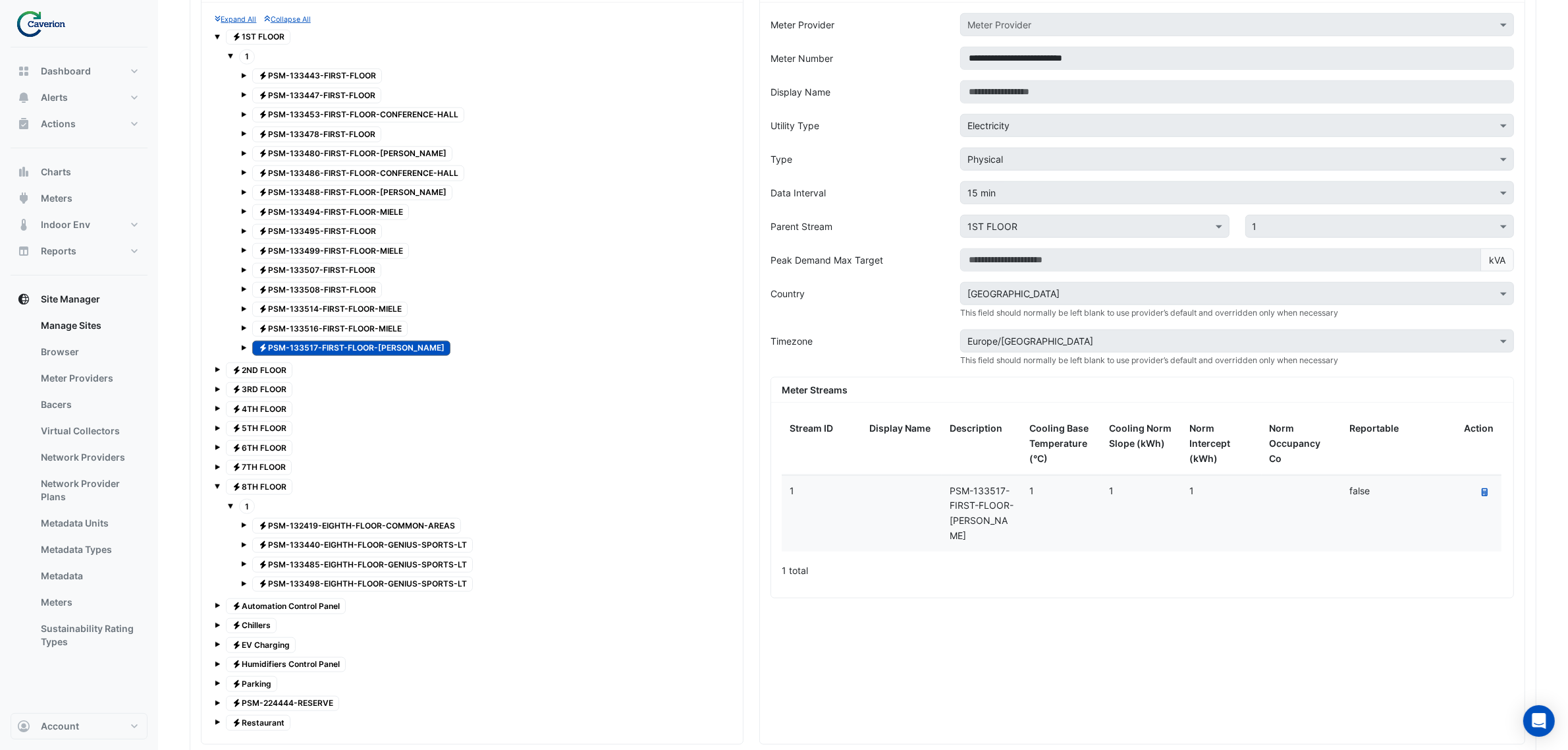
scroll to position [1359, 0]
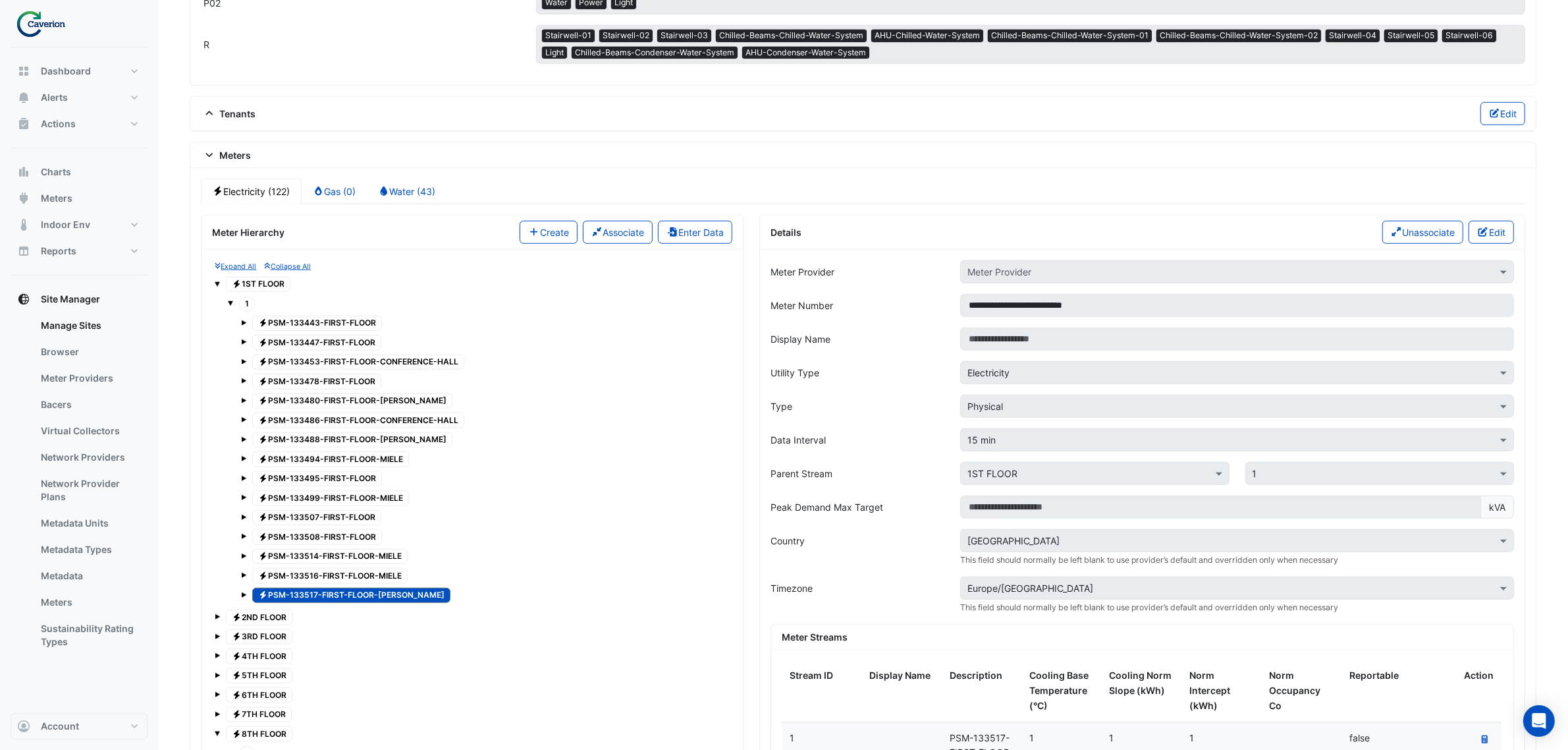
click at [230, 300] on span at bounding box center [230, 302] width 5 height 5
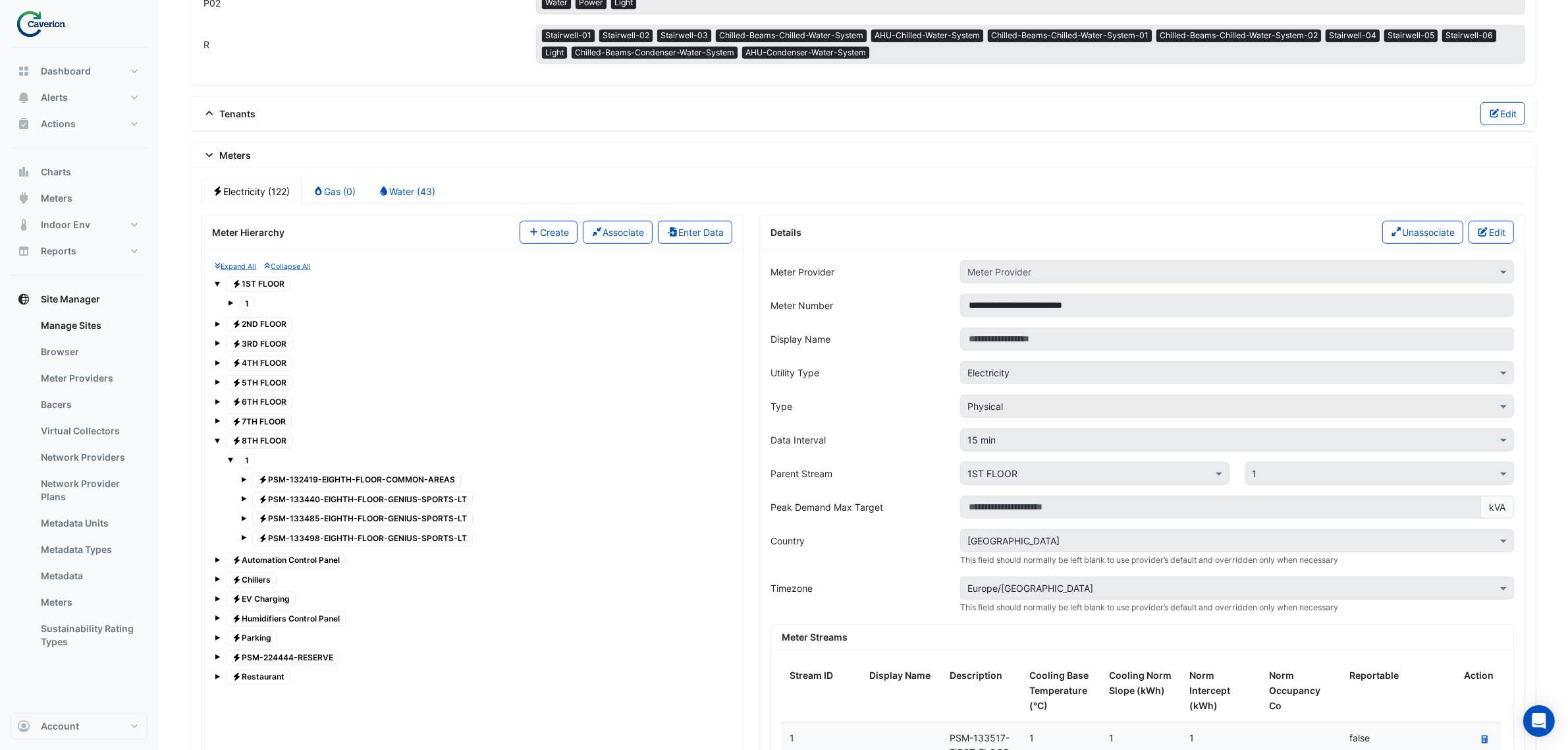
click at [218, 439] on span at bounding box center [217, 440] width 5 height 5
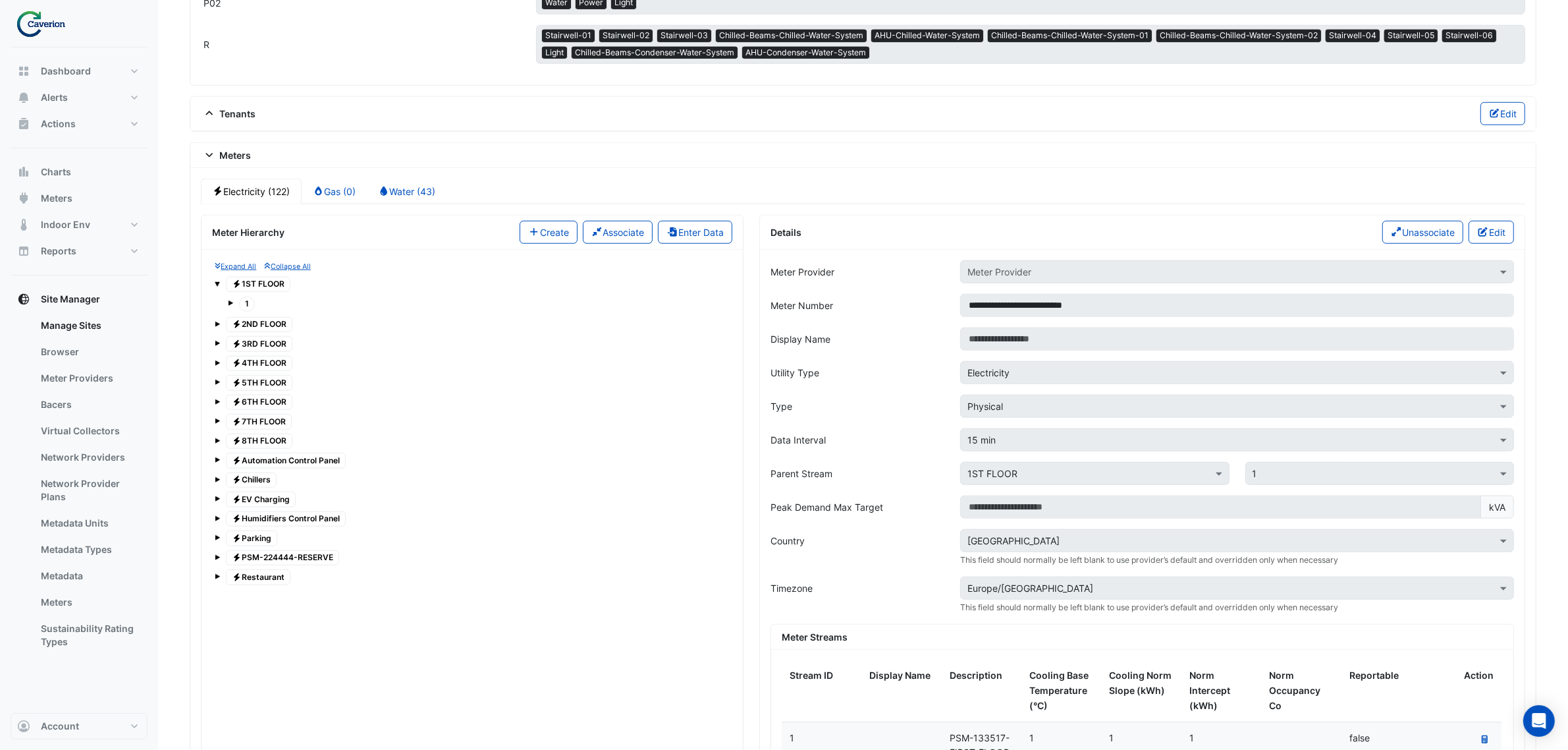
click at [215, 277] on span at bounding box center [217, 282] width 5 height 11
click at [216, 432] on span at bounding box center [217, 438] width 5 height 11
click at [231, 456] on span at bounding box center [230, 458] width 5 height 5
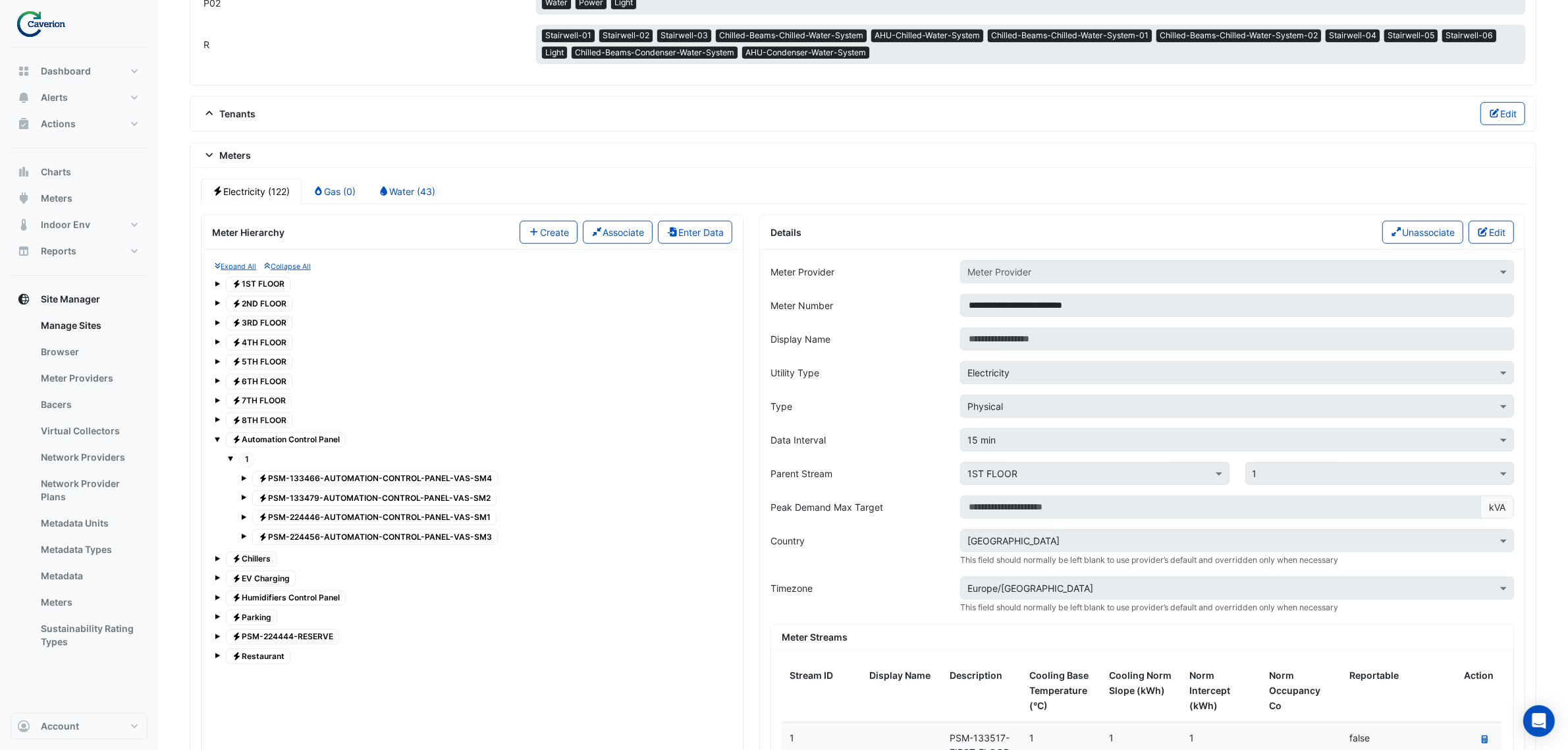
click at [216, 437] on span at bounding box center [217, 439] width 5 height 5
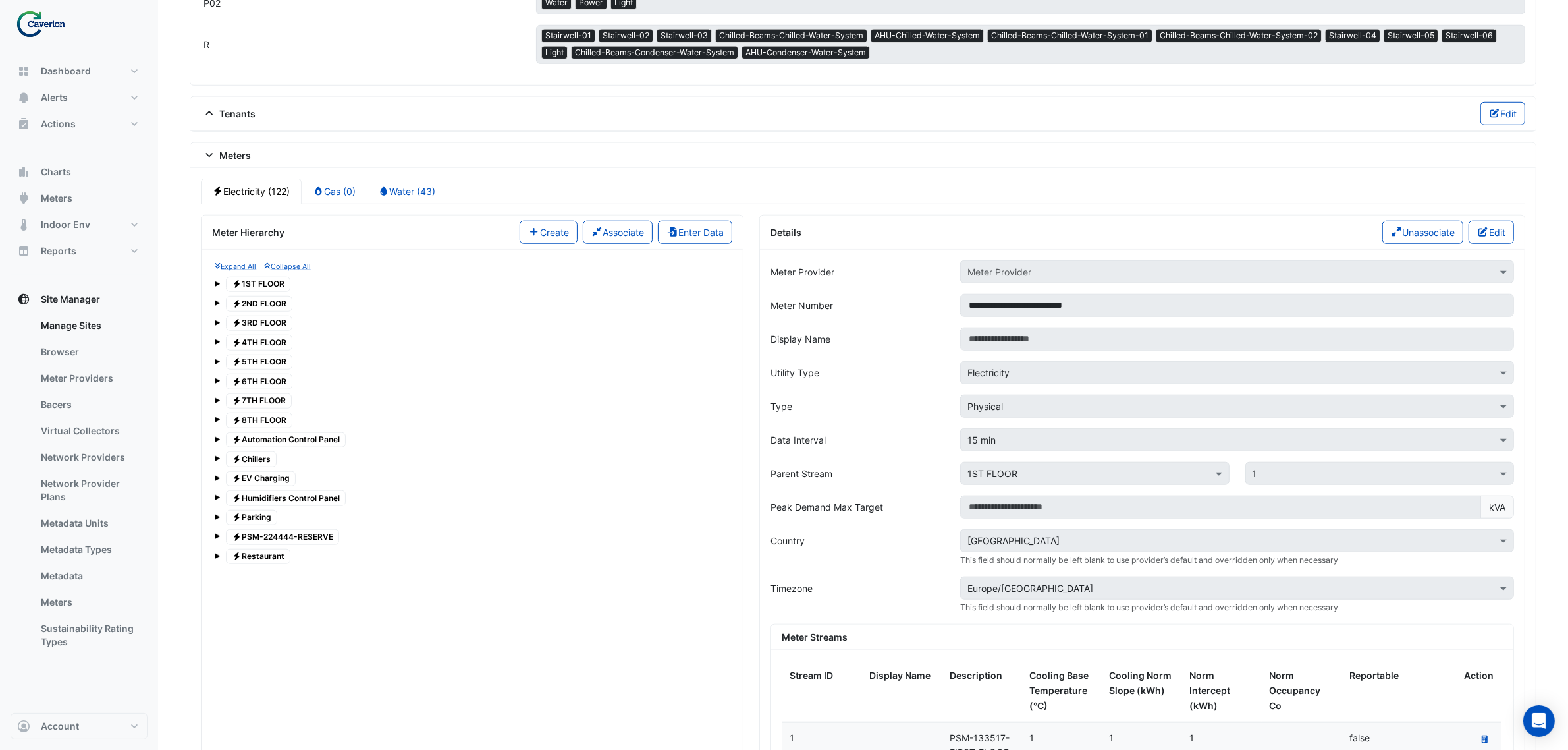
click at [216, 456] on span at bounding box center [217, 458] width 5 height 5
click at [233, 476] on span at bounding box center [230, 478] width 5 height 5
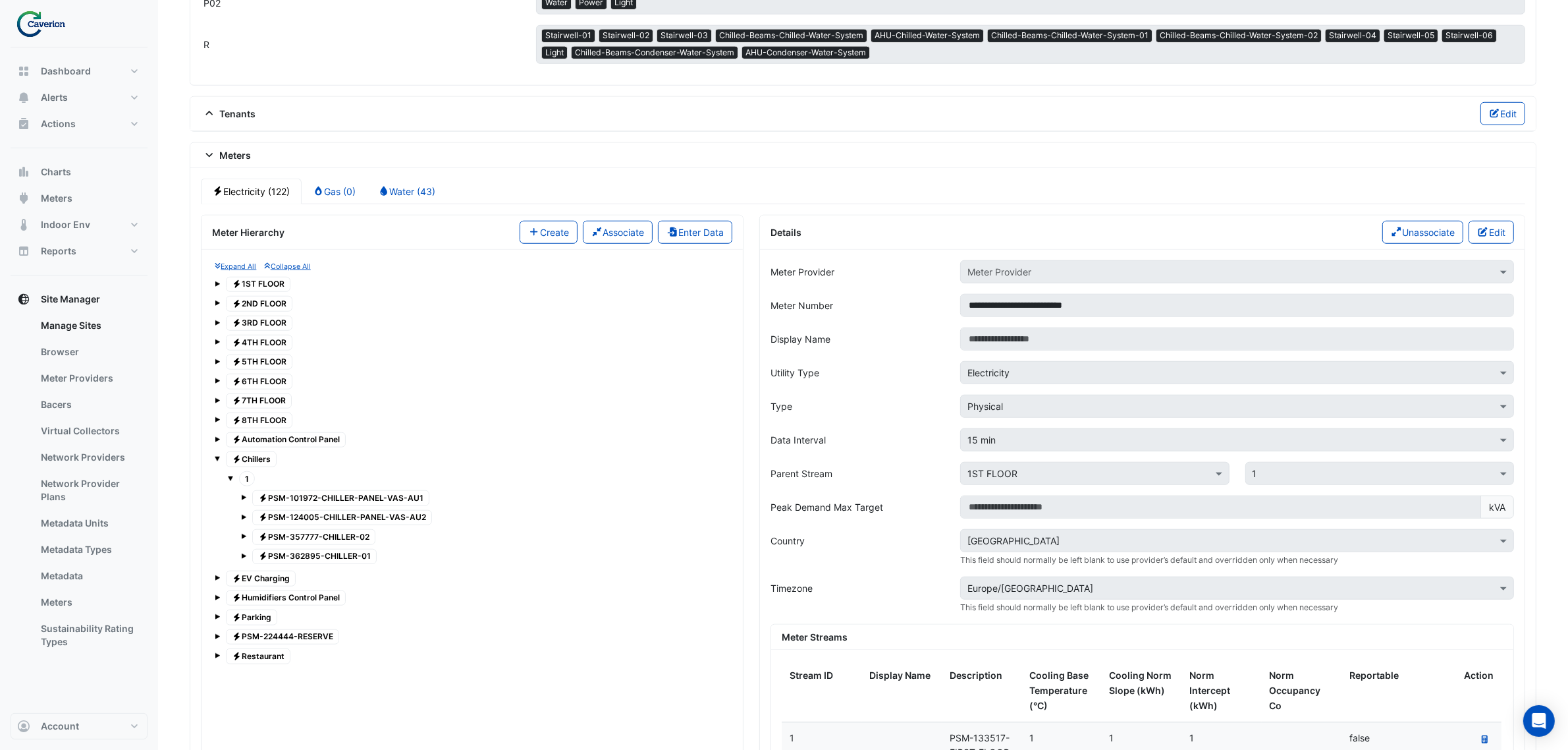
click at [244, 496] on span at bounding box center [243, 497] width 5 height 5
click at [243, 497] on span at bounding box center [243, 497] width 5 height 5
click at [218, 655] on span at bounding box center [217, 655] width 5 height 5
click at [228, 677] on span at bounding box center [230, 675] width 5 height 5
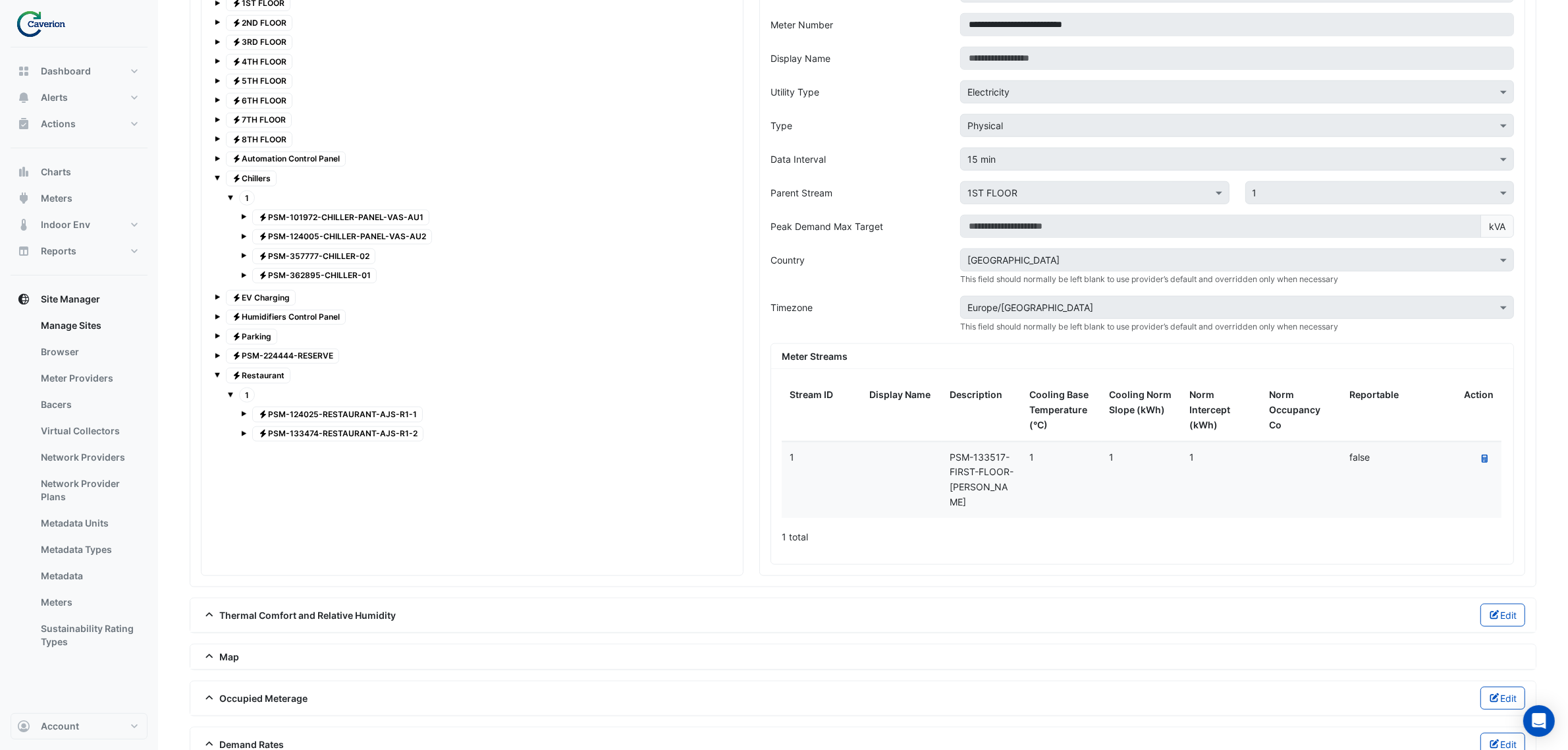
scroll to position [1694, 0]
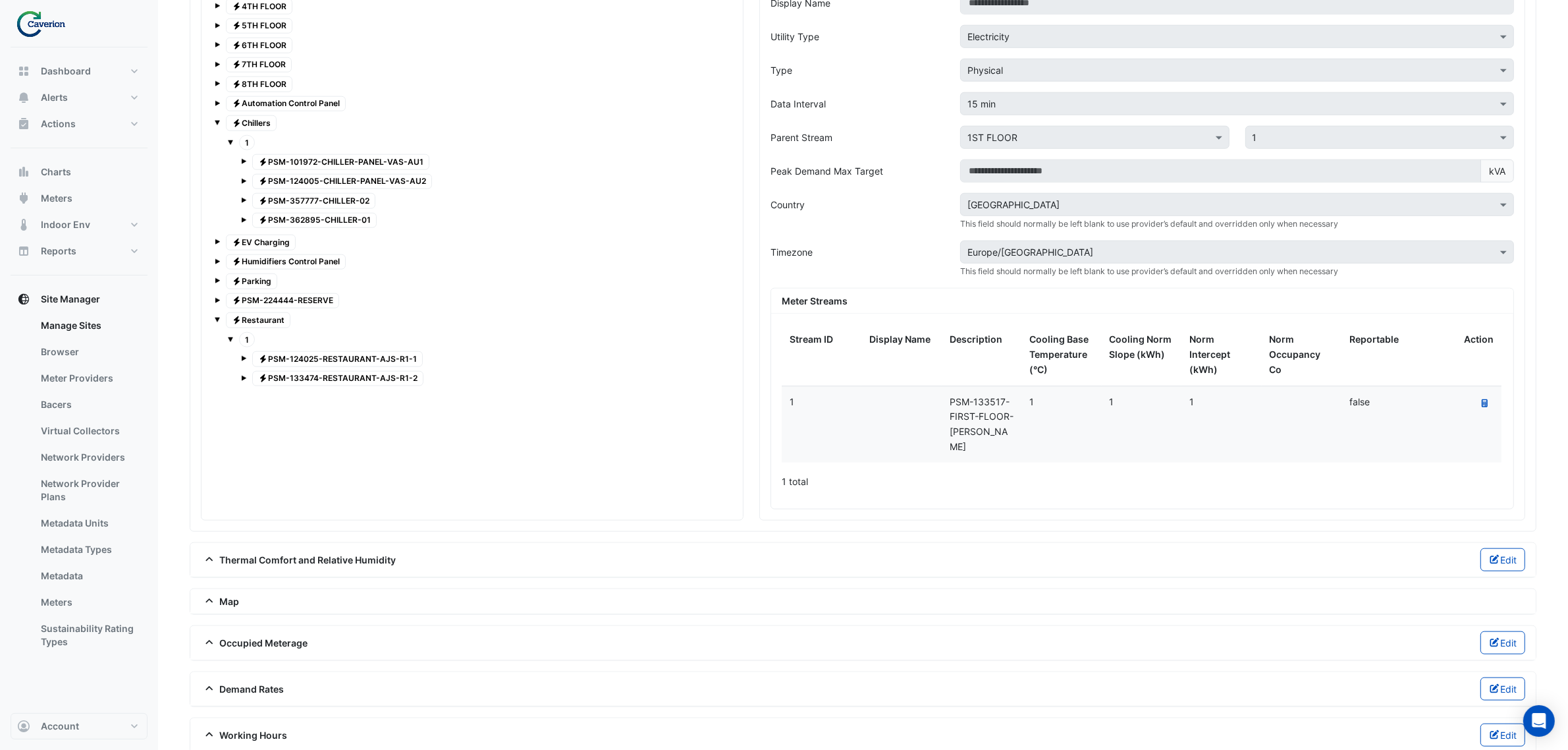
click at [218, 320] on span at bounding box center [217, 319] width 5 height 5
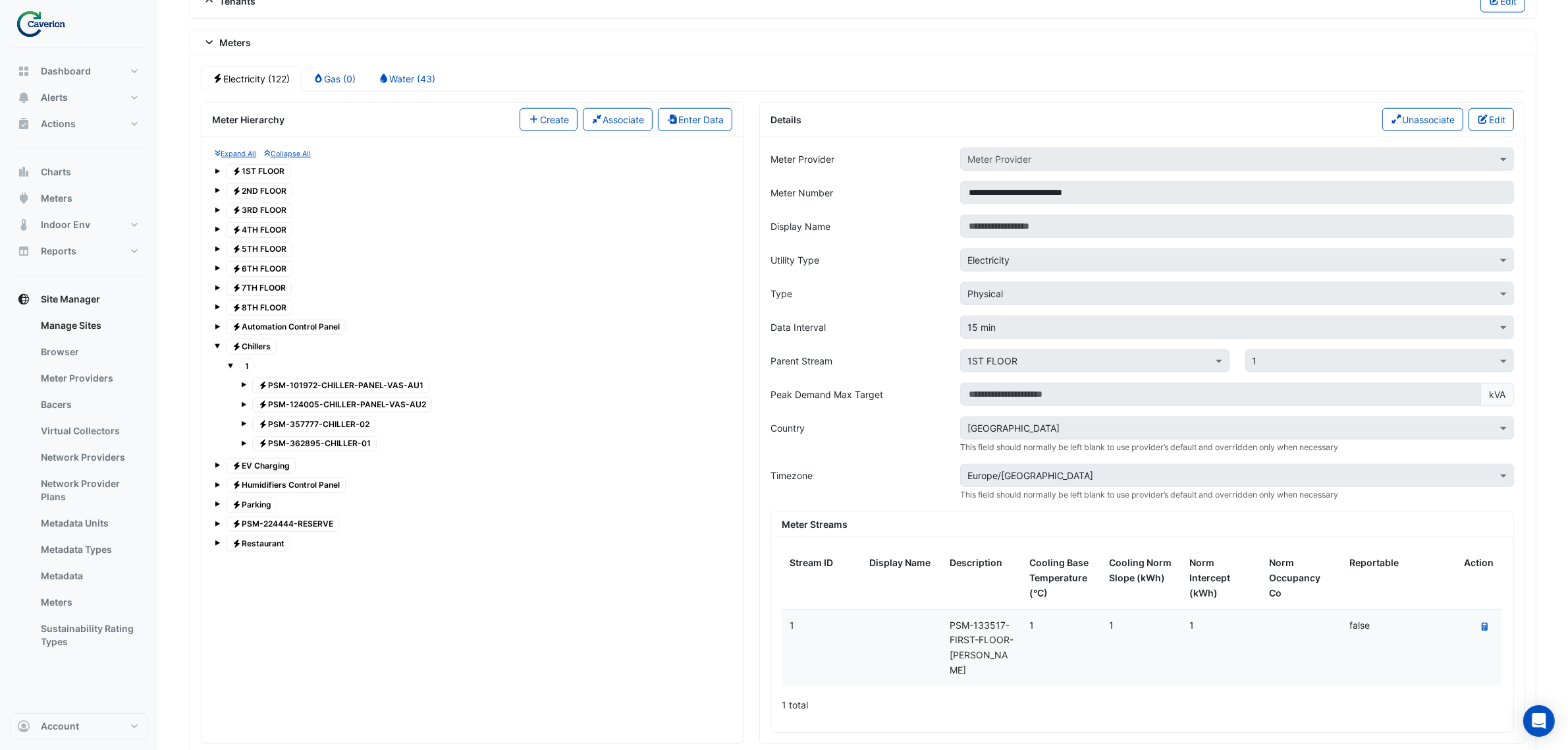
scroll to position [1447, 0]
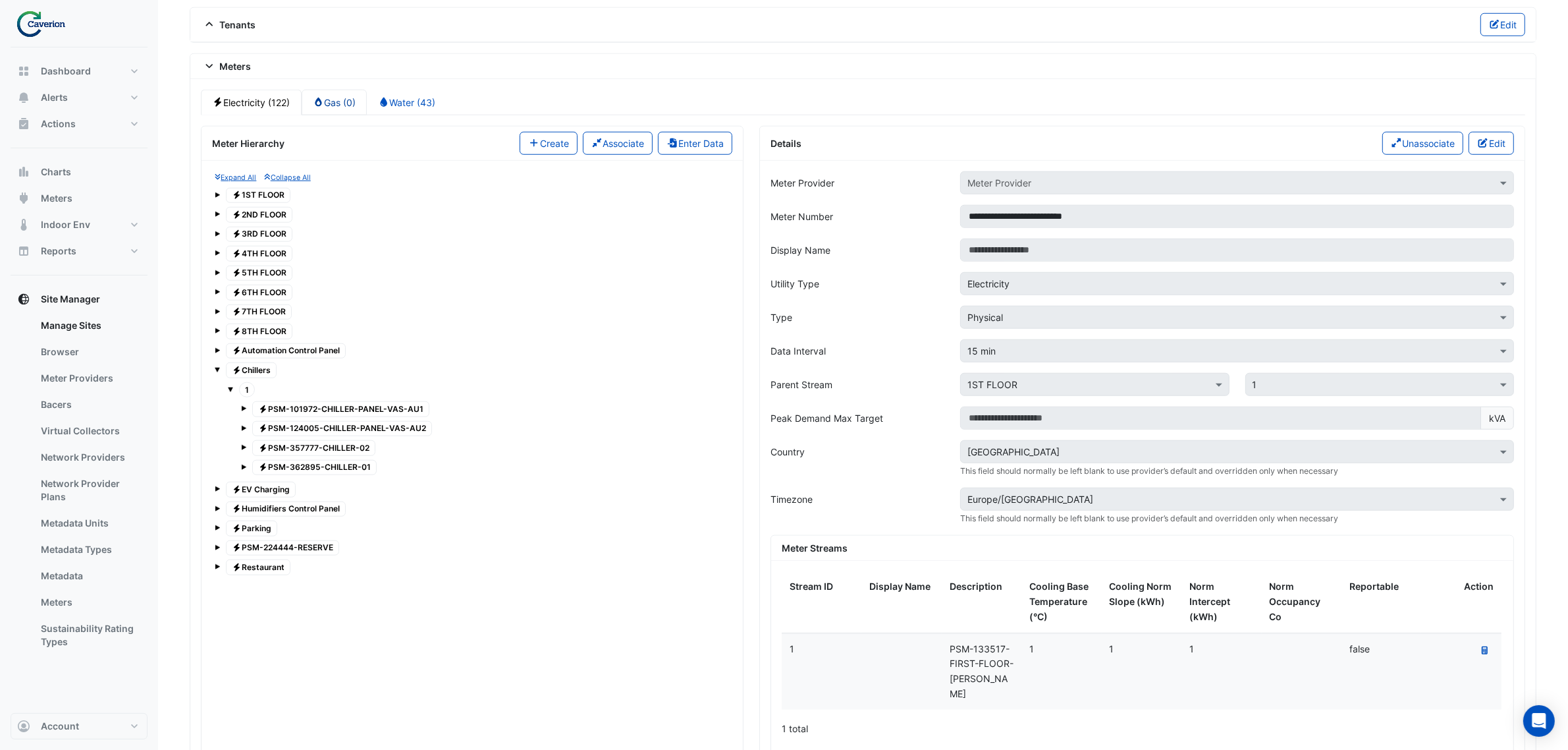
click at [333, 95] on link "Gas (0)" at bounding box center [334, 103] width 66 height 26
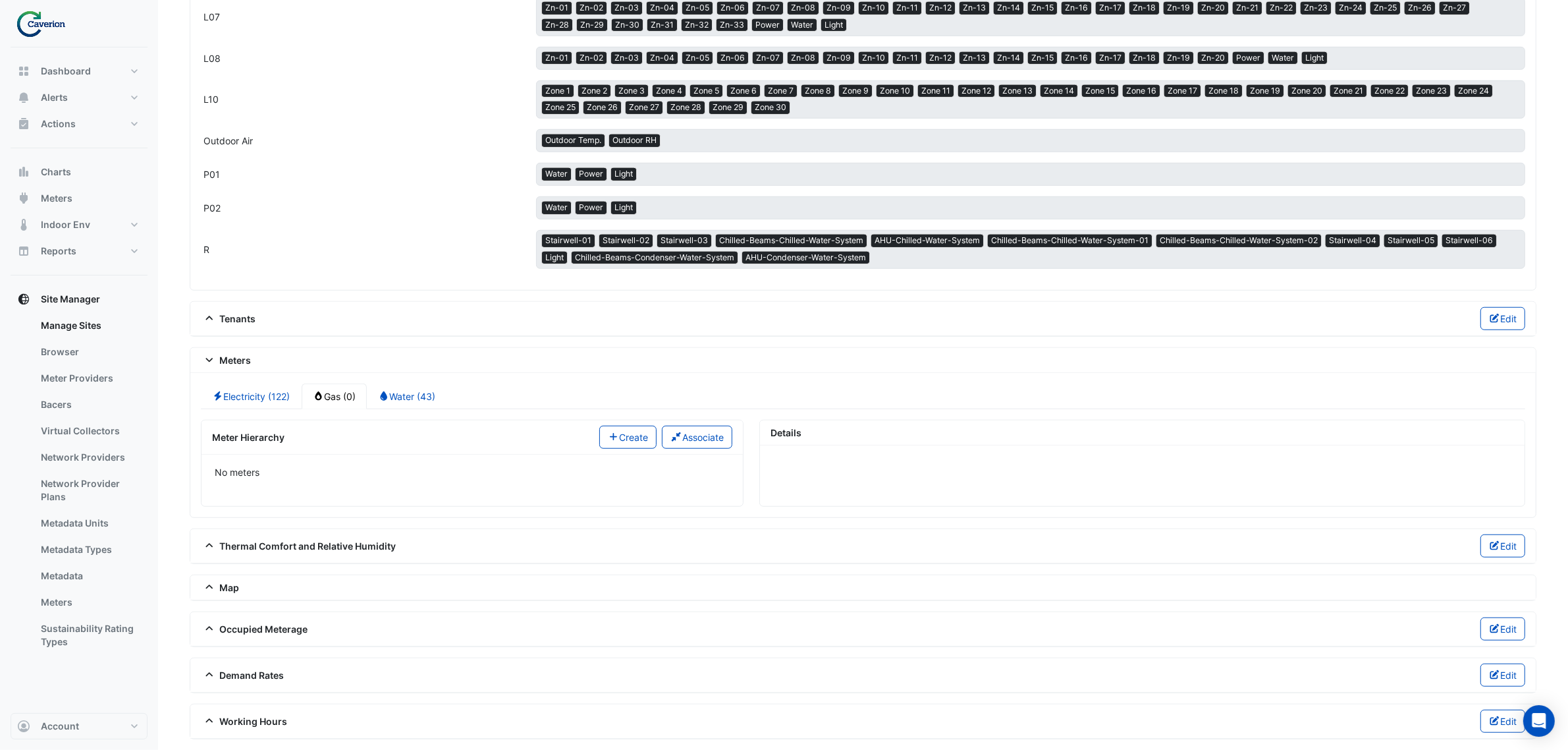
scroll to position [1154, 0]
click at [234, 390] on link "Electricity (122)" at bounding box center [251, 396] width 101 height 26
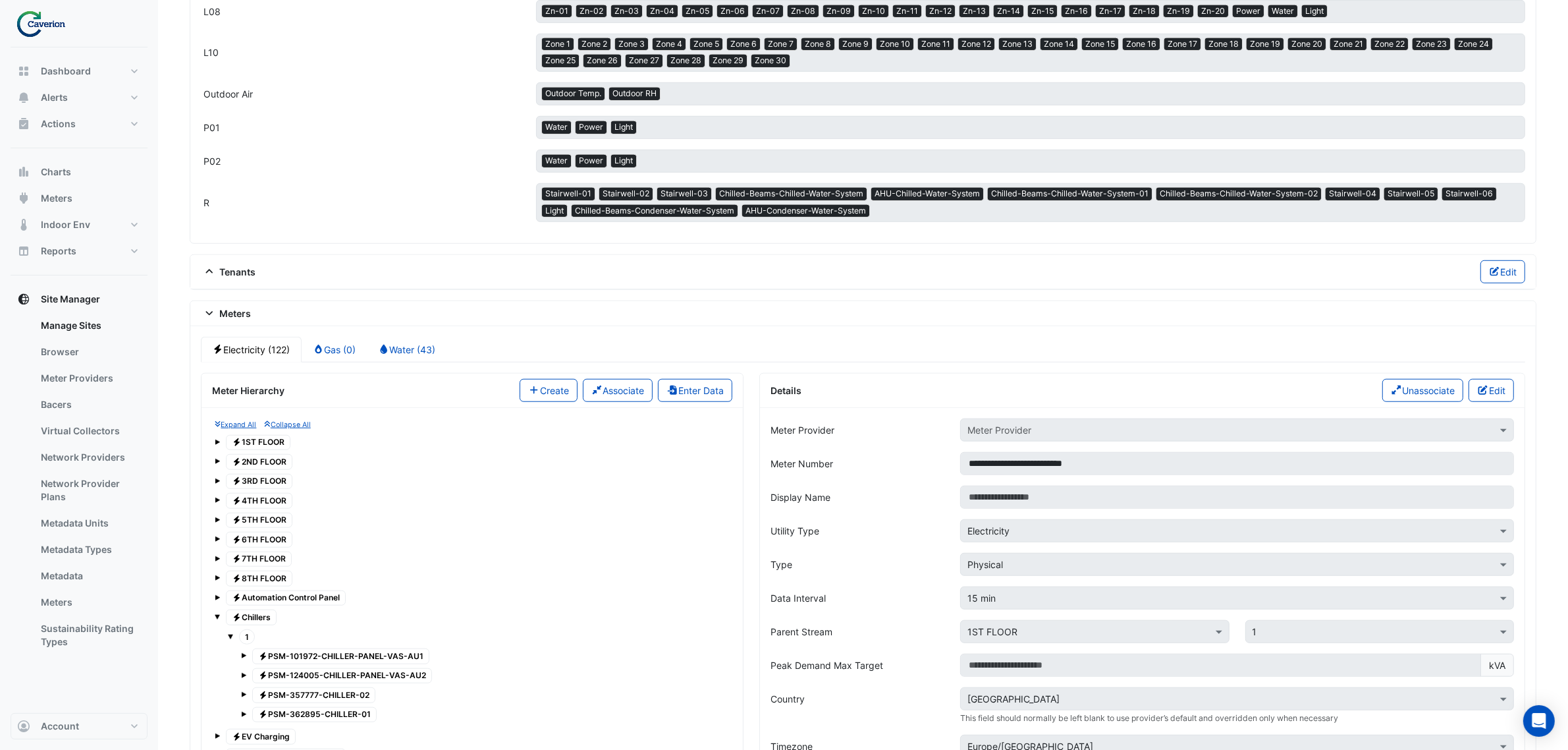
scroll to position [1447, 0]
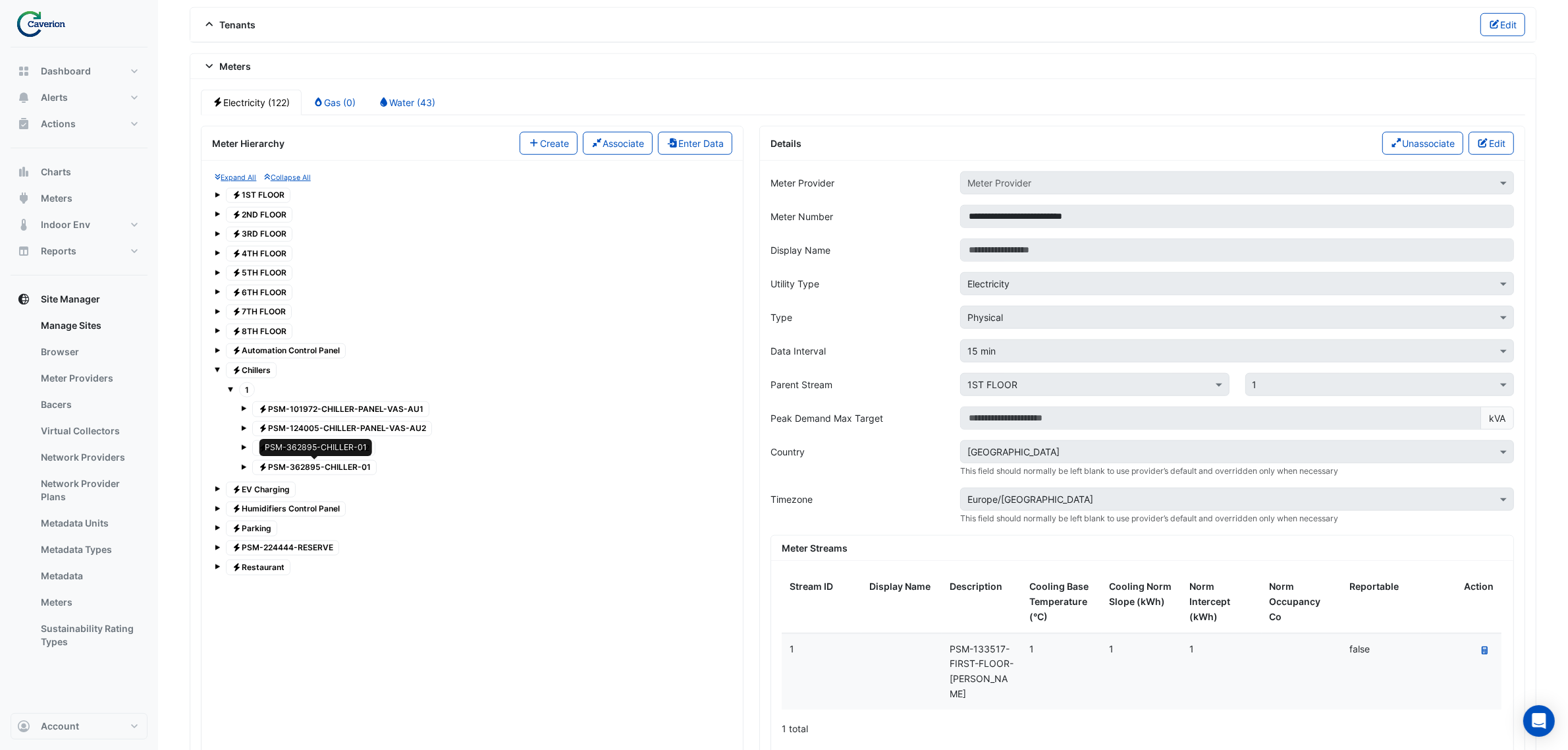
click at [290, 468] on span "Electricity PSM-362895-CHILLER-01" at bounding box center [314, 467] width 125 height 16
click at [1486, 144] on button "Edit" at bounding box center [1491, 143] width 45 height 23
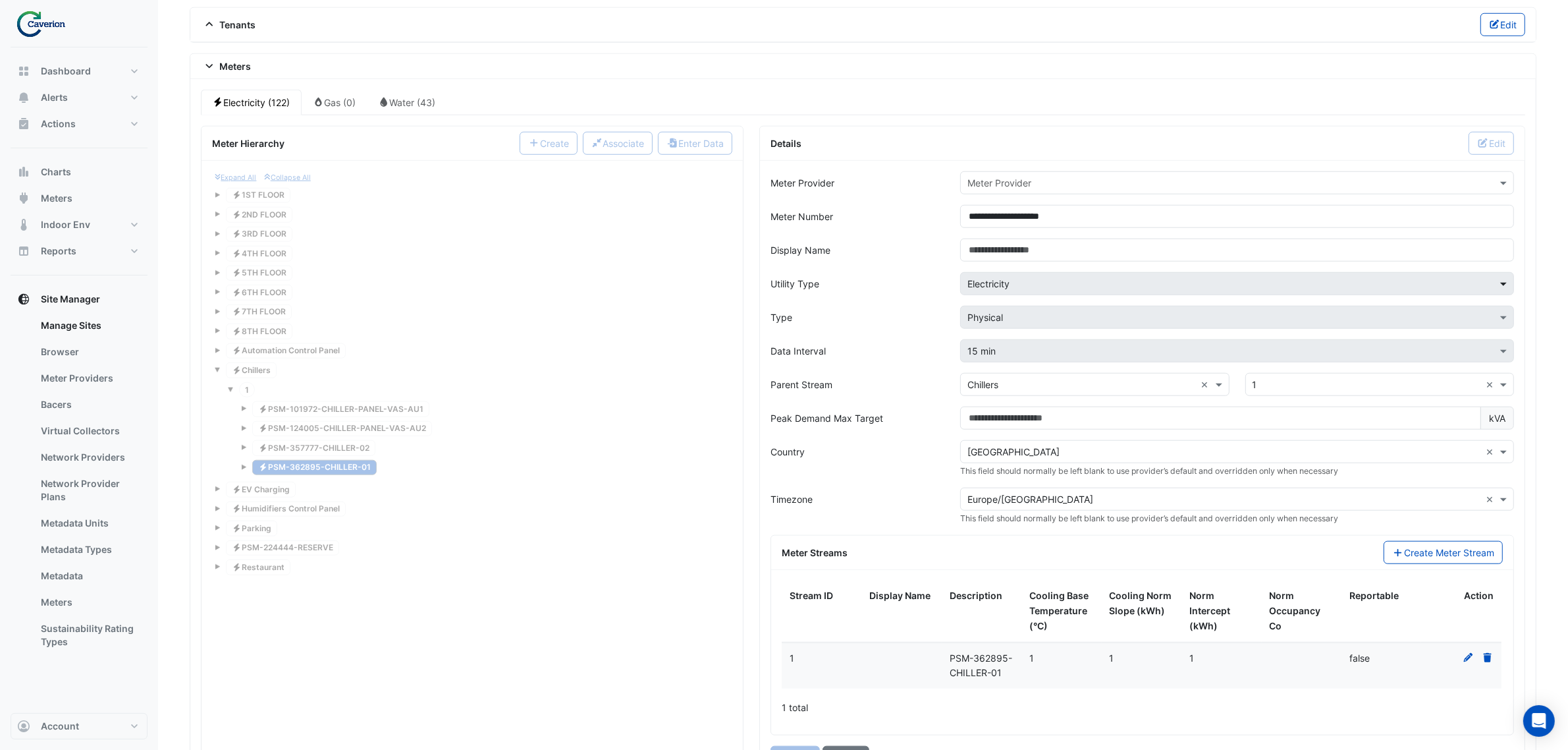
click at [1500, 277] on span at bounding box center [1505, 284] width 17 height 14
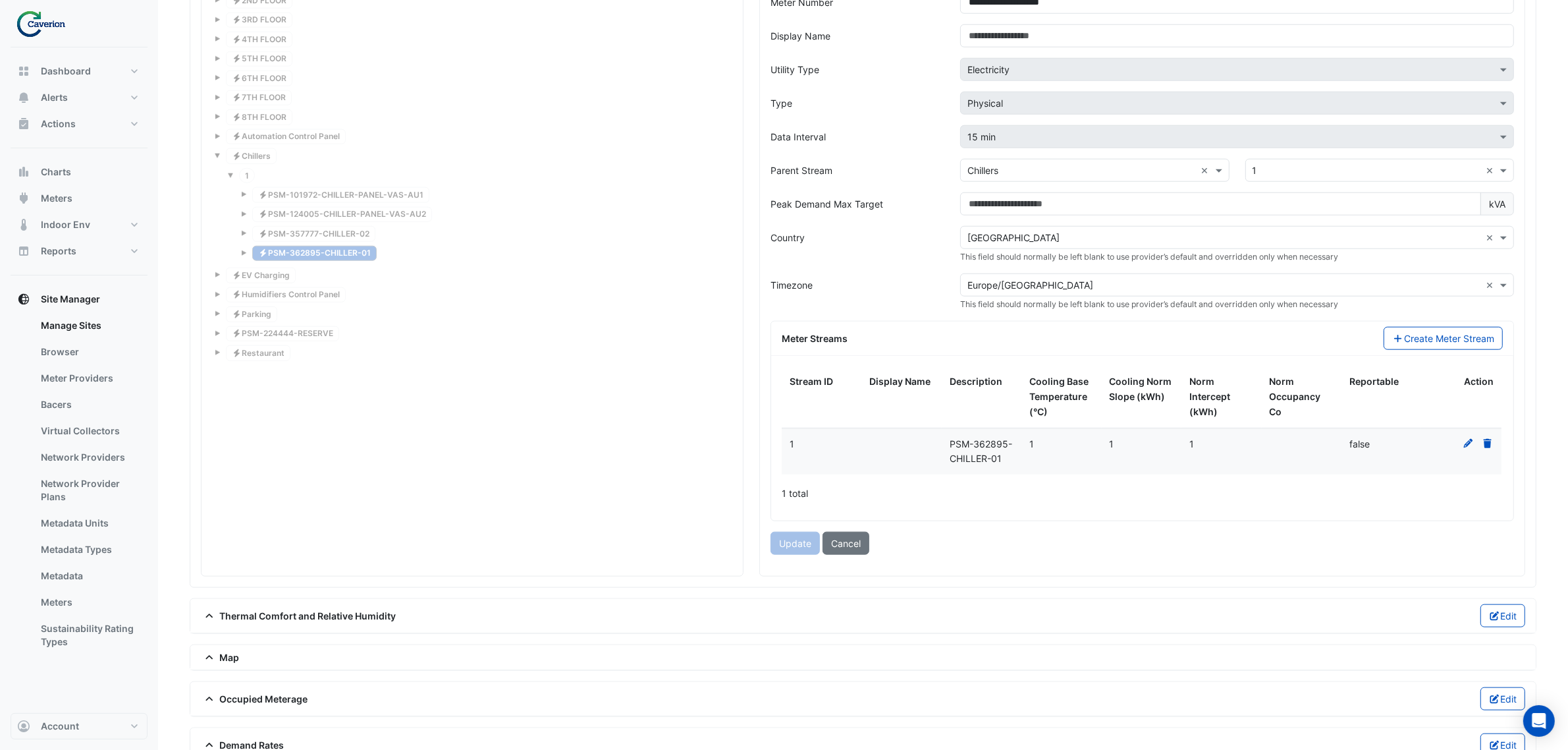
scroll to position [1734, 0]
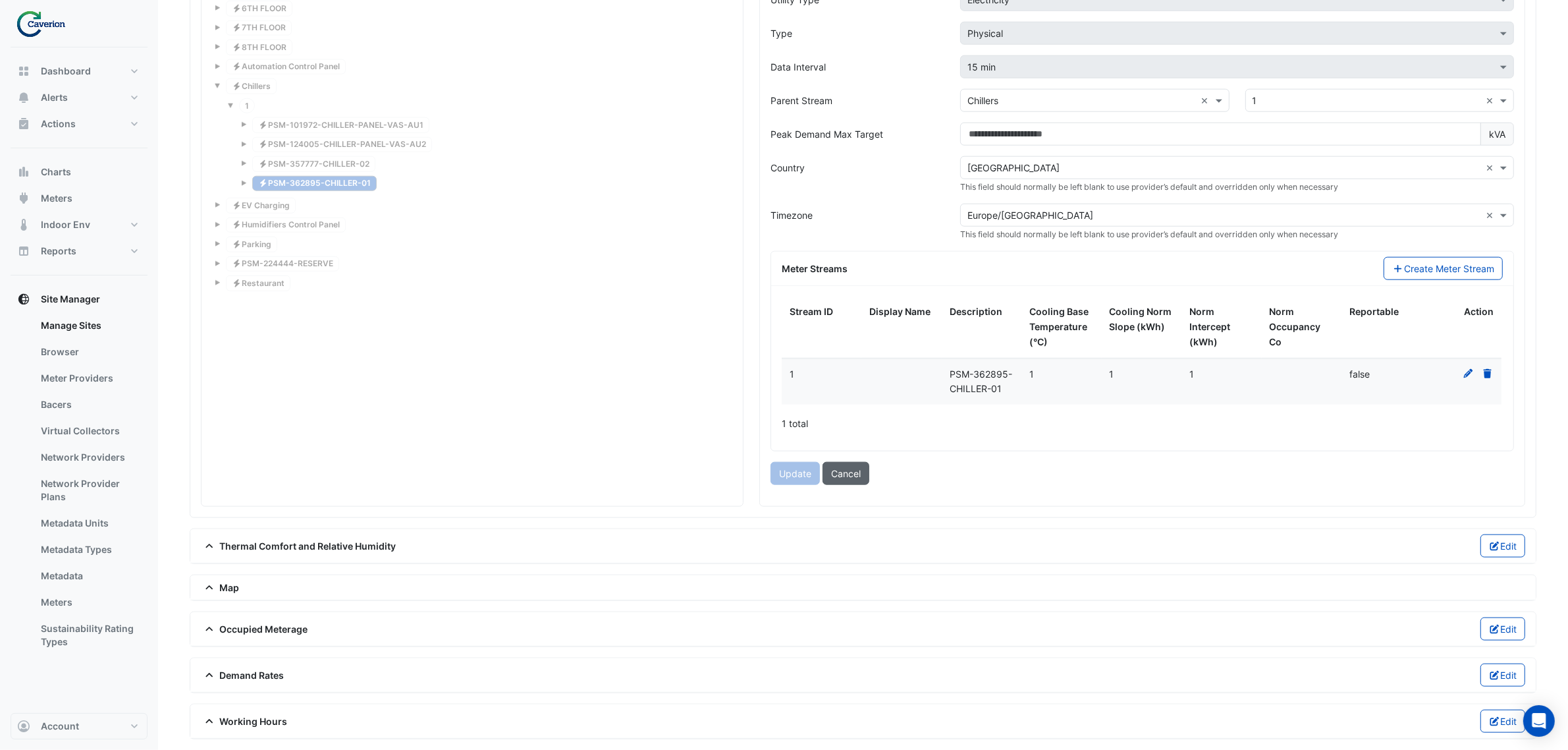
click at [837, 476] on button "Cancel" at bounding box center [846, 473] width 47 height 23
click at [843, 466] on button "Cancel" at bounding box center [846, 473] width 47 height 23
click at [827, 475] on button "Cancel" at bounding box center [846, 473] width 47 height 23
click at [844, 470] on button "Cancel" at bounding box center [846, 473] width 47 height 23
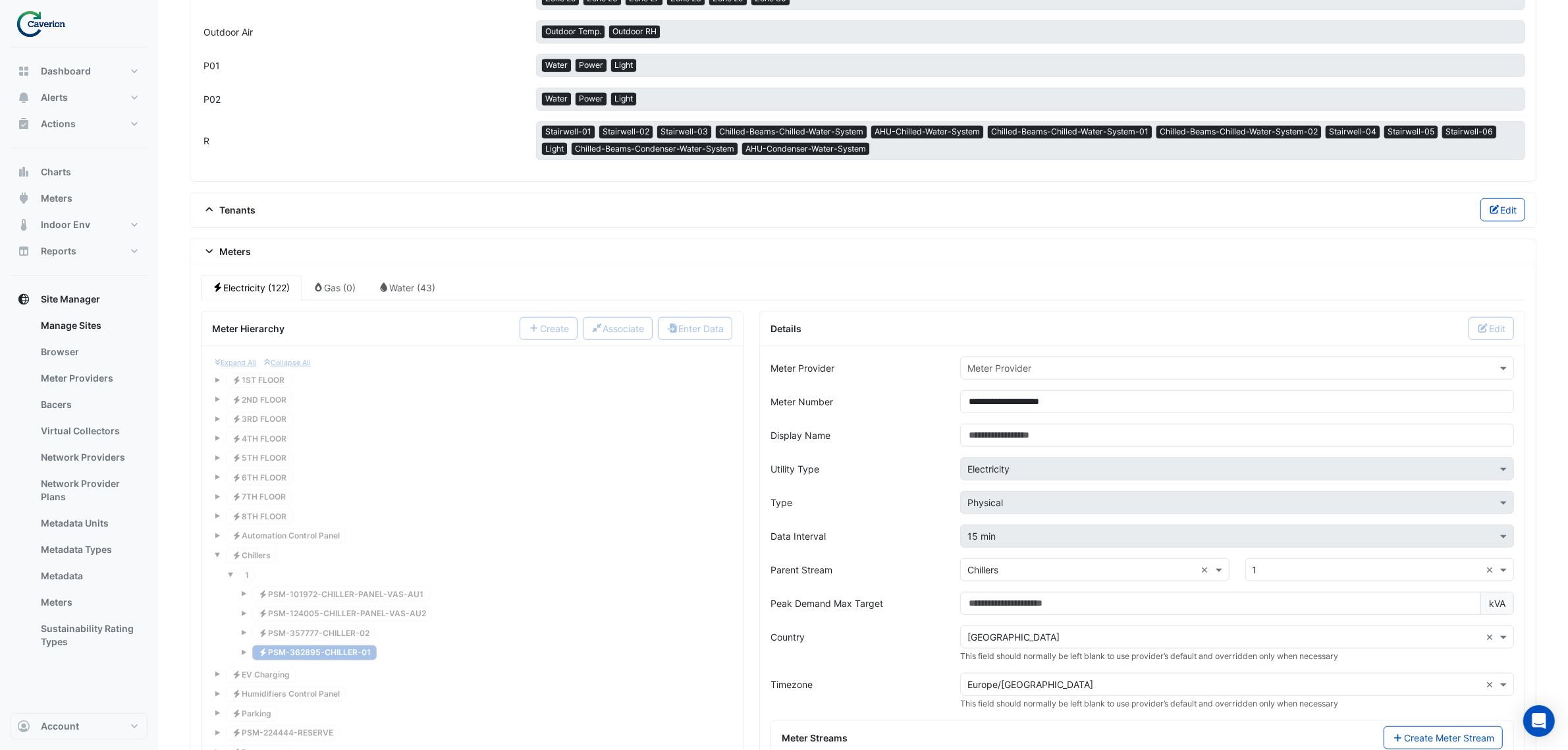
scroll to position [1239, 0]
